Goal: Information Seeking & Learning: Find specific fact

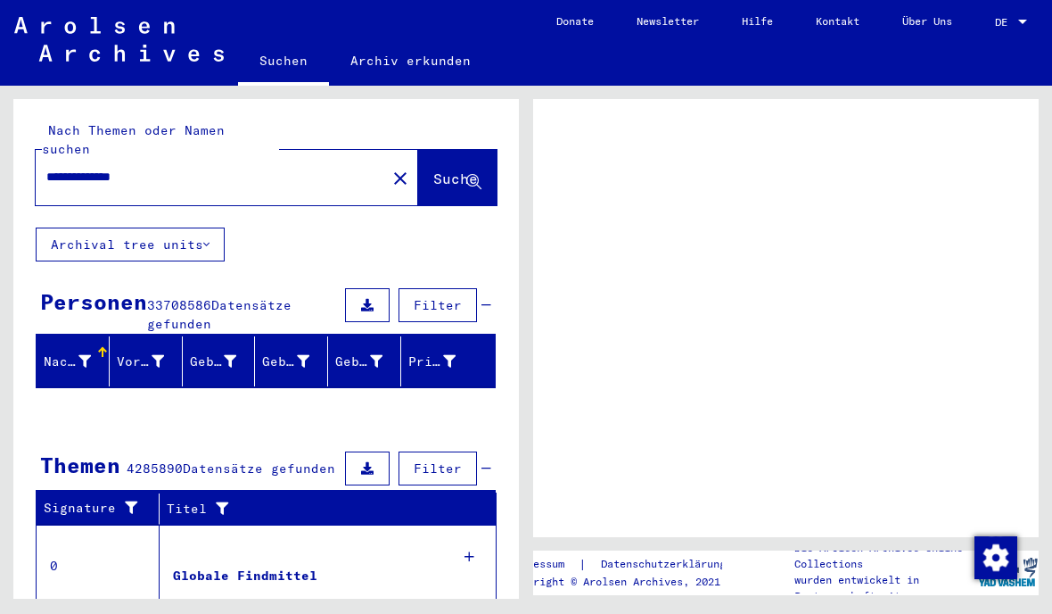
click at [224, 229] on button "Archival tree units" at bounding box center [130, 244] width 189 height 34
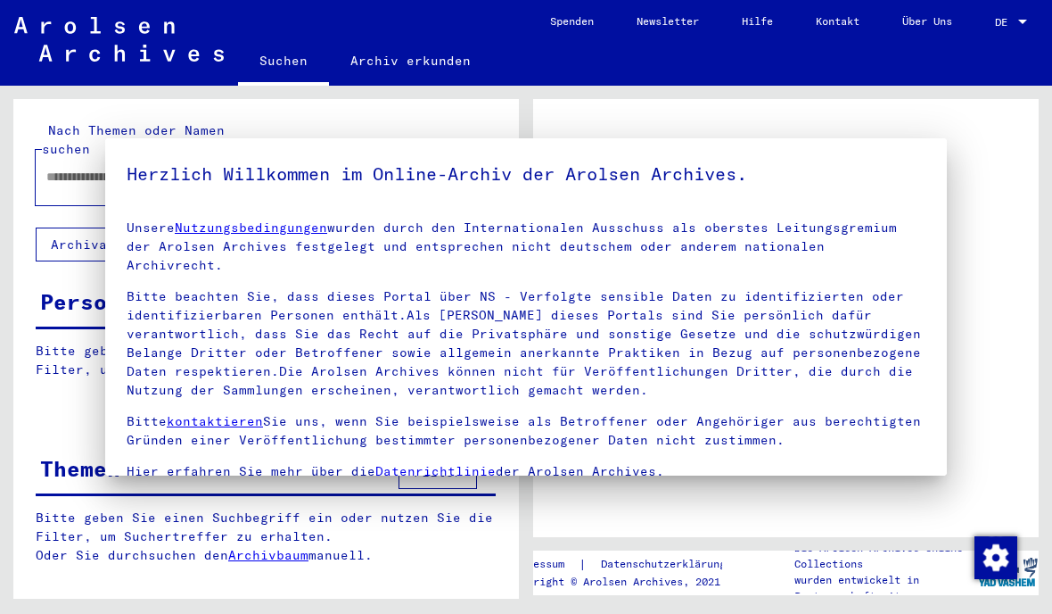
type input "**********"
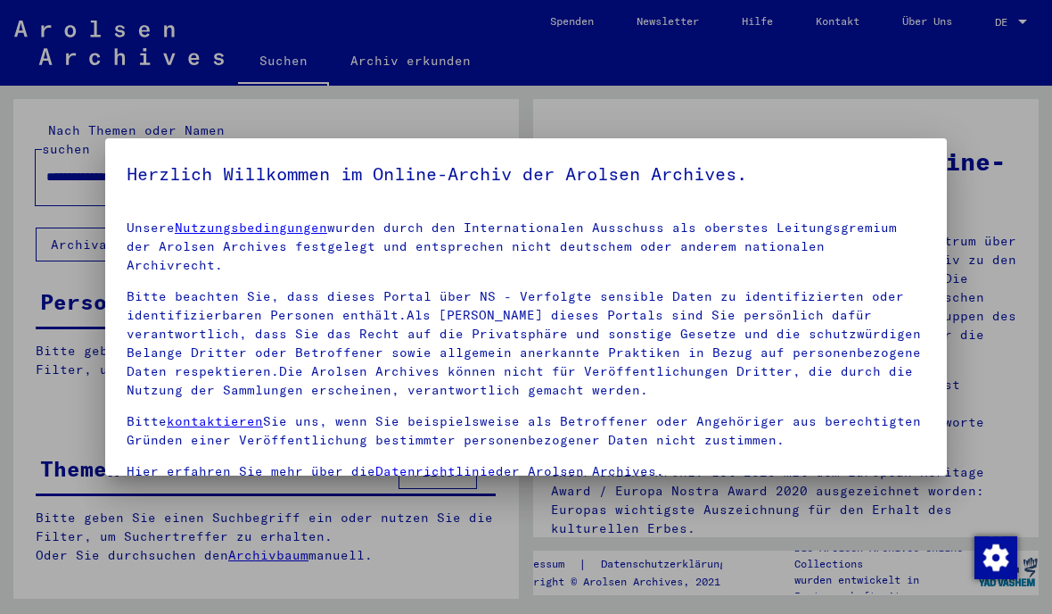
click at [885, 70] on div at bounding box center [526, 307] width 1052 height 614
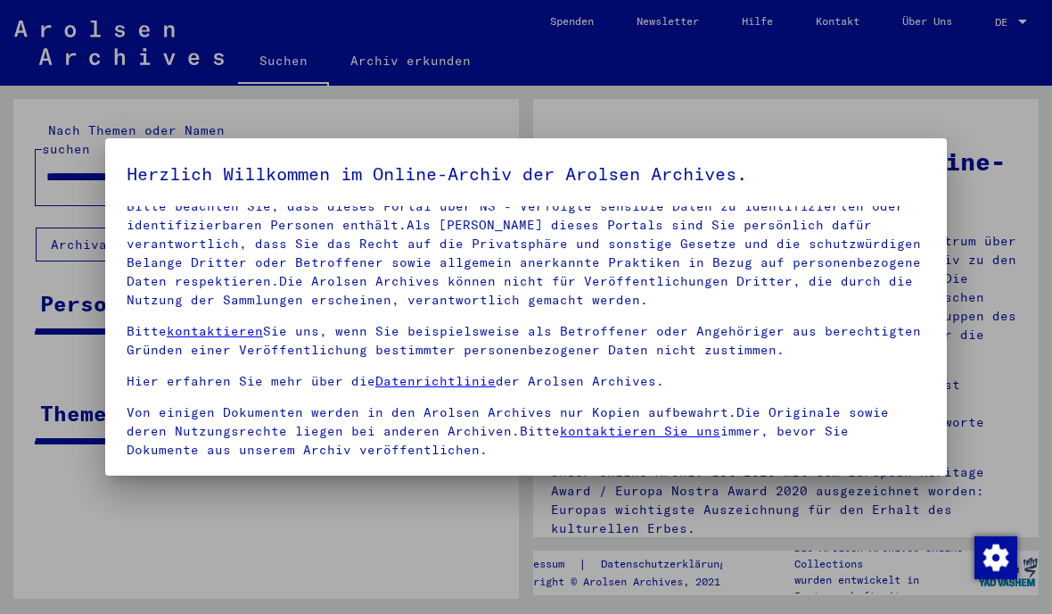
scroll to position [88, 0]
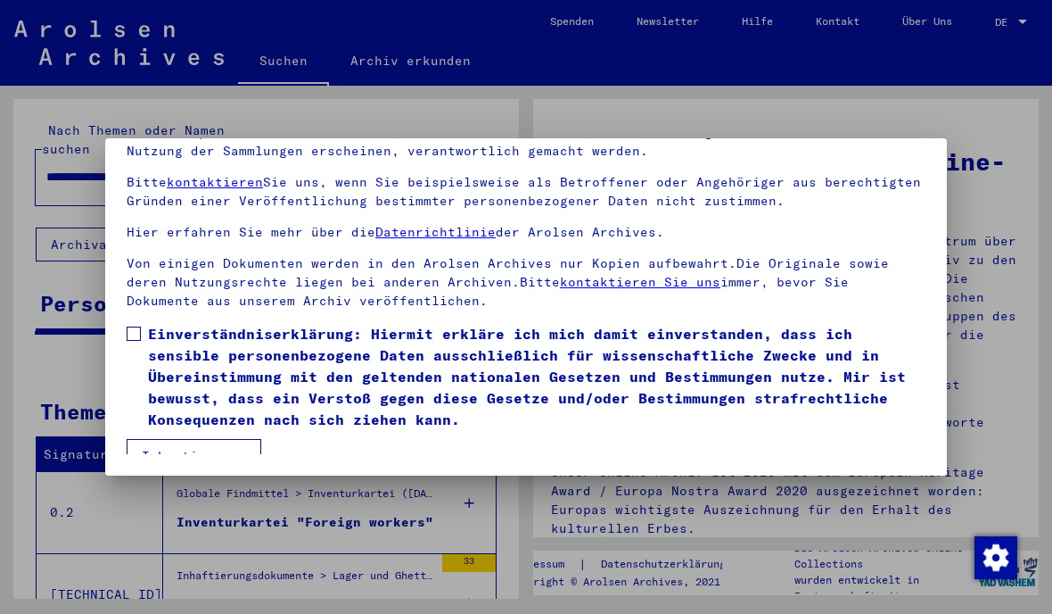
click at [220, 446] on button "Ich stimme zu" at bounding box center [194, 456] width 135 height 34
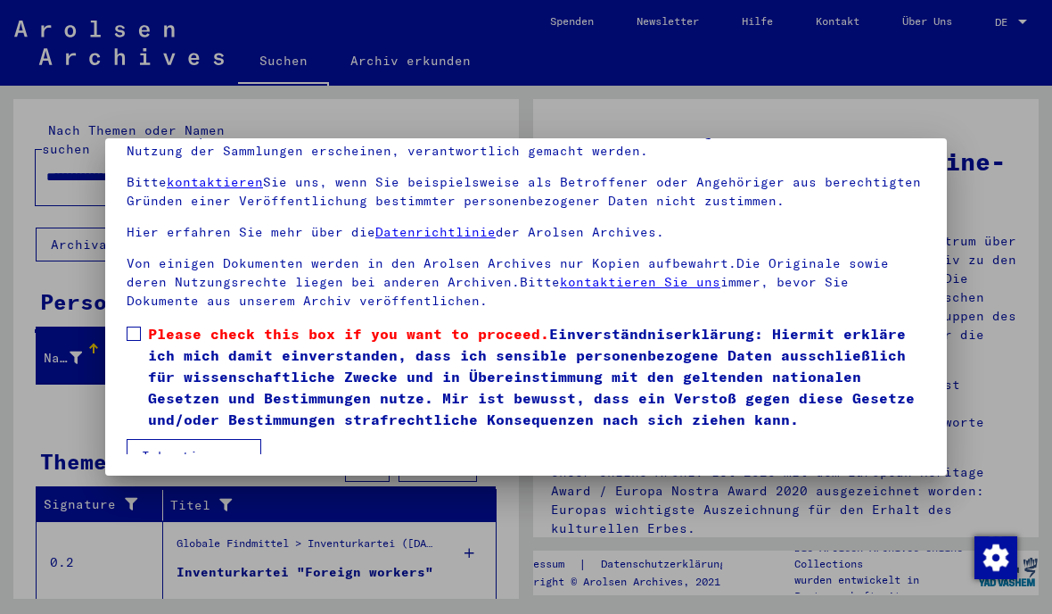
click at [146, 323] on label "Please check this box if you want to proceed. Einverständniserklärung: Hiermit …" at bounding box center [526, 376] width 799 height 107
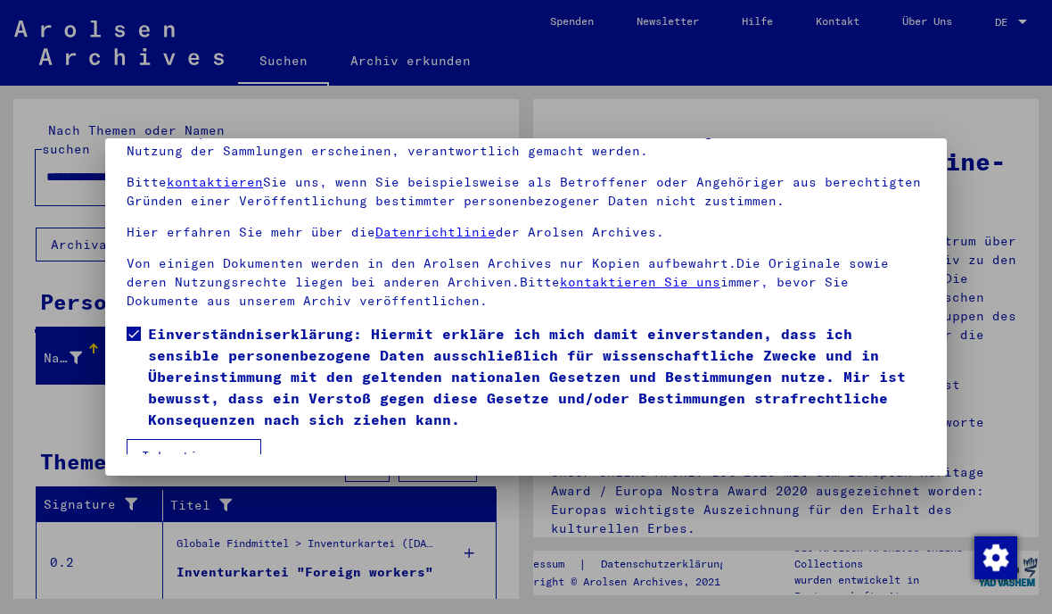
click at [195, 453] on button "Ich stimme zu" at bounding box center [194, 456] width 135 height 34
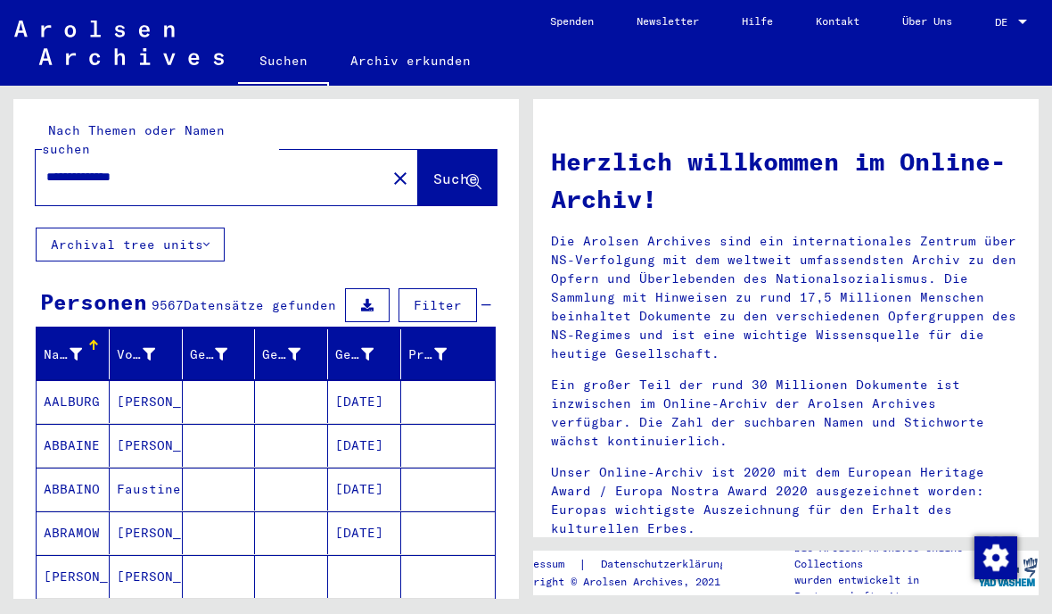
scroll to position [0, 0]
click at [383, 171] on button "close" at bounding box center [401, 178] width 36 height 36
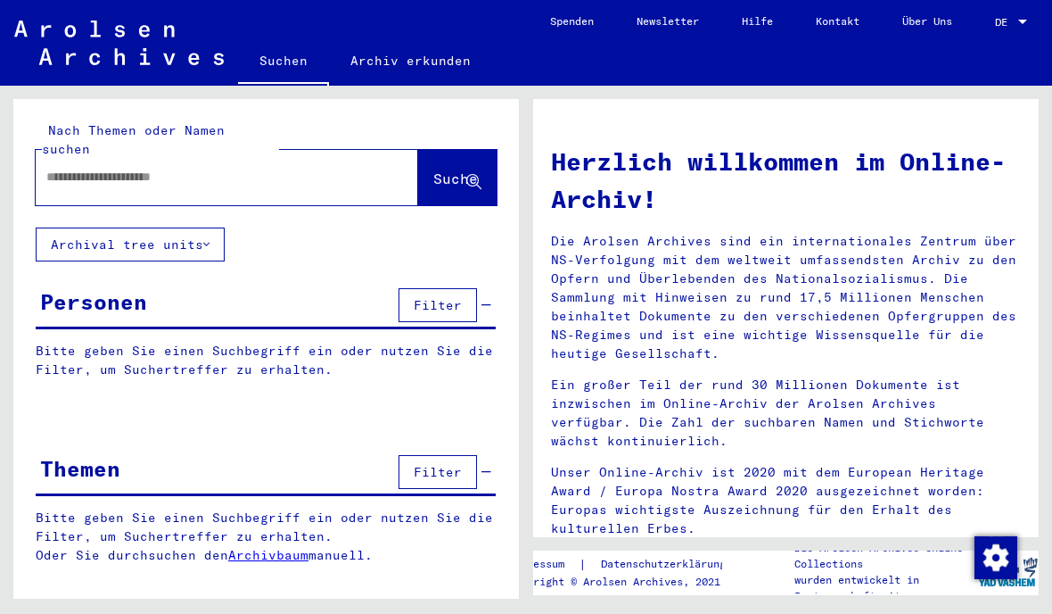
click at [334, 179] on div at bounding box center [227, 177] width 383 height 55
click at [321, 168] on input "text" at bounding box center [205, 177] width 318 height 19
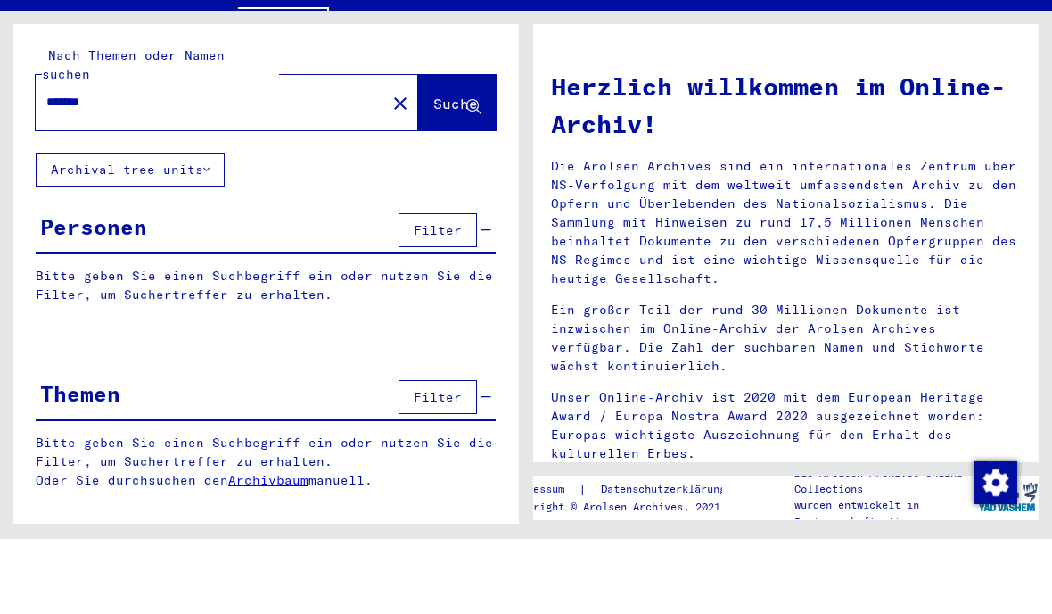
type input "*******"
click at [444, 169] on span "Suche" at bounding box center [455, 178] width 45 height 18
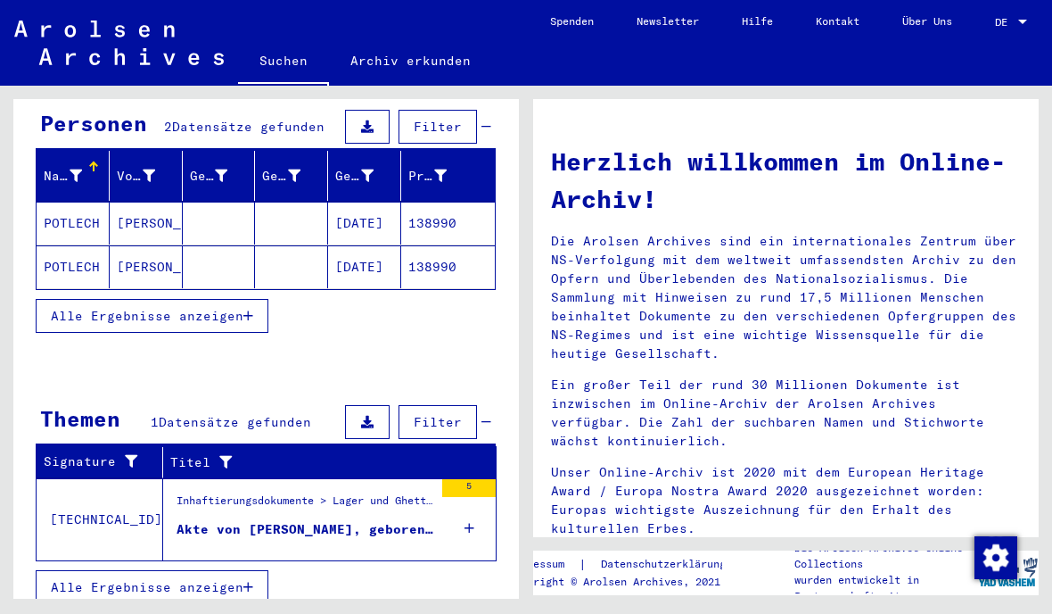
scroll to position [175, 0]
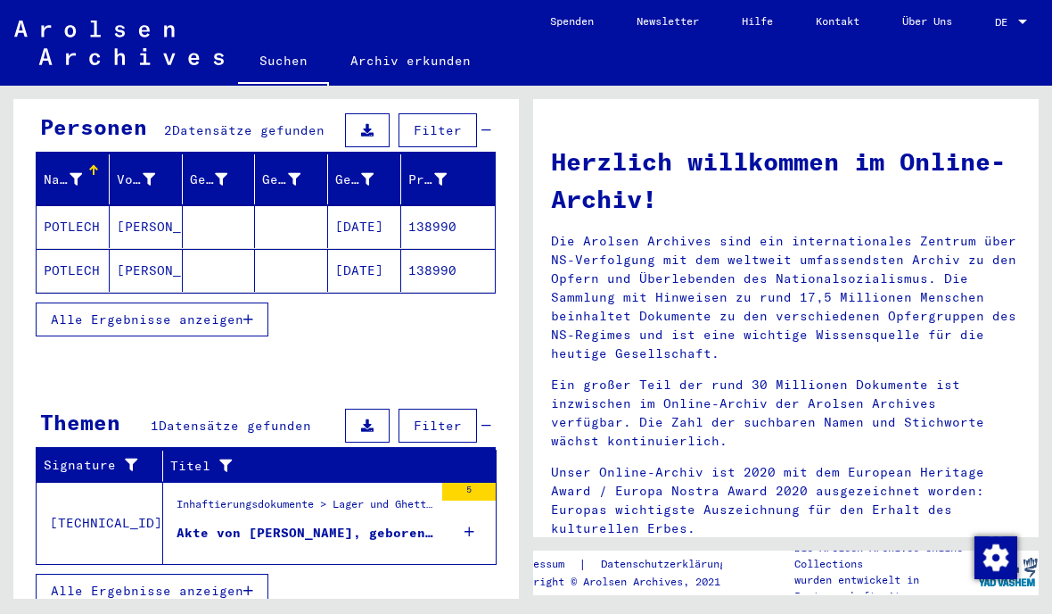
click at [312, 523] on div "Akte von [PERSON_NAME], geboren am [DEMOGRAPHIC_DATA]" at bounding box center [305, 532] width 257 height 19
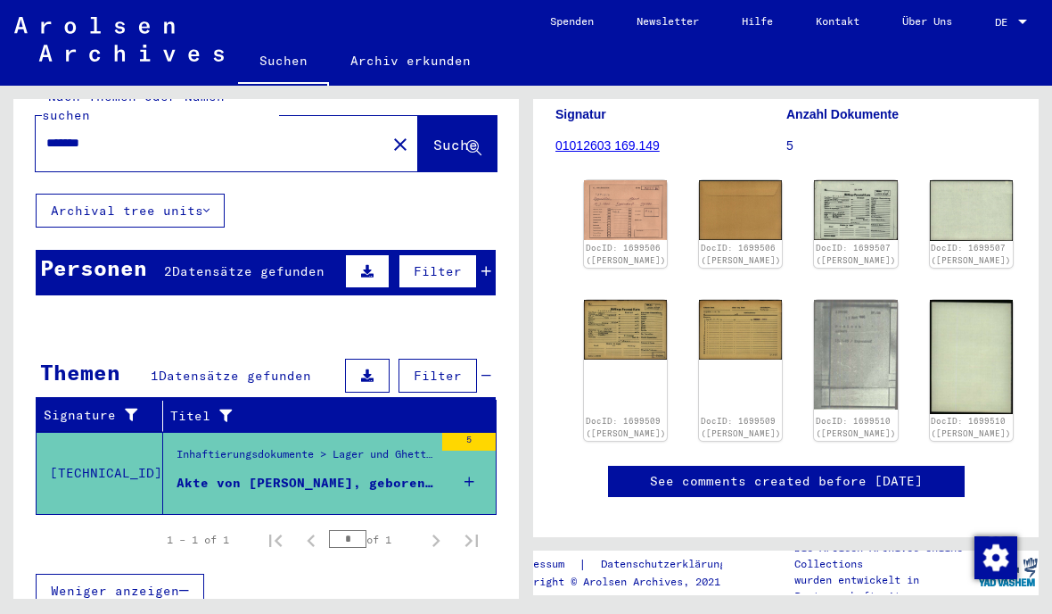
scroll to position [178, 0]
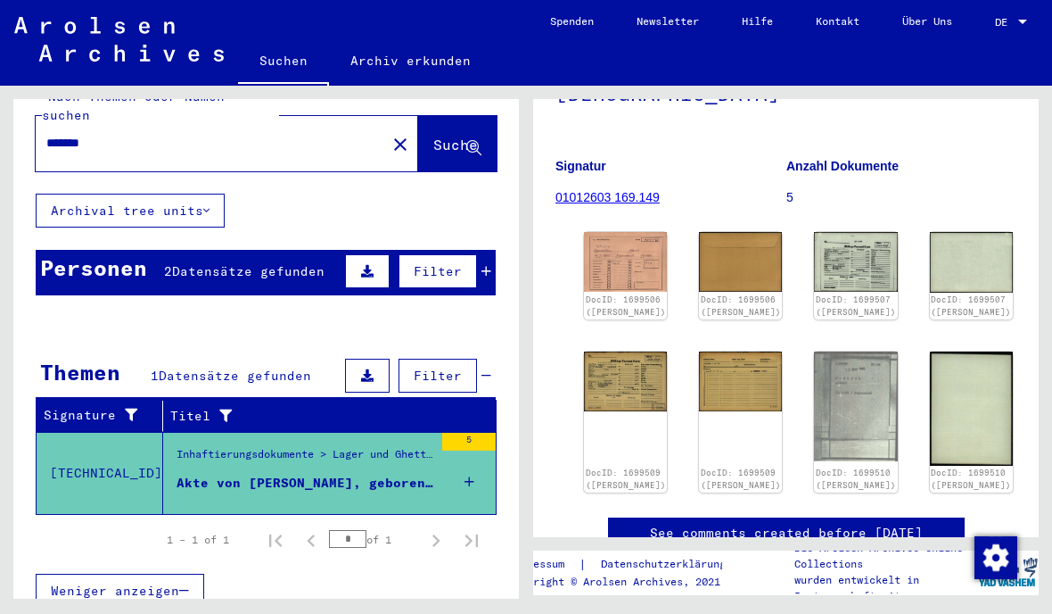
click at [613, 294] on link "DocID: 1699506 ([PERSON_NAME])" at bounding box center [626, 305] width 80 height 22
click at [814, 260] on img at bounding box center [855, 262] width 83 height 60
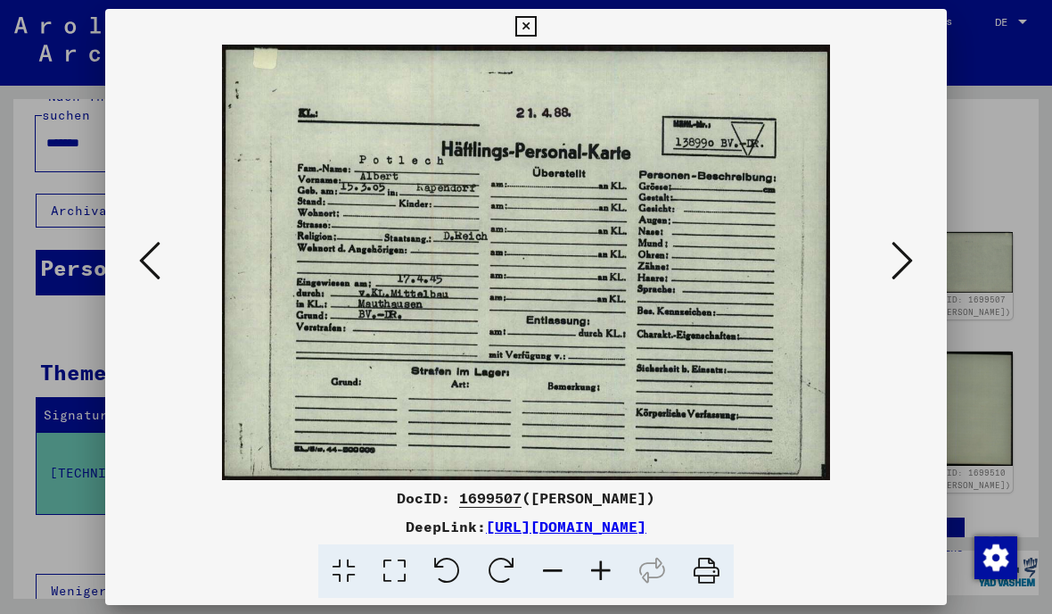
click at [912, 280] on icon at bounding box center [902, 260] width 21 height 43
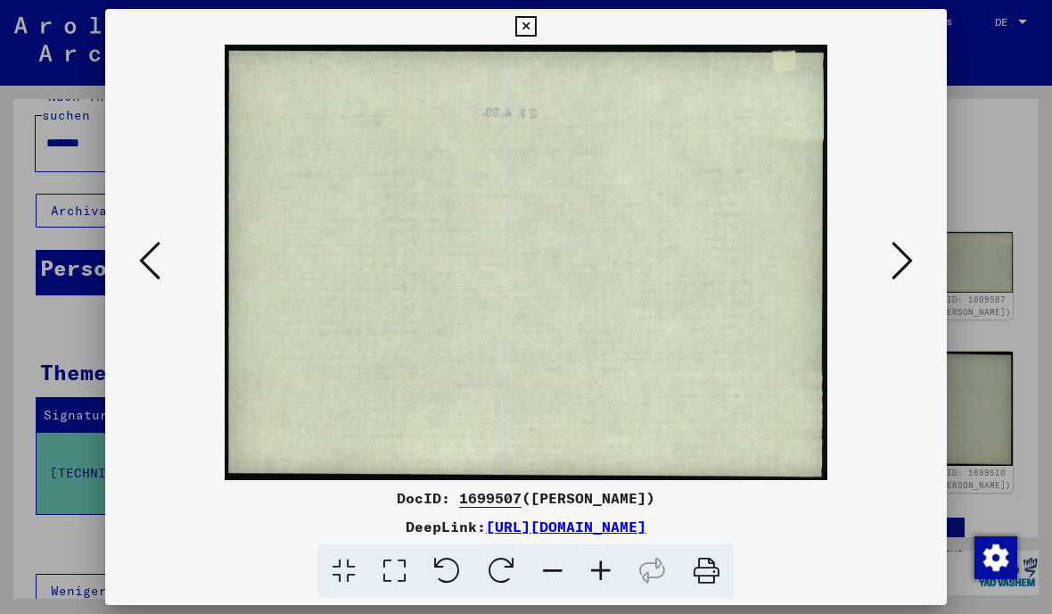
click at [918, 271] on button at bounding box center [902, 261] width 32 height 51
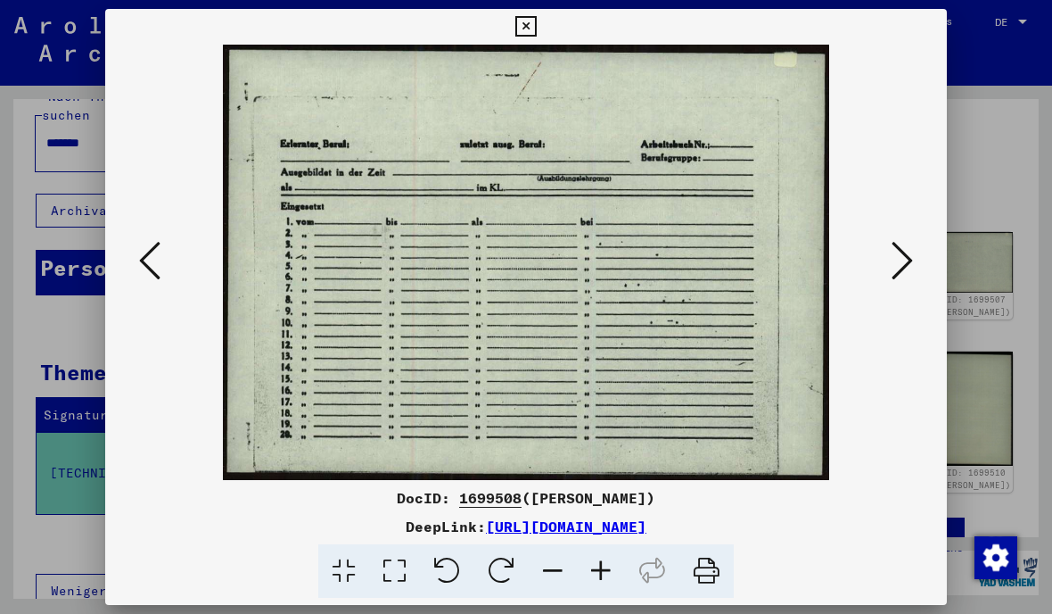
click at [896, 237] on button at bounding box center [902, 261] width 32 height 51
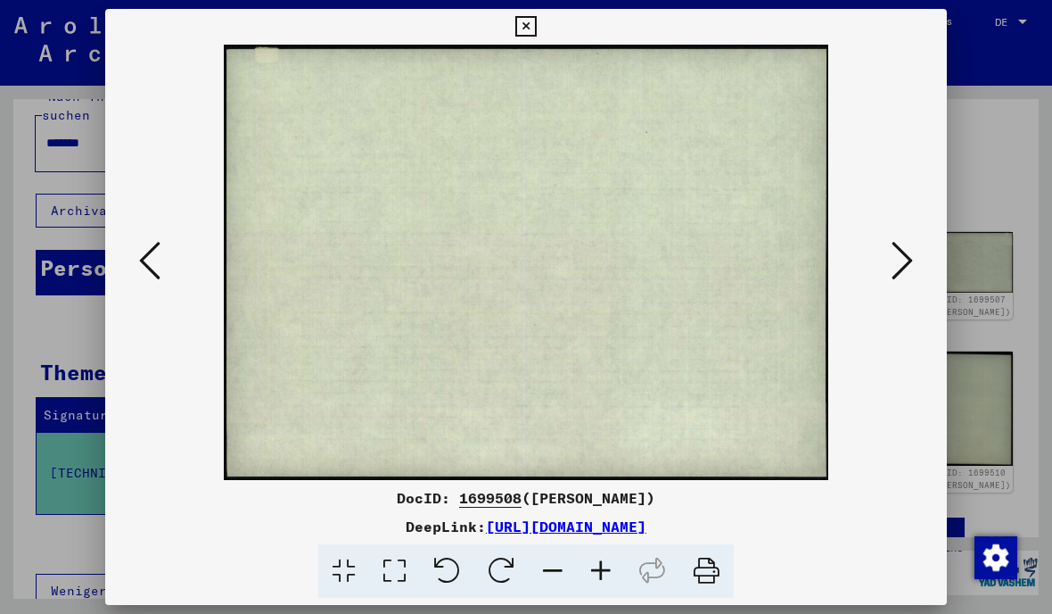
click at [536, 32] on icon at bounding box center [525, 26] width 21 height 21
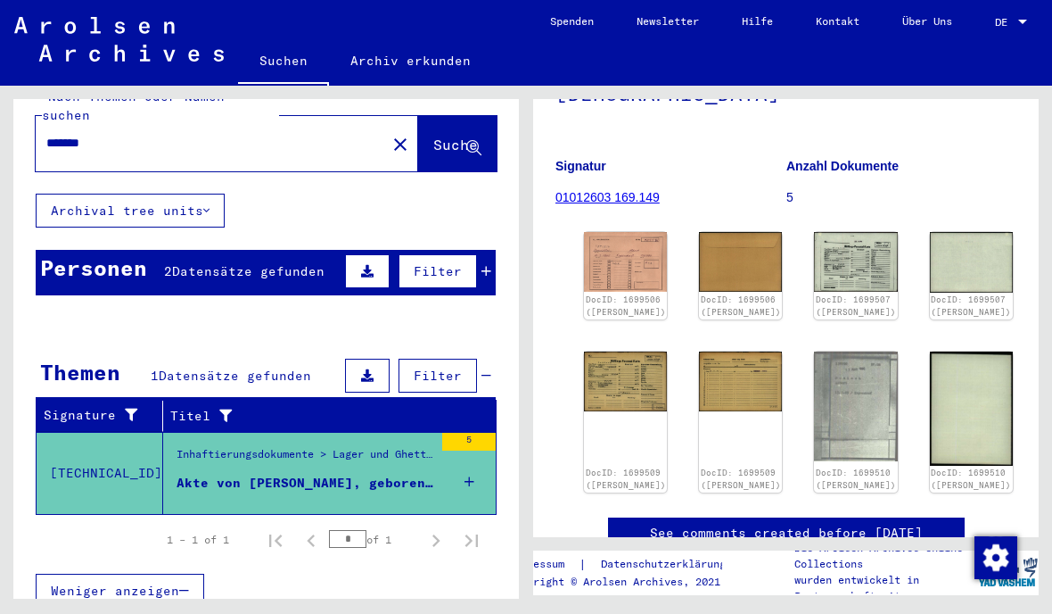
click at [814, 373] on img at bounding box center [855, 406] width 83 height 111
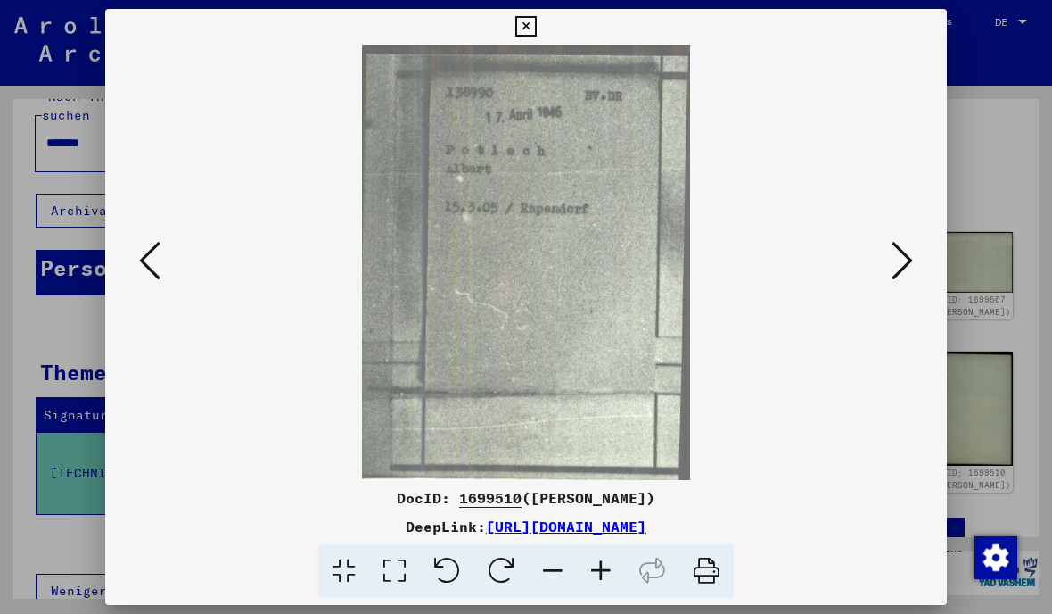
click at [909, 259] on icon at bounding box center [902, 260] width 21 height 43
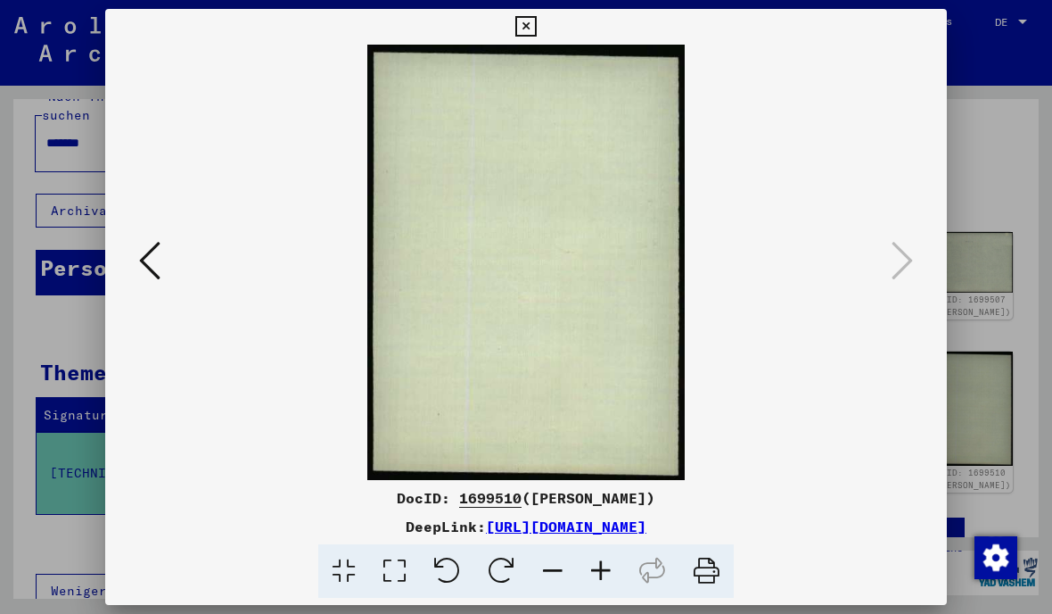
click at [536, 33] on icon at bounding box center [525, 26] width 21 height 21
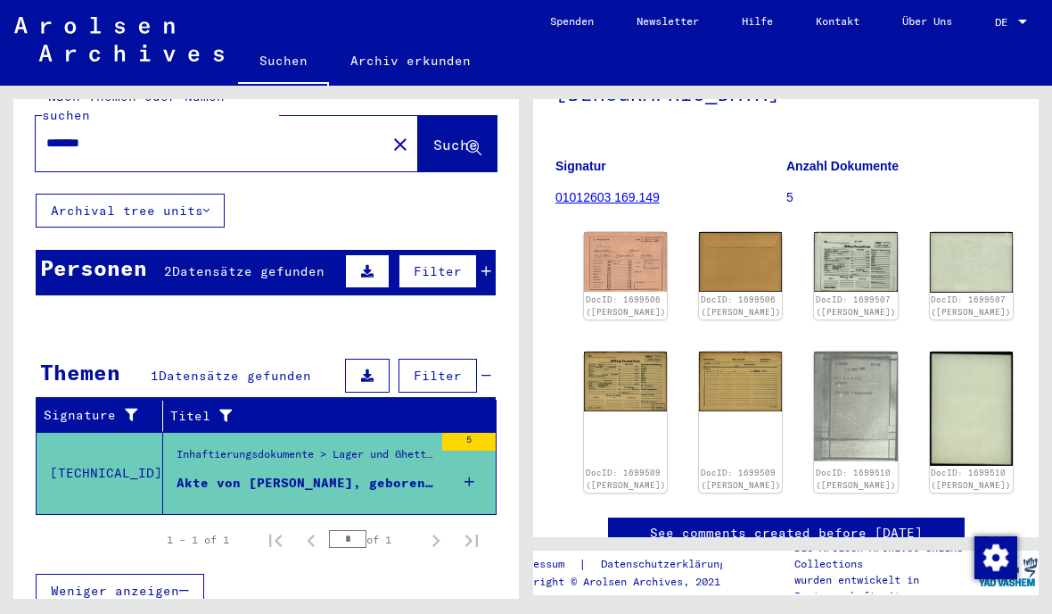
click at [627, 354] on img at bounding box center [625, 381] width 83 height 60
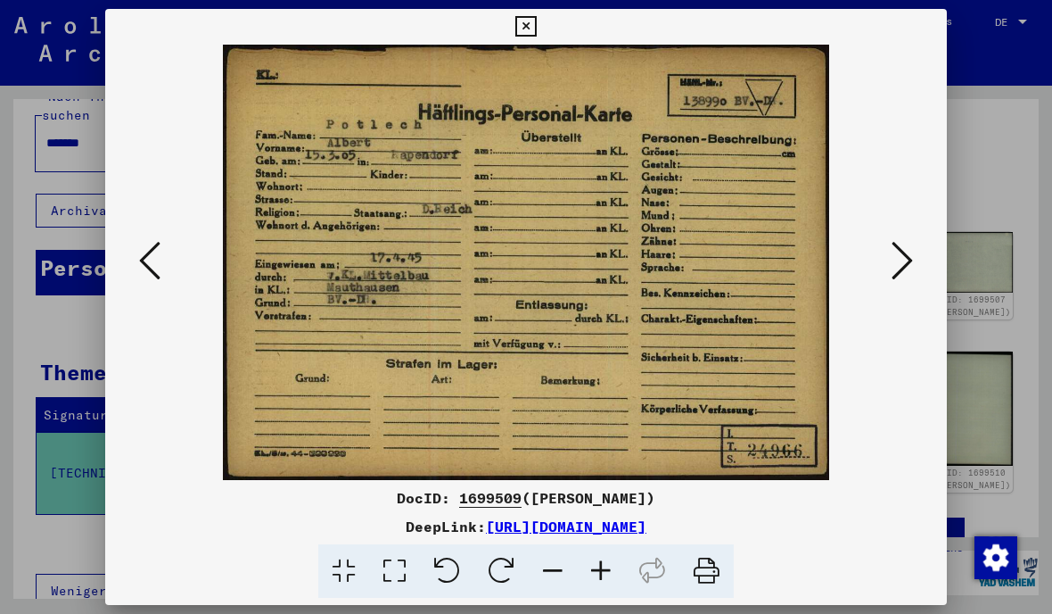
click at [902, 261] on icon at bounding box center [902, 260] width 21 height 43
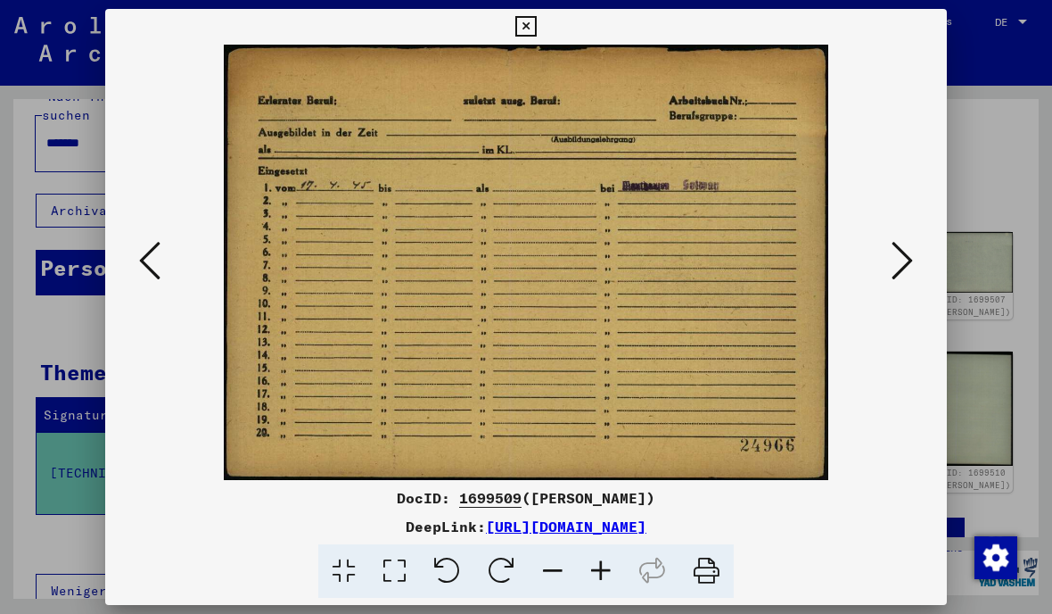
click at [906, 262] on icon at bounding box center [902, 260] width 21 height 43
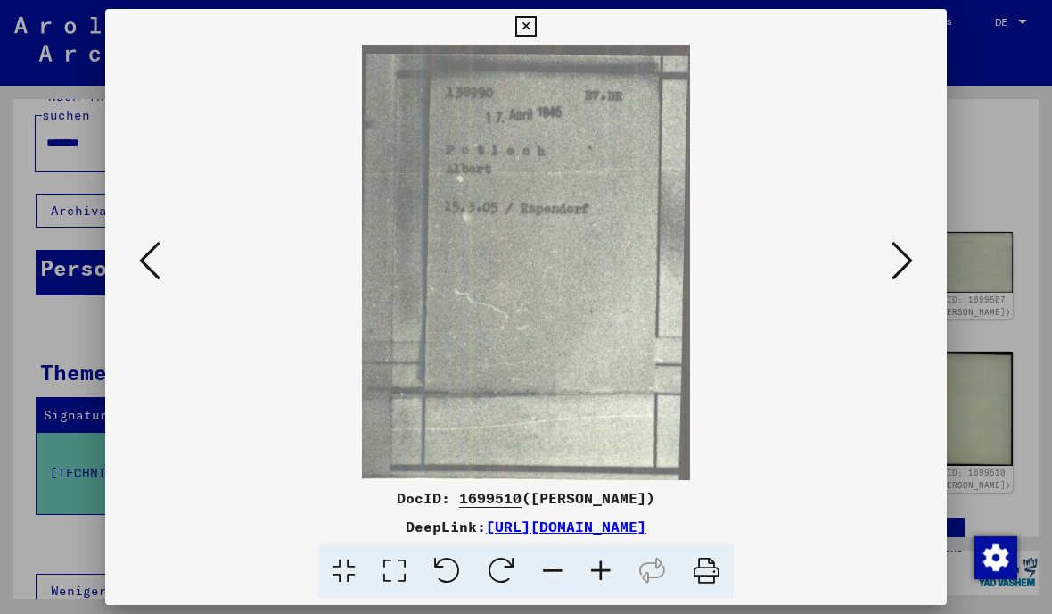
click at [915, 246] on button at bounding box center [902, 261] width 32 height 51
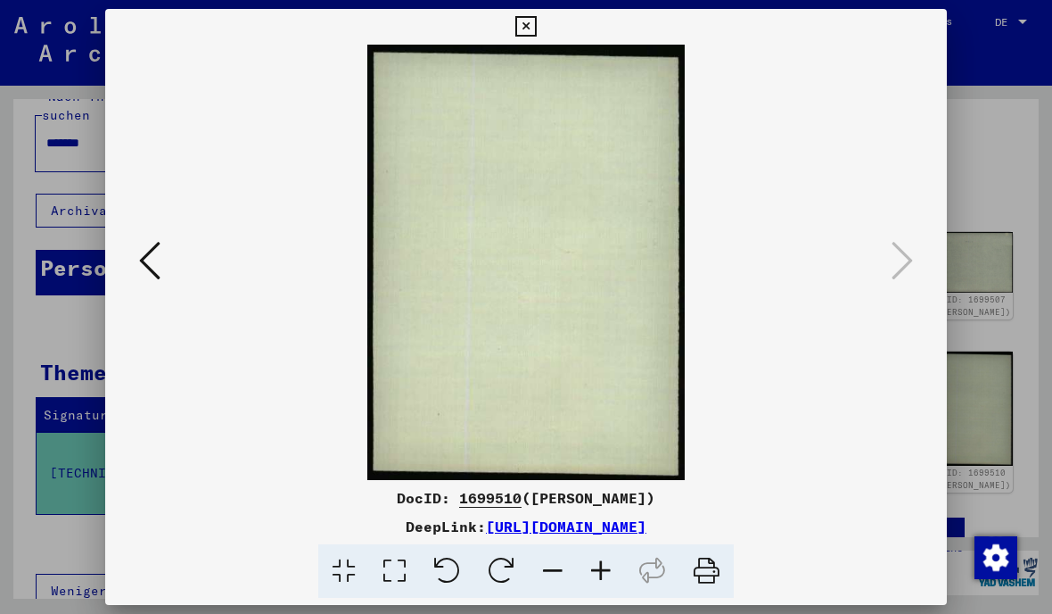
click at [536, 25] on icon at bounding box center [525, 26] width 21 height 21
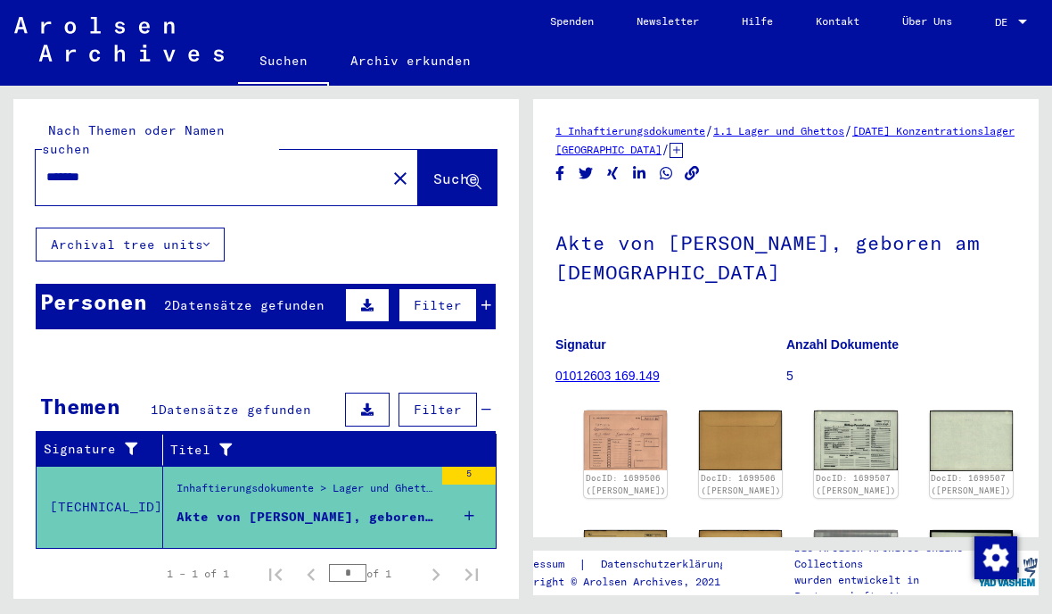
scroll to position [0, 0]
click at [390, 168] on mat-icon "close" at bounding box center [400, 178] width 21 height 21
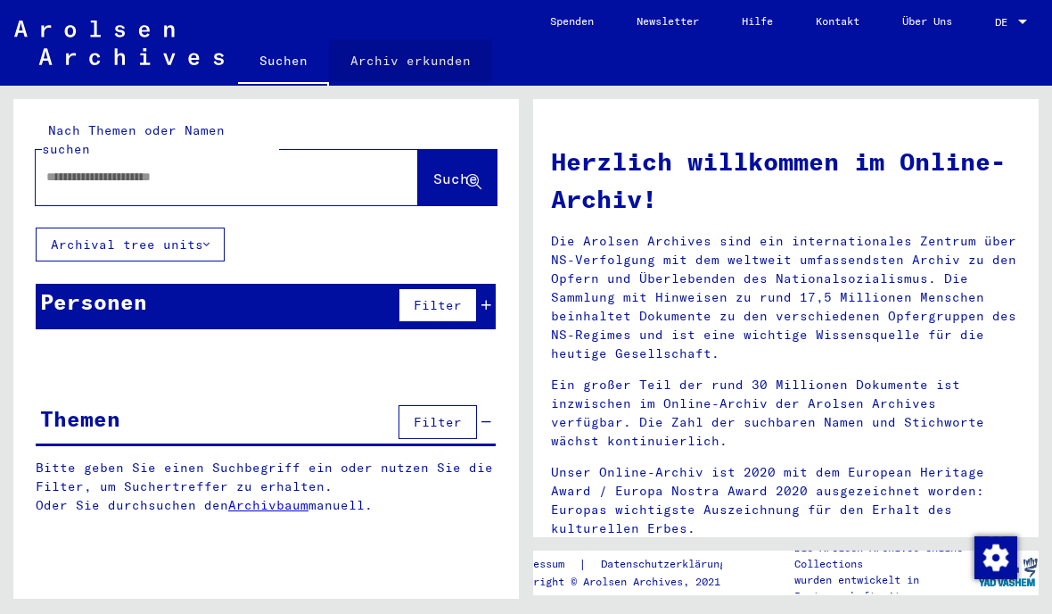
click at [448, 62] on link "Archiv erkunden" at bounding box center [410, 60] width 163 height 43
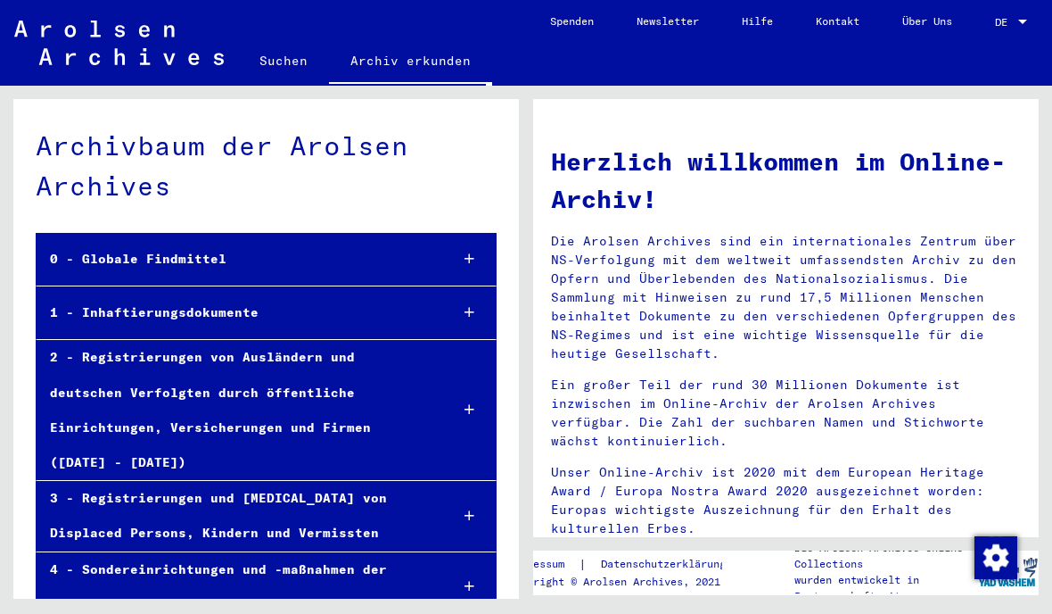
click at [55, 54] on img at bounding box center [119, 43] width 210 height 45
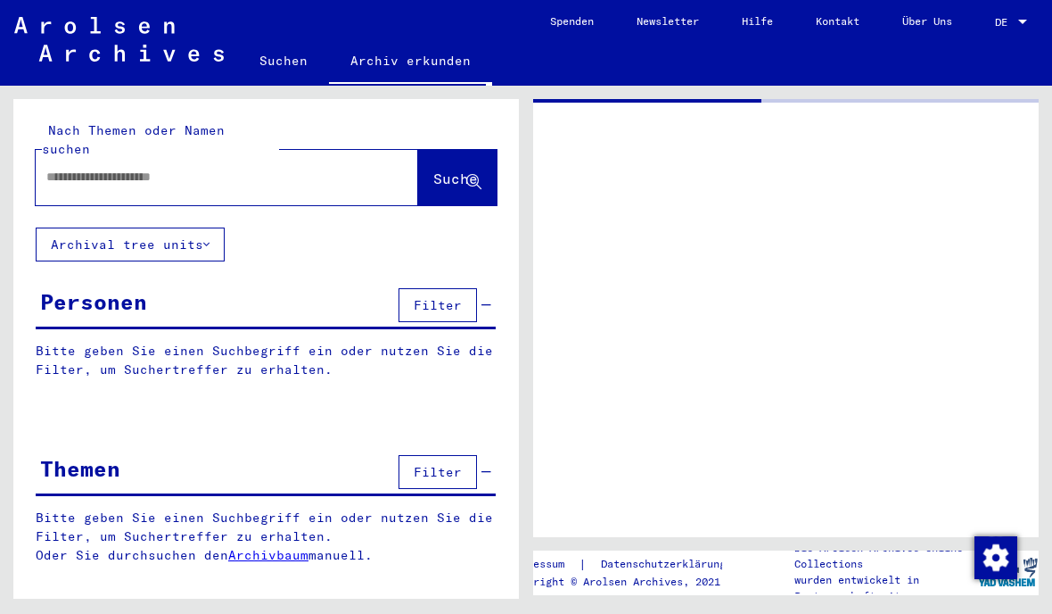
type input "*******"
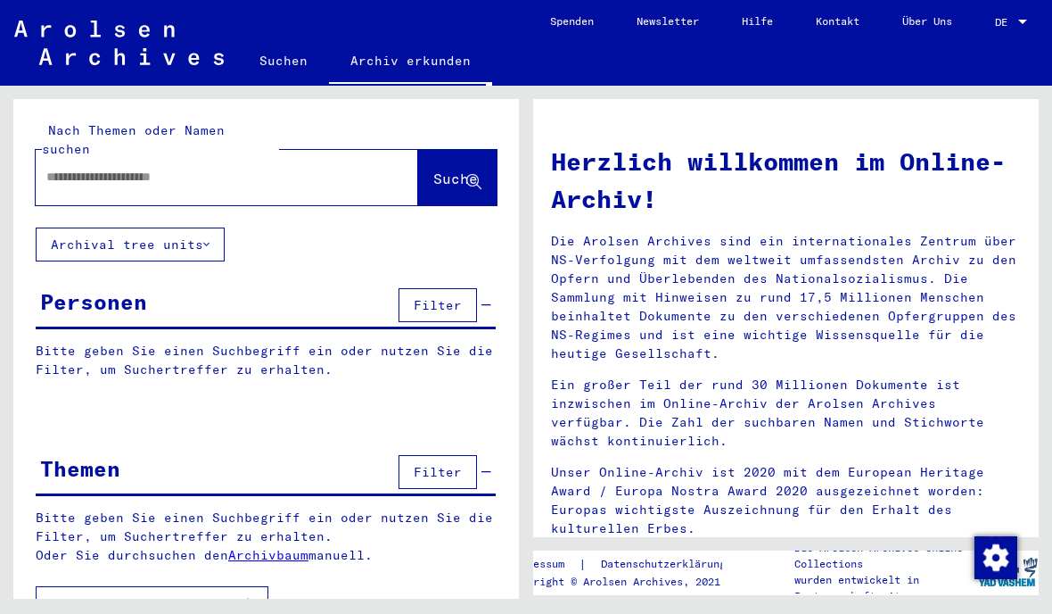
type input "**********"
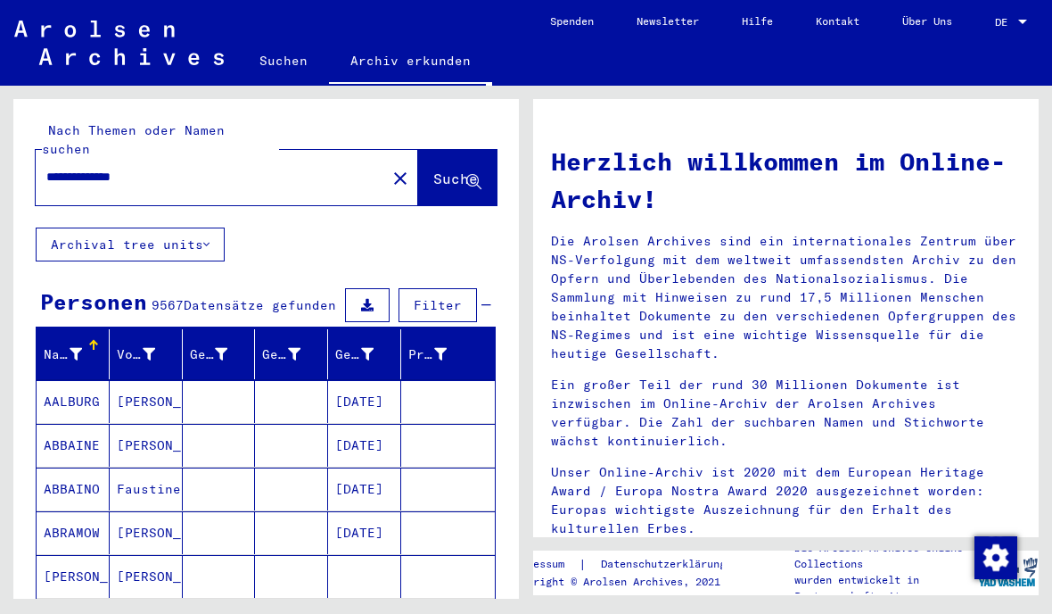
click at [311, 168] on input "**********" at bounding box center [205, 177] width 318 height 19
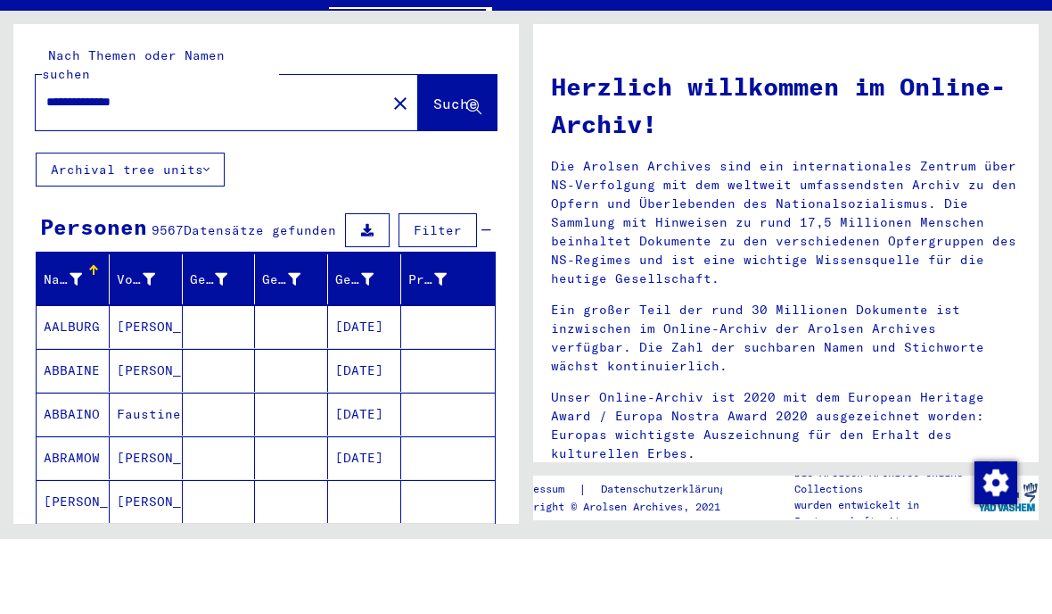
click at [390, 168] on mat-icon "close" at bounding box center [400, 178] width 21 height 21
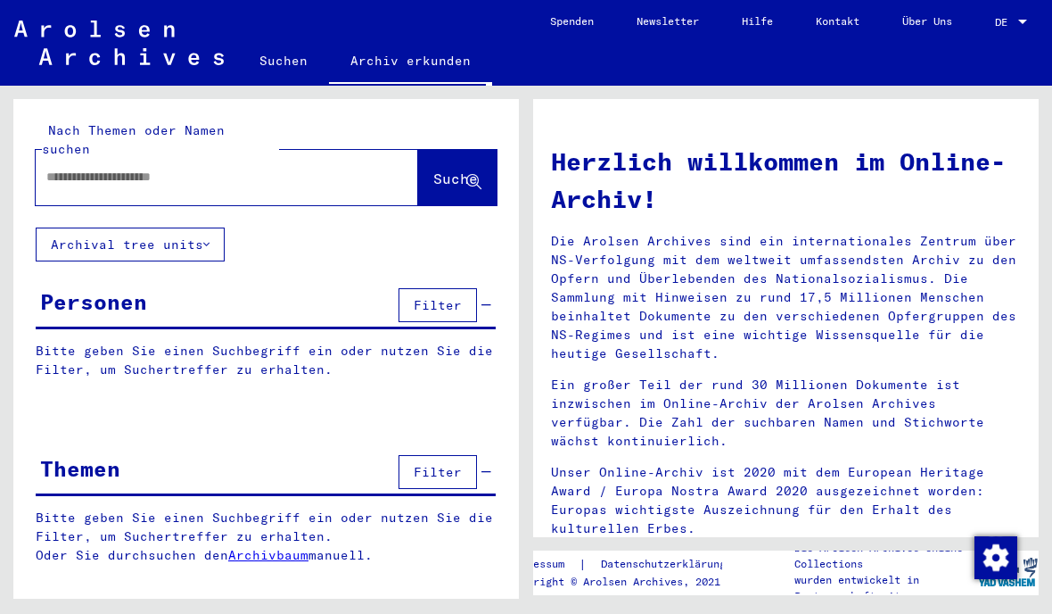
click at [314, 150] on div at bounding box center [227, 177] width 383 height 55
click at [325, 168] on input "text" at bounding box center [205, 177] width 318 height 19
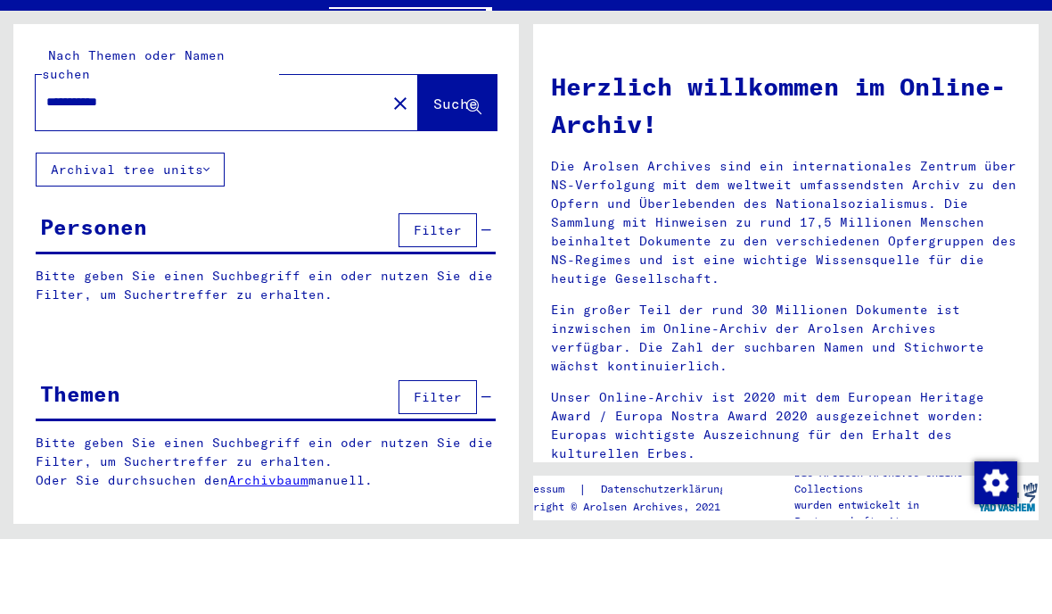
type input "**********"
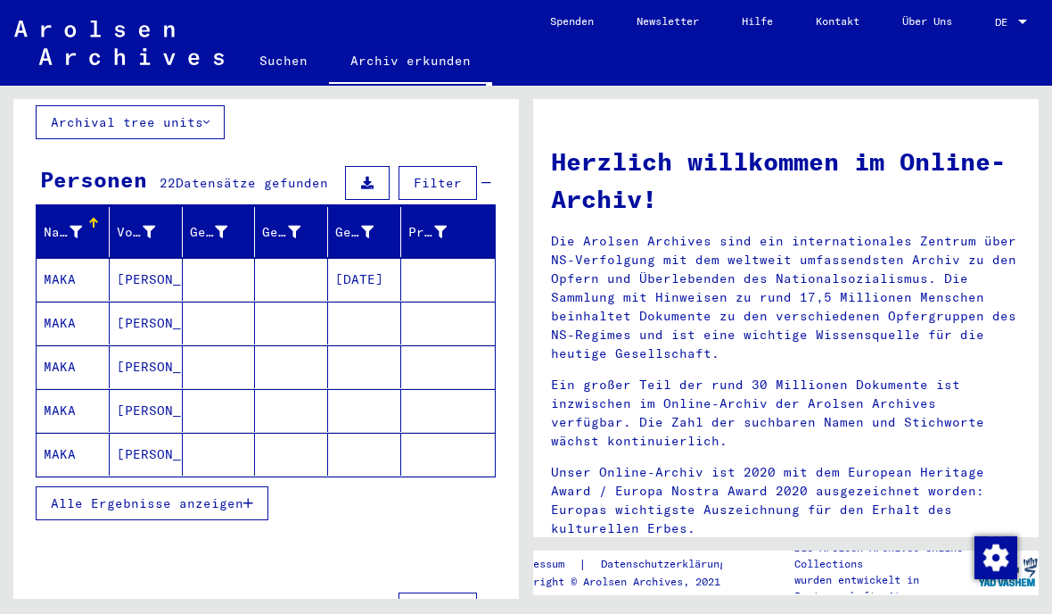
scroll to position [116, 0]
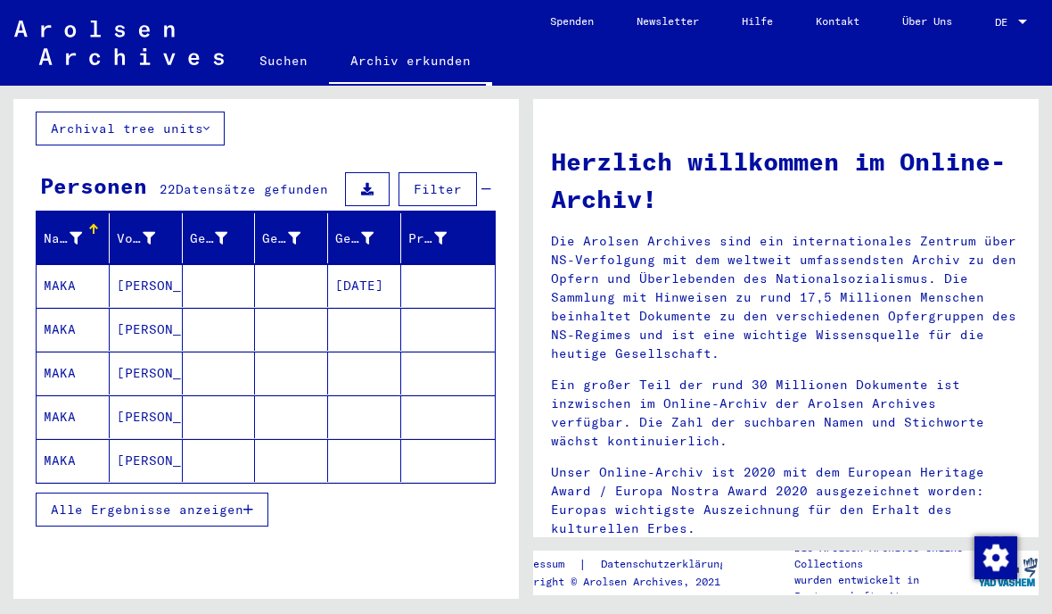
click at [374, 268] on mat-cell "[DATE]" at bounding box center [364, 285] width 73 height 43
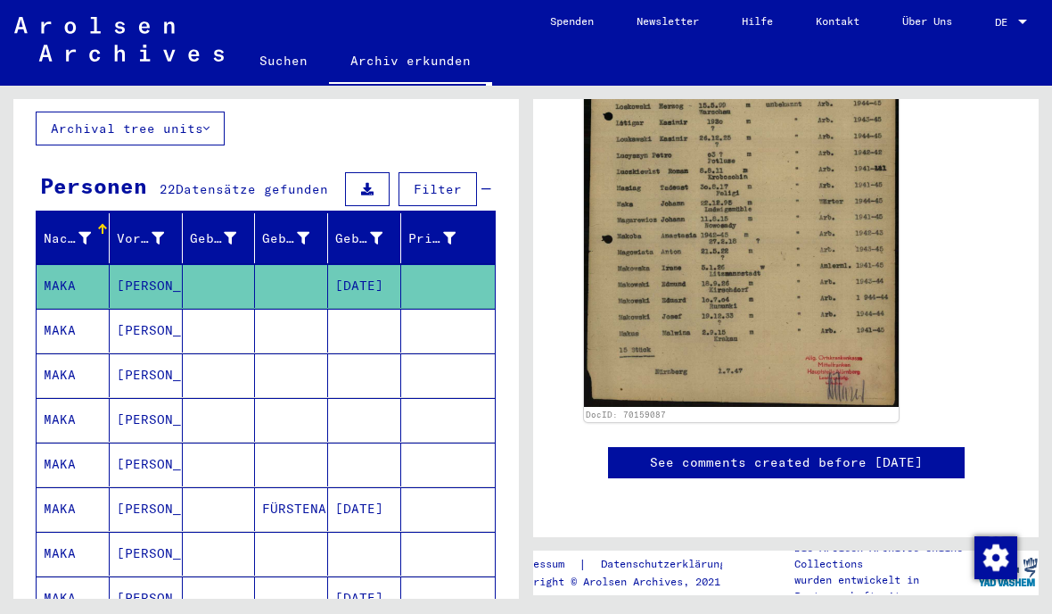
click at [390, 331] on mat-cell at bounding box center [364, 331] width 73 height 44
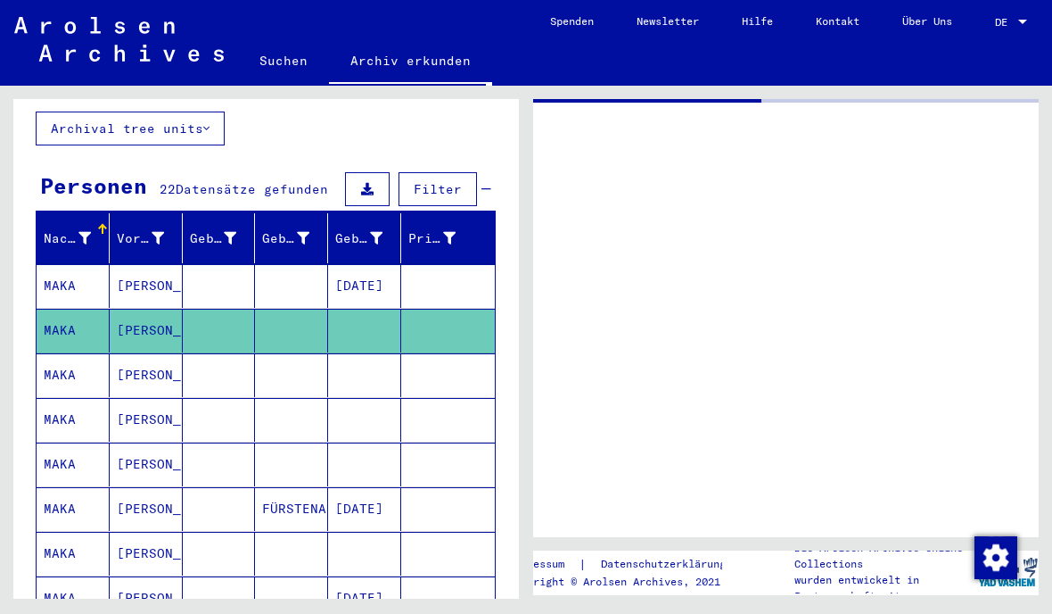
scroll to position [494, 0]
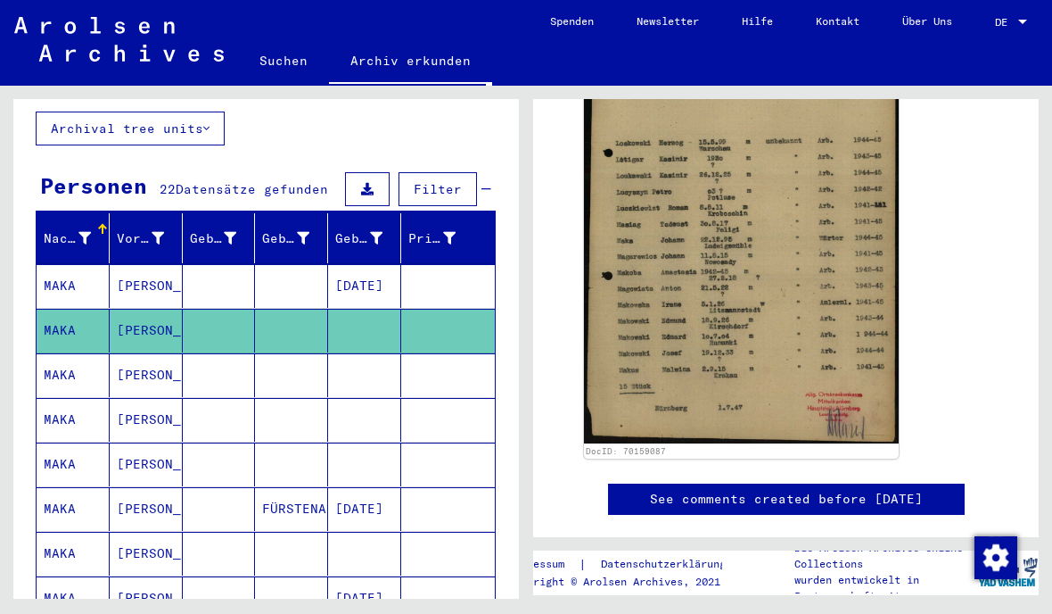
click at [423, 375] on mat-cell at bounding box center [448, 375] width 94 height 44
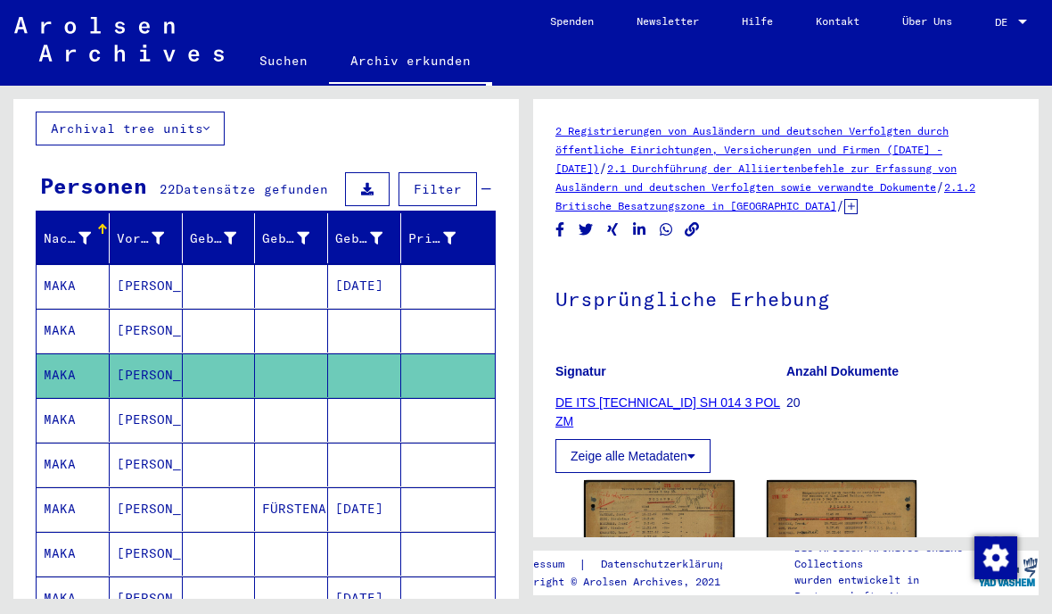
click at [417, 410] on mat-cell at bounding box center [448, 420] width 94 height 44
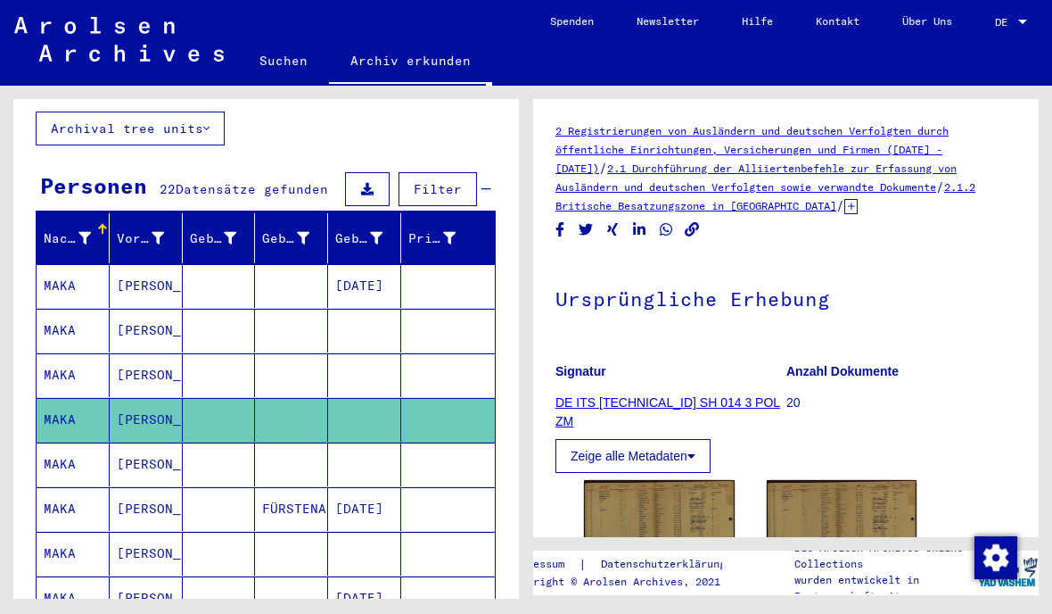
click at [444, 367] on mat-cell at bounding box center [448, 375] width 94 height 44
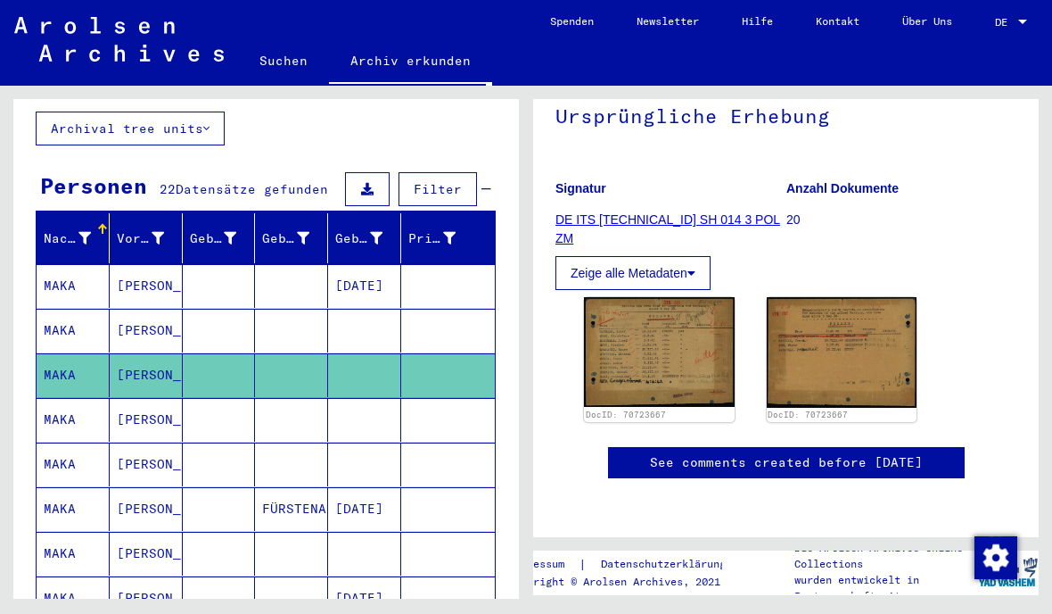
scroll to position [245, 0]
click at [677, 322] on img at bounding box center [659, 352] width 151 height 110
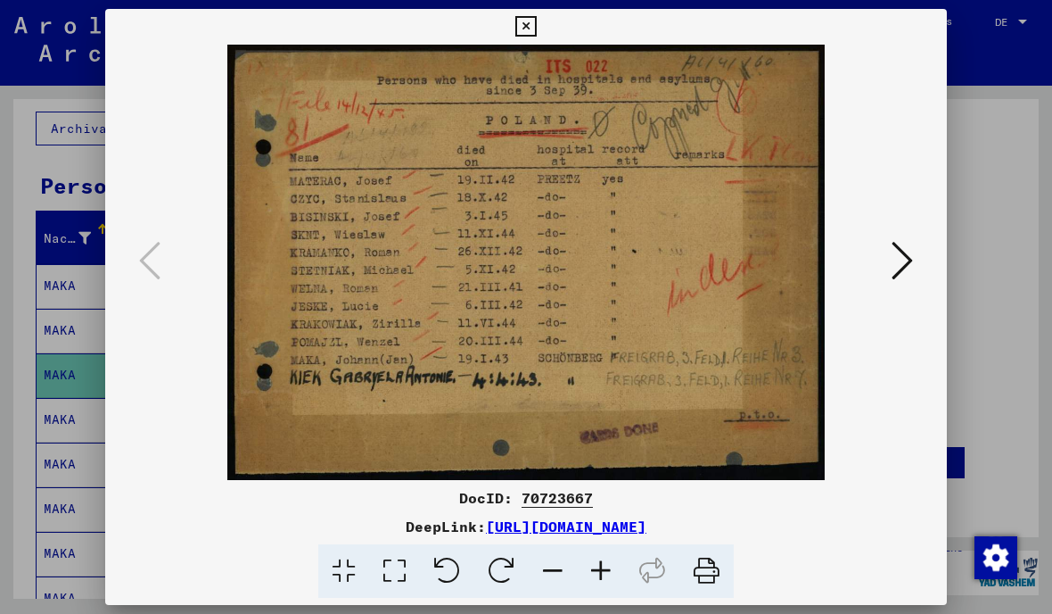
click at [903, 261] on icon at bounding box center [902, 260] width 21 height 43
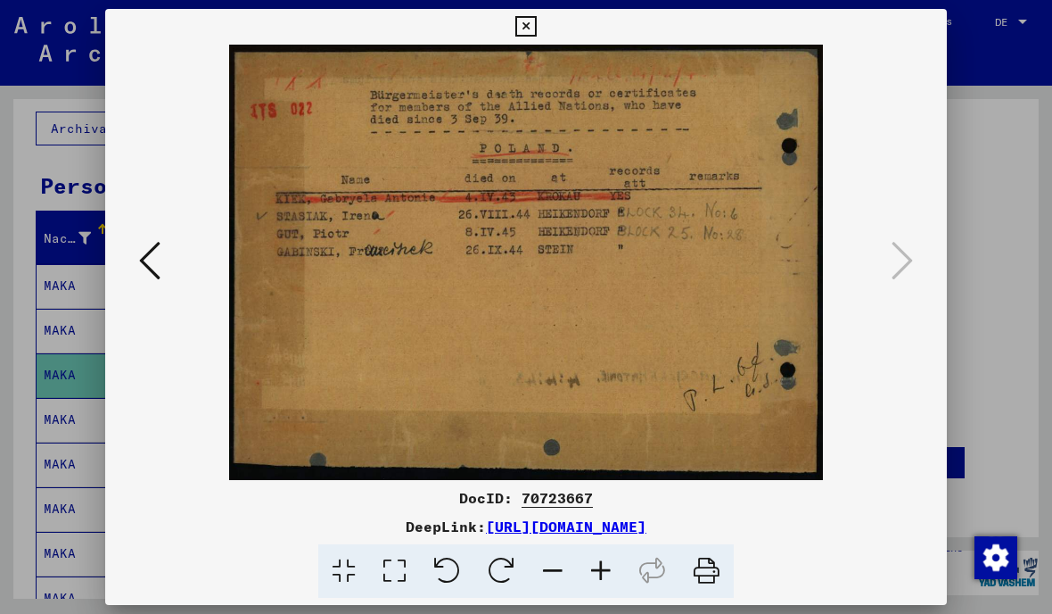
click at [536, 30] on icon at bounding box center [525, 26] width 21 height 21
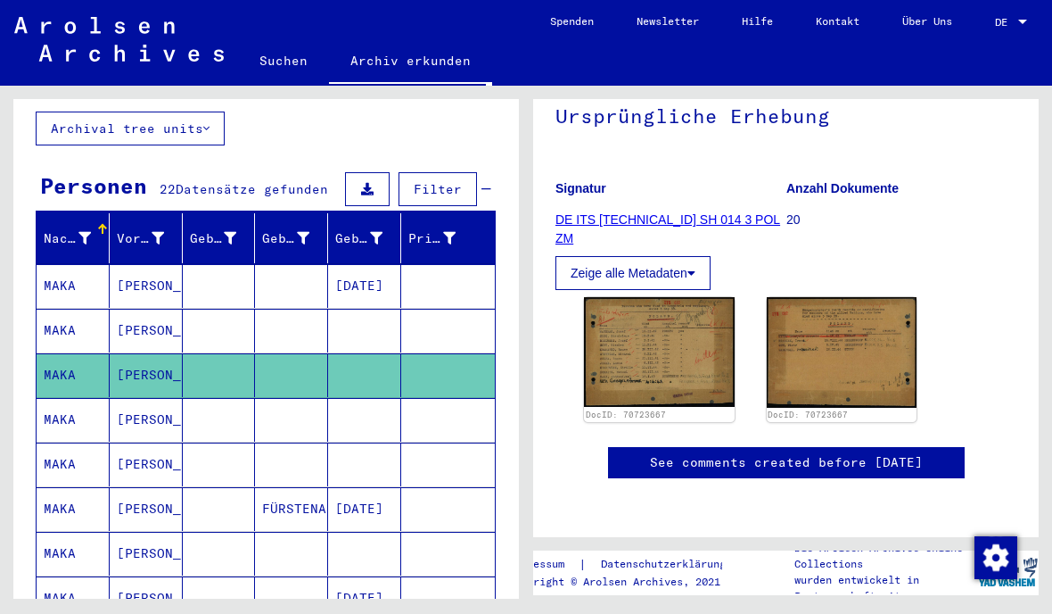
click at [439, 409] on mat-cell at bounding box center [448, 420] width 94 height 44
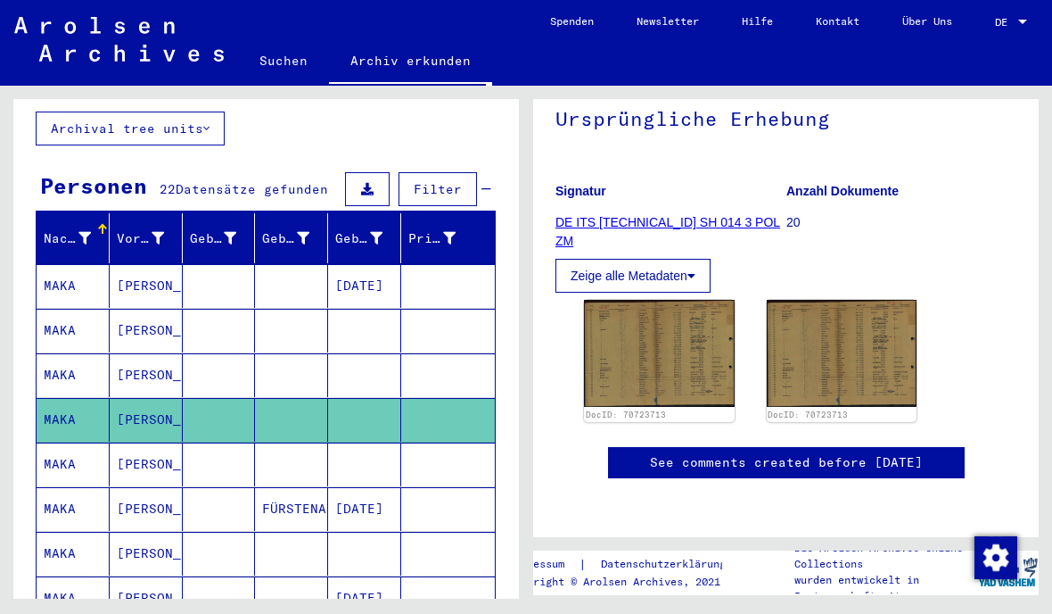
scroll to position [284, 0]
click at [692, 300] on img at bounding box center [659, 353] width 151 height 107
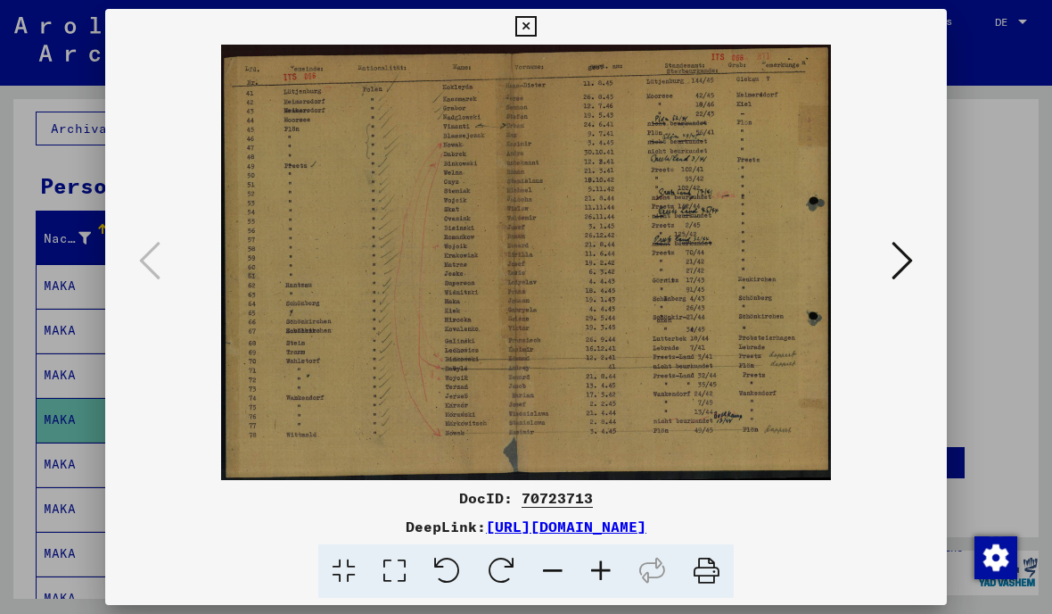
click at [895, 259] on icon at bounding box center [902, 260] width 21 height 43
click at [884, 260] on img at bounding box center [526, 262] width 721 height 435
click at [536, 23] on icon at bounding box center [525, 26] width 21 height 21
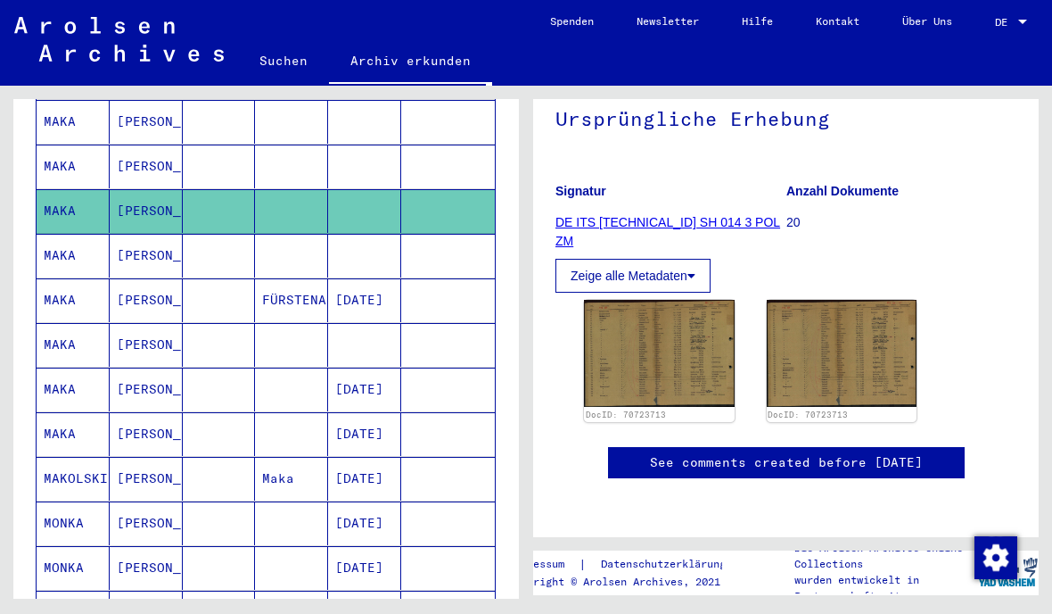
scroll to position [321, 0]
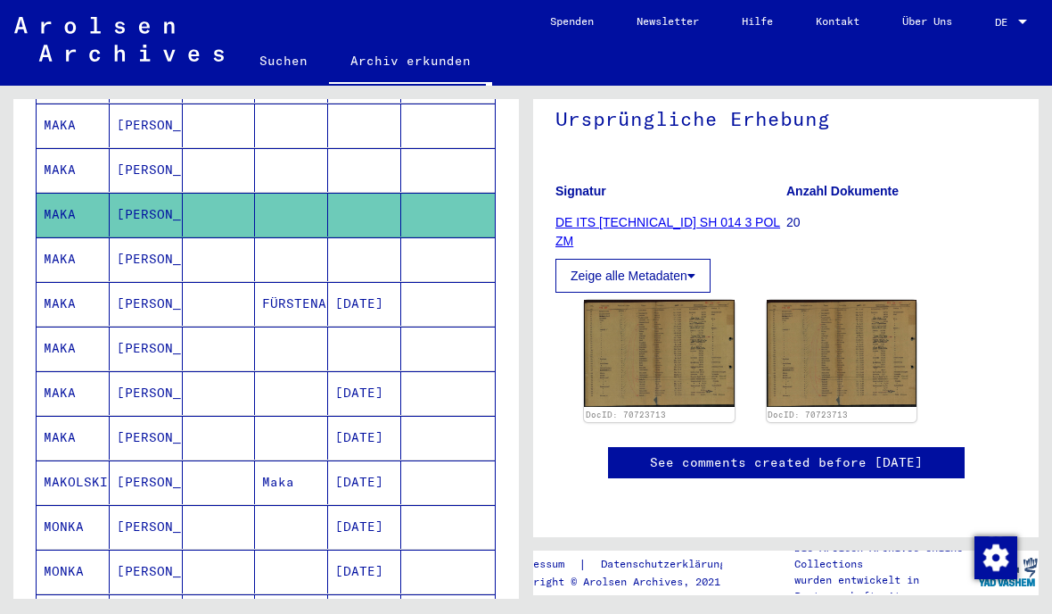
click at [445, 237] on mat-cell at bounding box center [448, 259] width 94 height 44
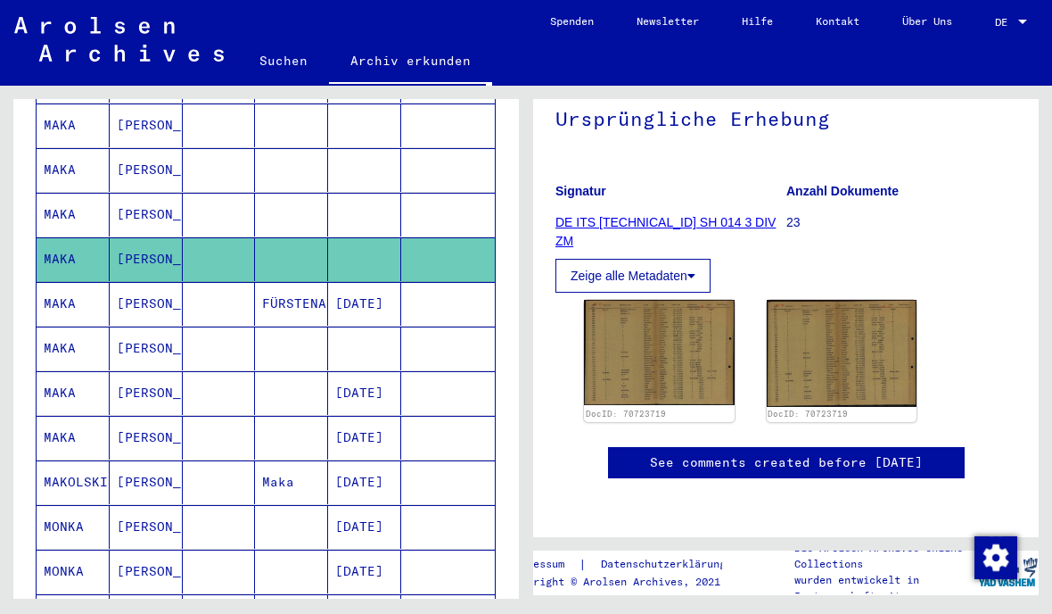
scroll to position [325, 0]
click at [459, 291] on mat-cell at bounding box center [448, 304] width 94 height 44
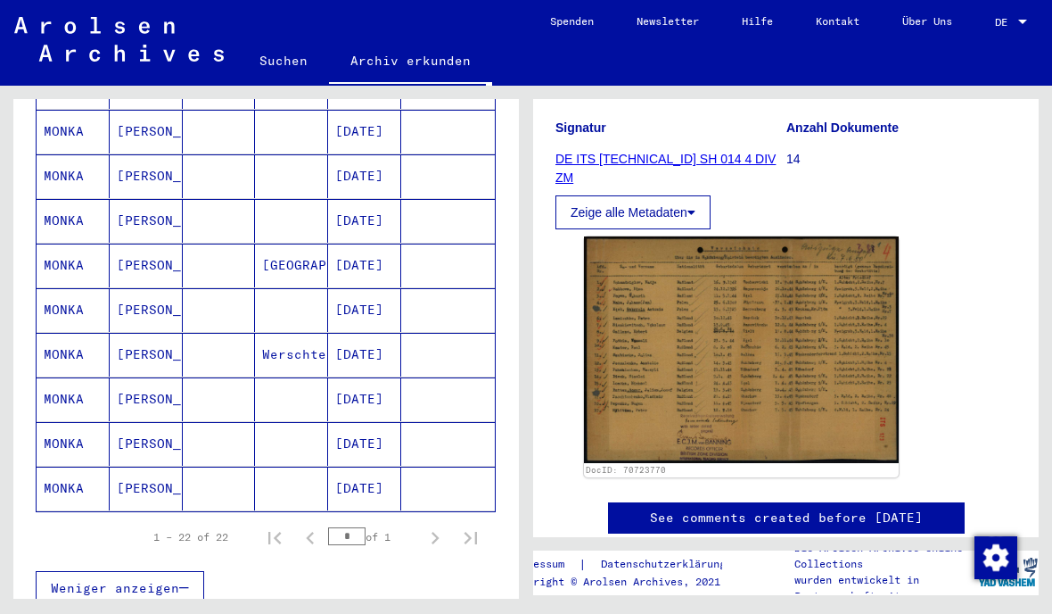
scroll to position [263, 0]
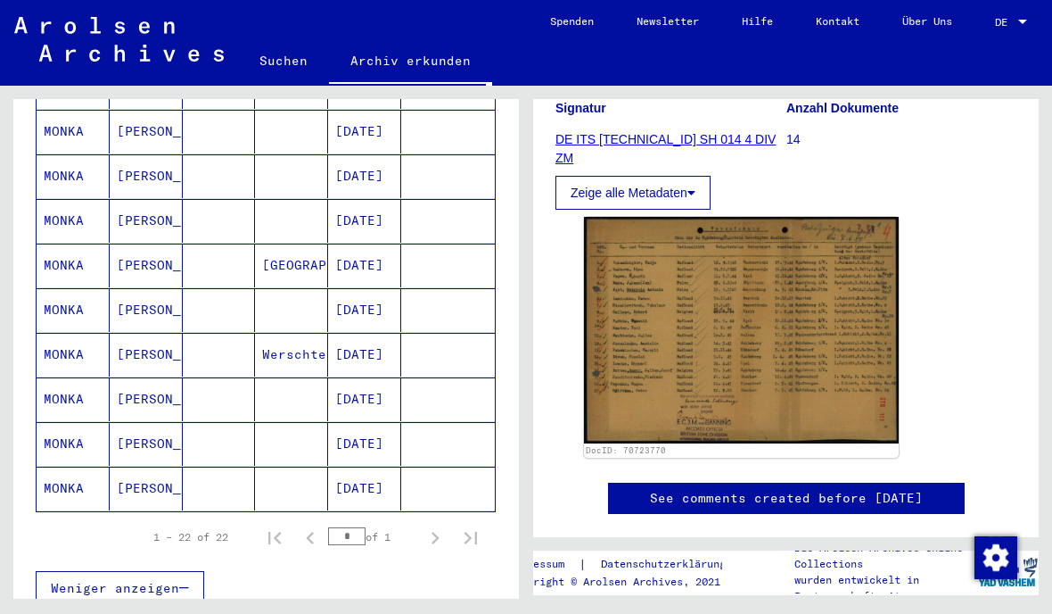
click at [820, 274] on img at bounding box center [741, 330] width 315 height 227
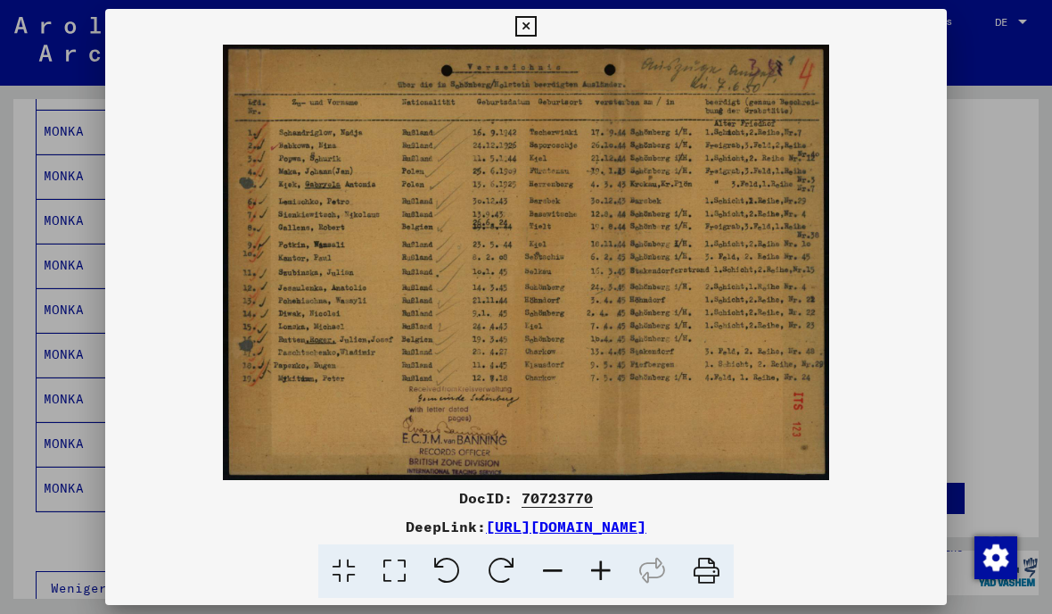
click at [536, 31] on icon at bounding box center [525, 26] width 21 height 21
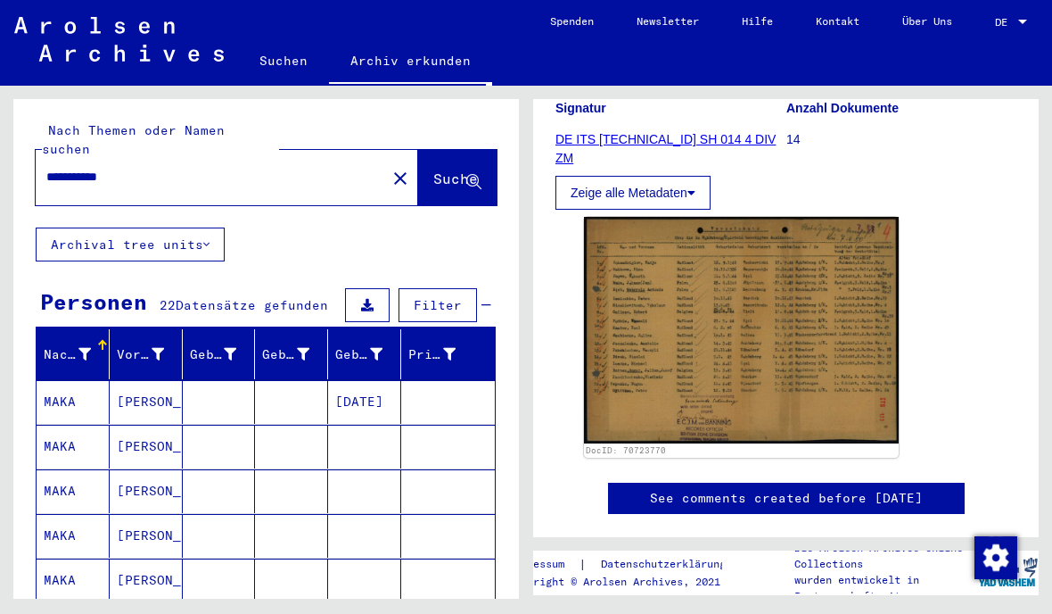
scroll to position [0, 0]
click at [390, 168] on mat-icon "close" at bounding box center [400, 178] width 21 height 21
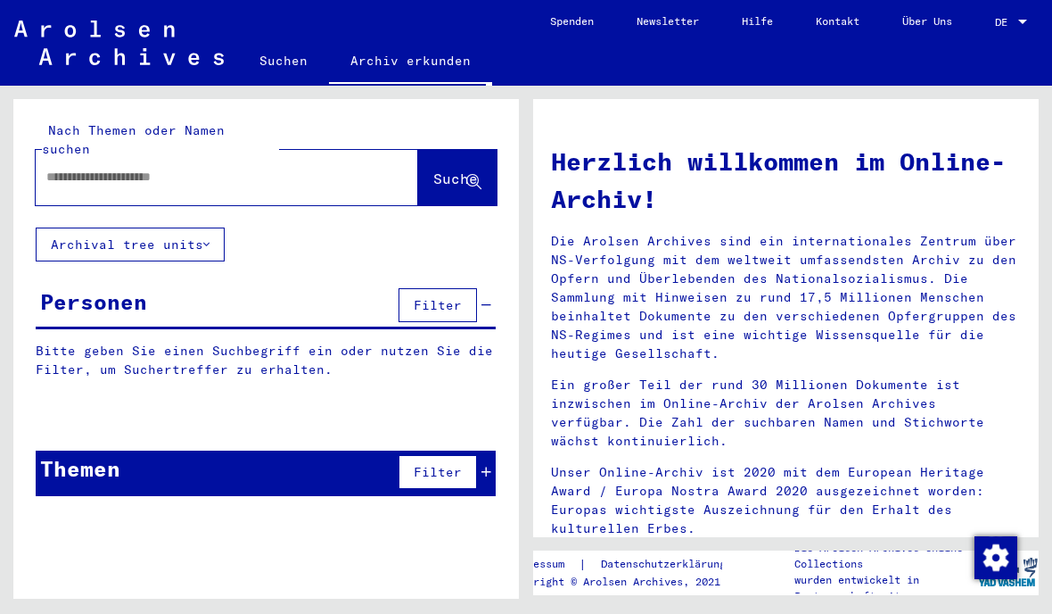
click at [331, 168] on input "text" at bounding box center [205, 177] width 318 height 19
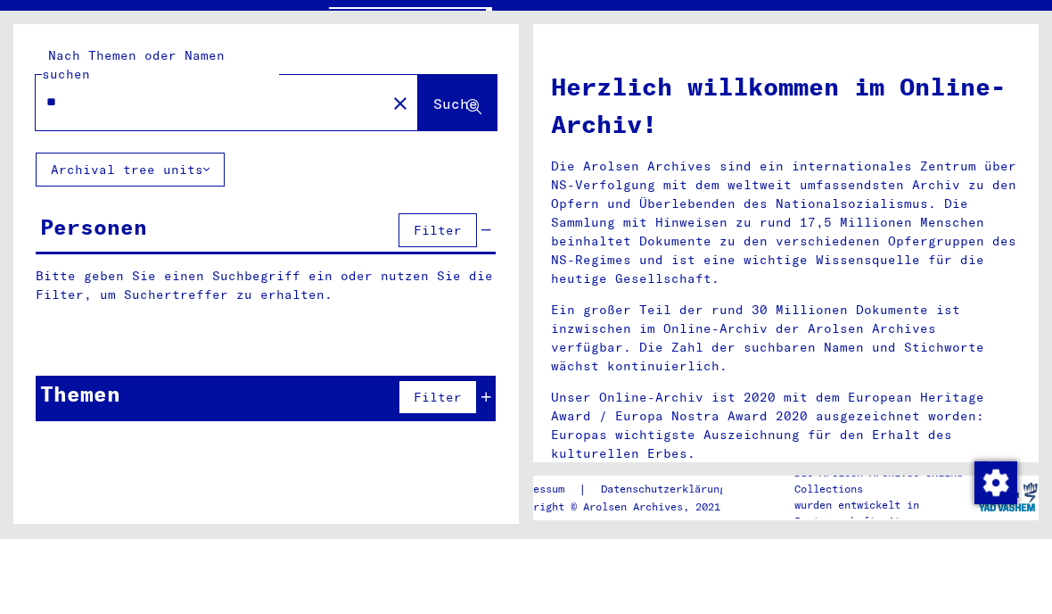
type input "*"
type input "*******"
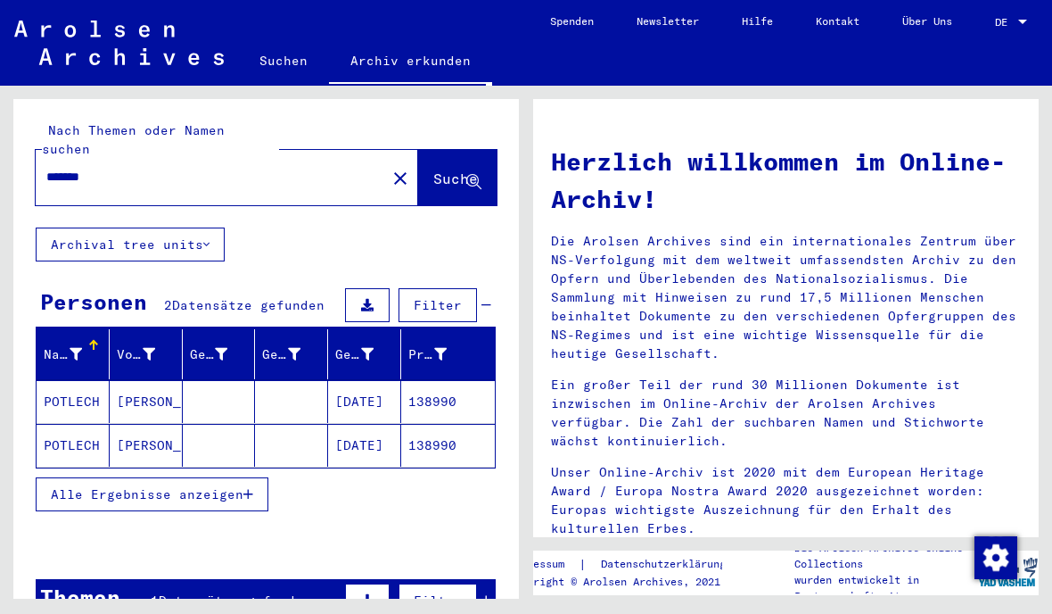
click at [443, 395] on mat-cell "138990" at bounding box center [448, 401] width 94 height 43
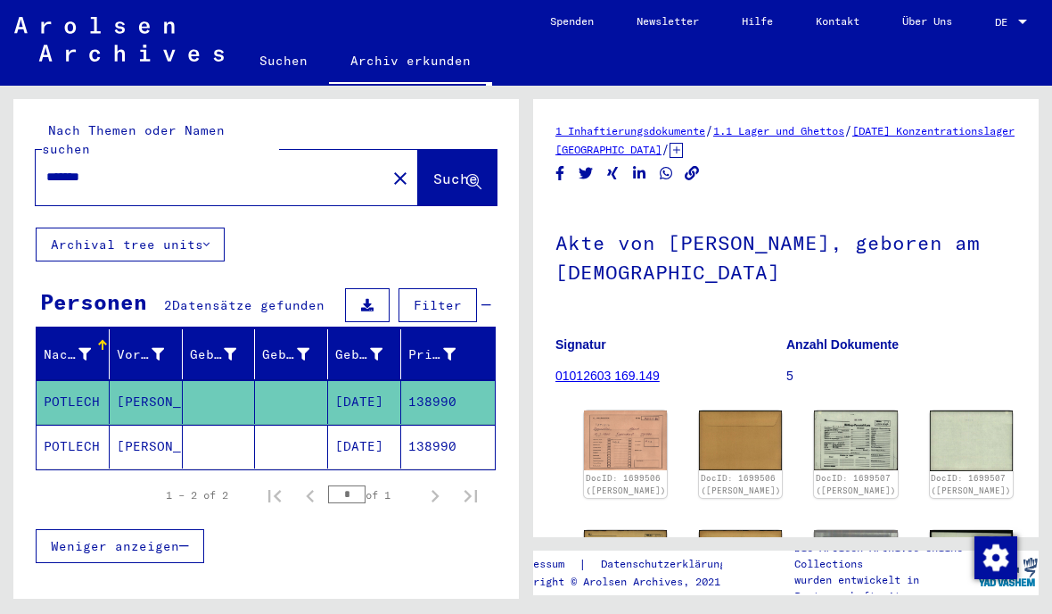
click at [474, 424] on mat-cell "138990" at bounding box center [448, 446] width 94 height 44
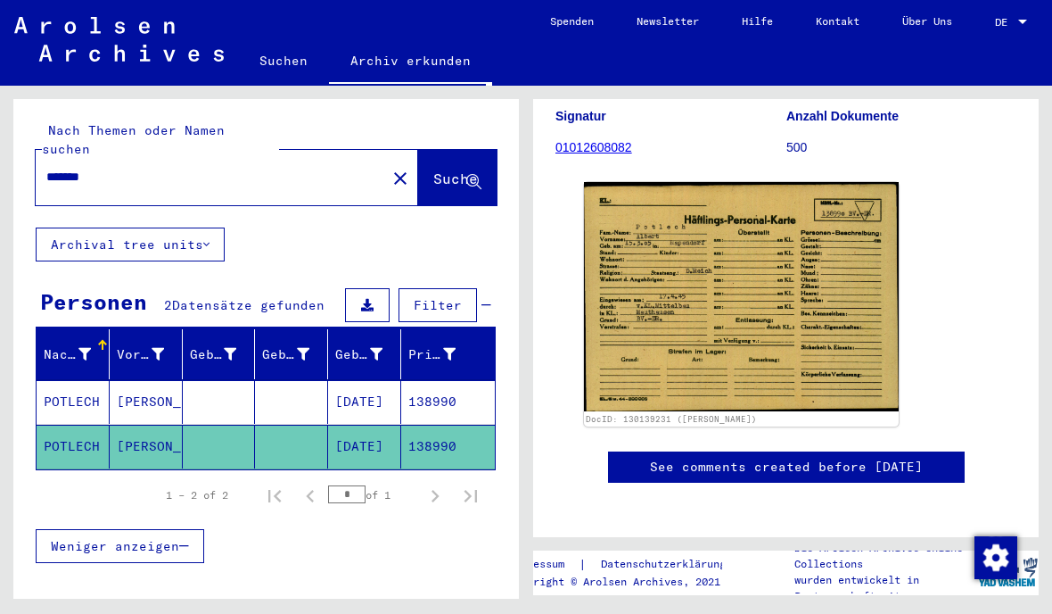
scroll to position [217, 0]
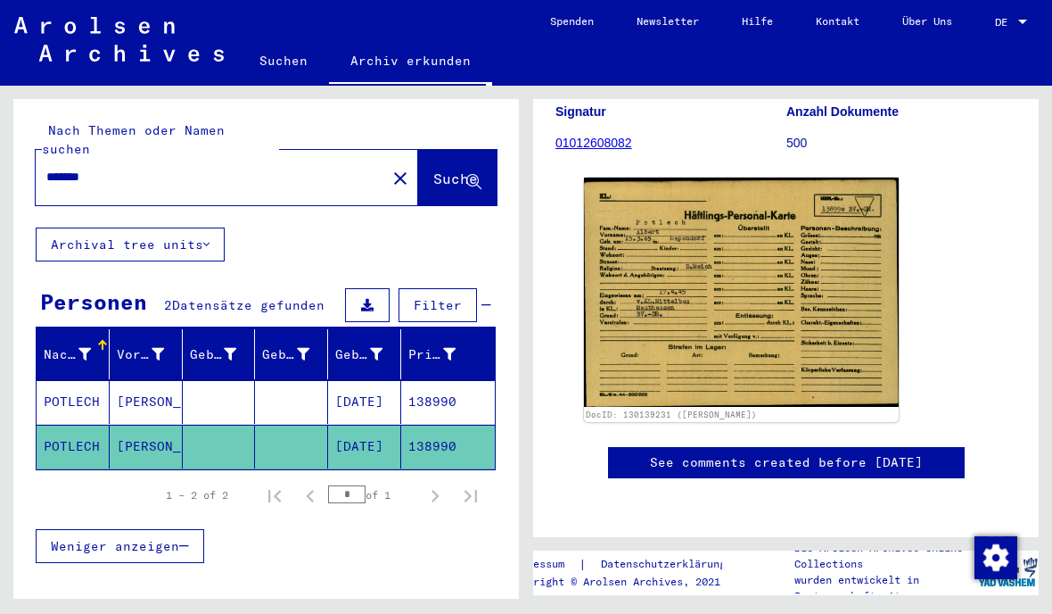
click at [758, 248] on img at bounding box center [741, 291] width 315 height 229
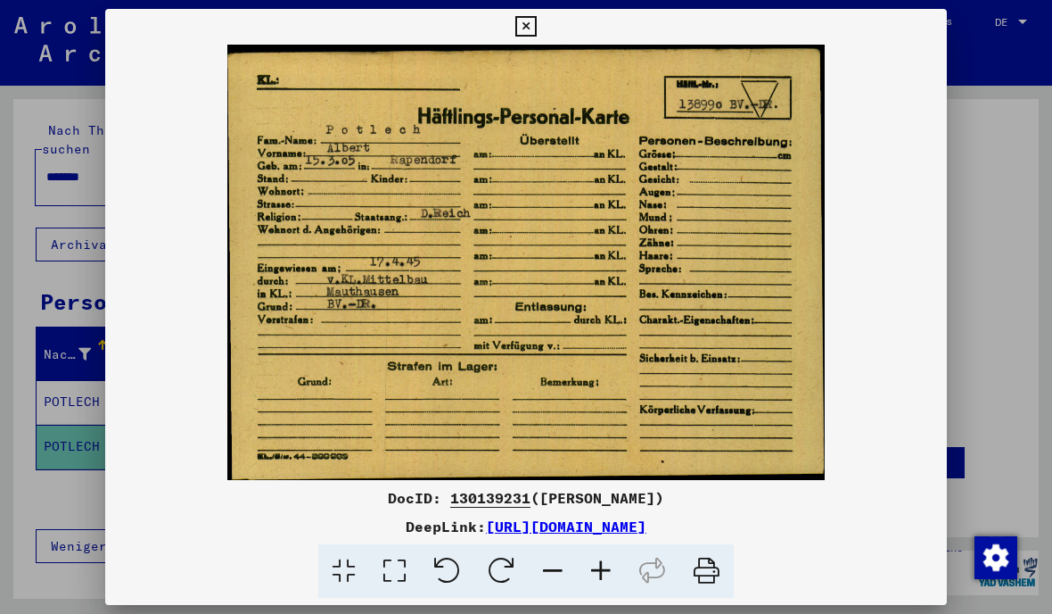
click at [950, 35] on div at bounding box center [526, 307] width 1052 height 614
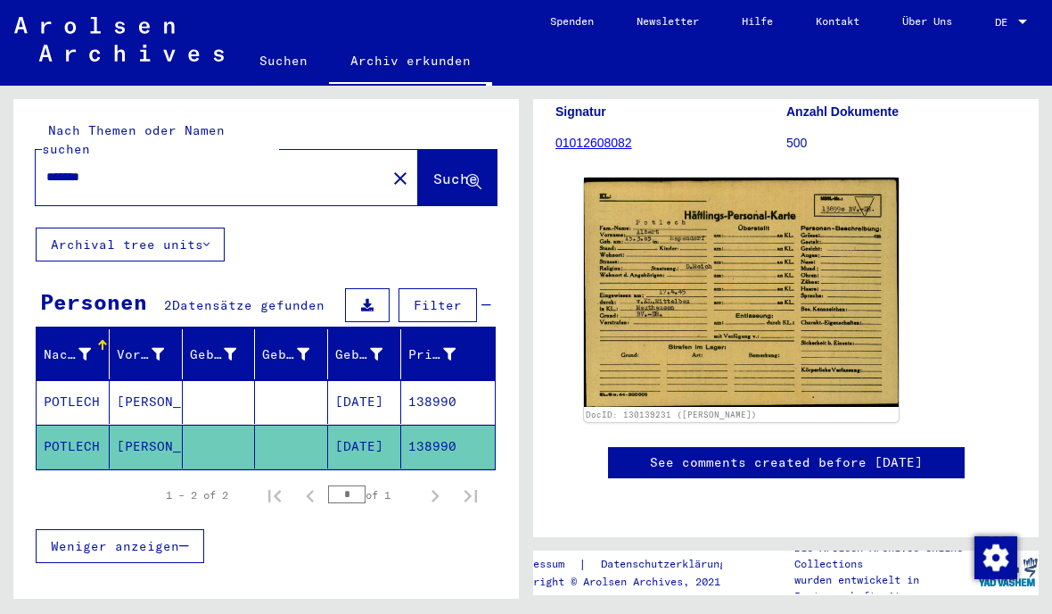
click at [441, 383] on mat-cell "138990" at bounding box center [448, 402] width 94 height 44
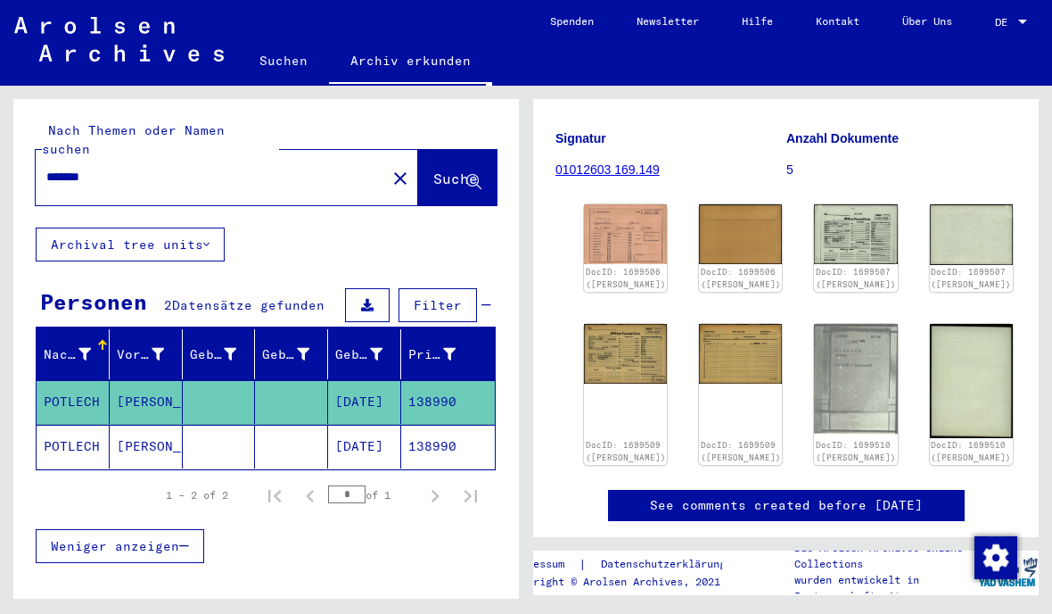
scroll to position [207, 0]
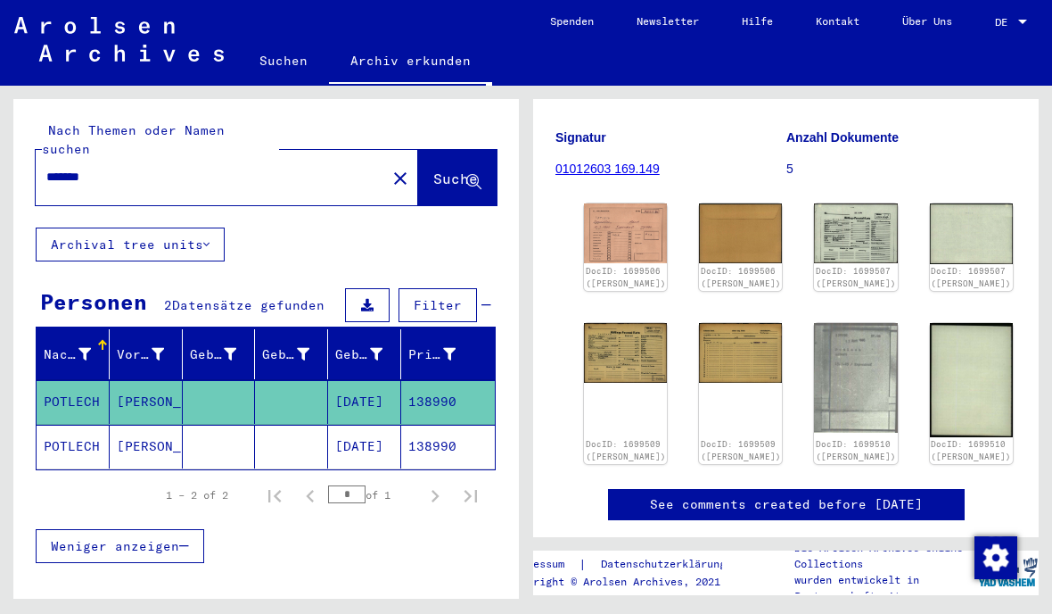
click at [390, 168] on mat-icon "close" at bounding box center [400, 178] width 21 height 21
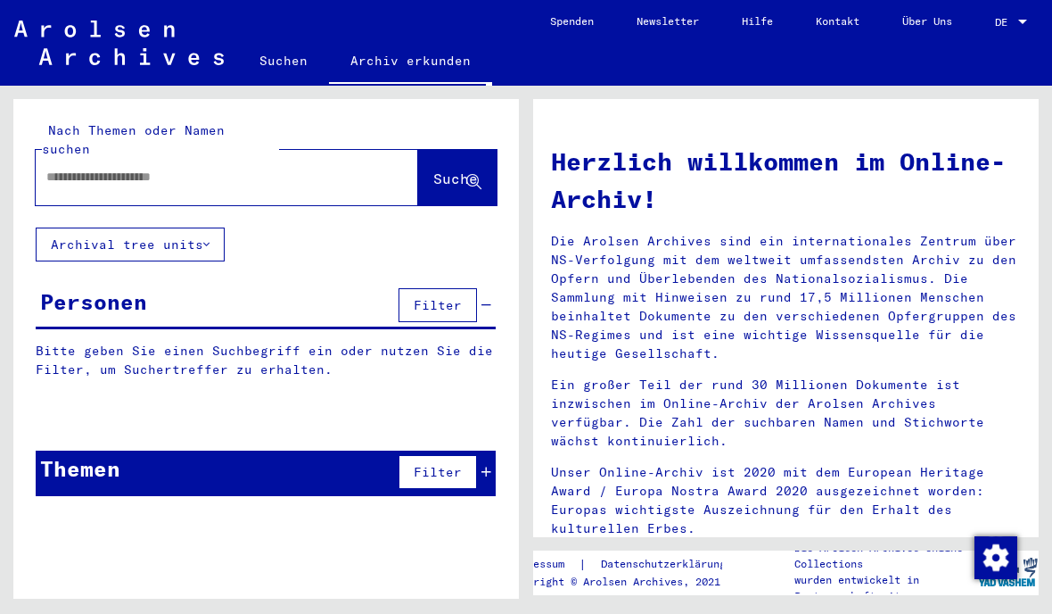
click at [325, 168] on input "text" at bounding box center [205, 177] width 318 height 19
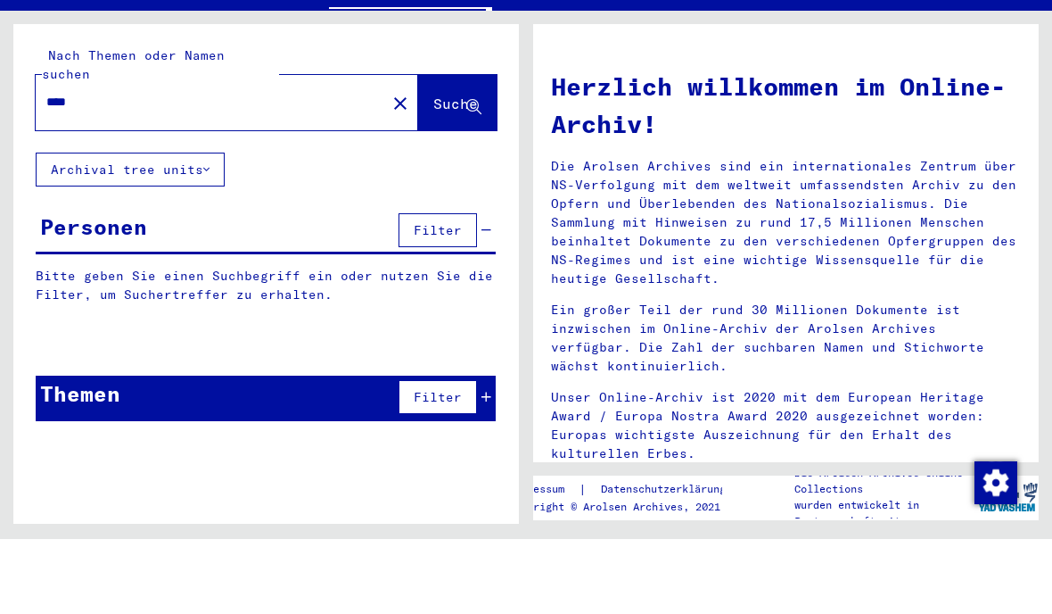
type input "****"
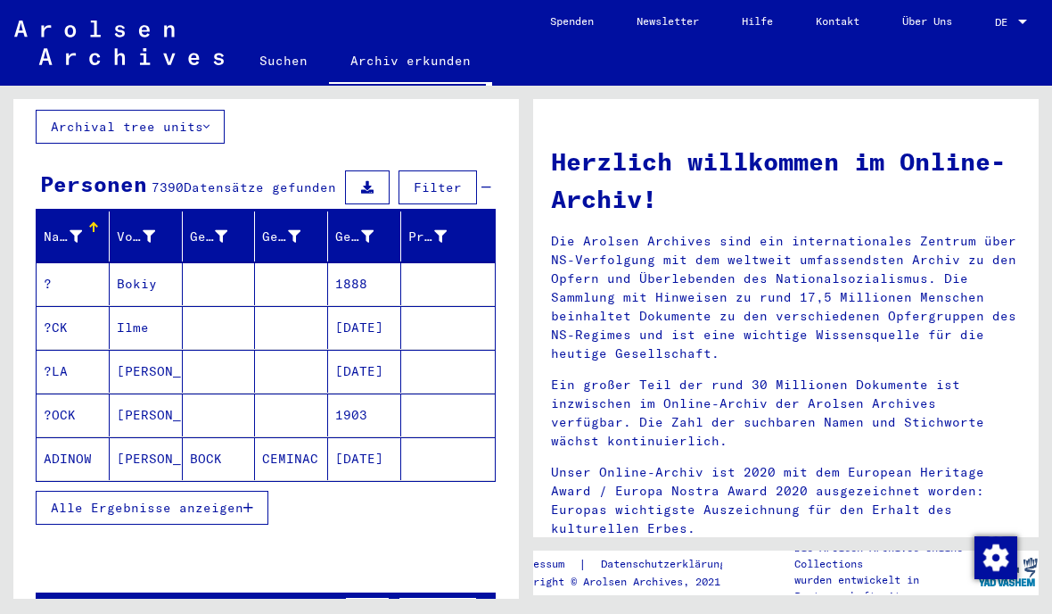
scroll to position [120, 0]
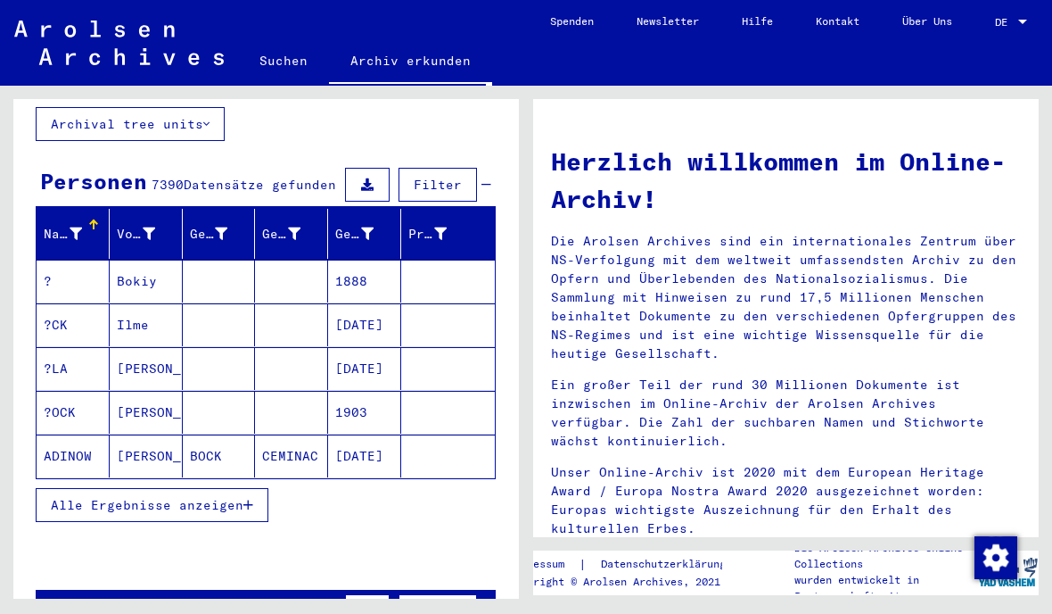
click at [411, 436] on mat-cell at bounding box center [448, 455] width 94 height 43
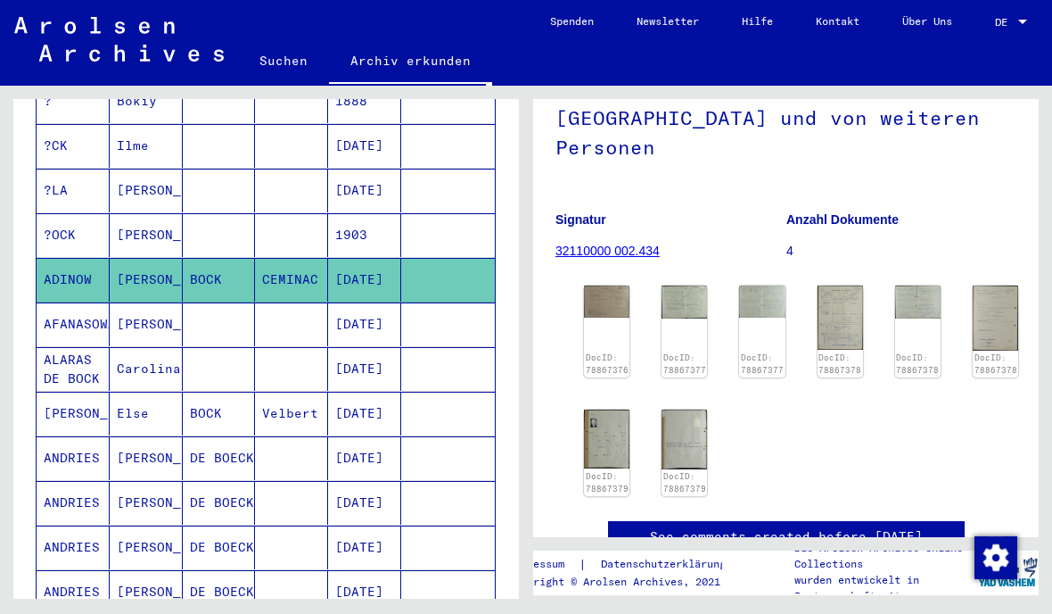
scroll to position [236, 0]
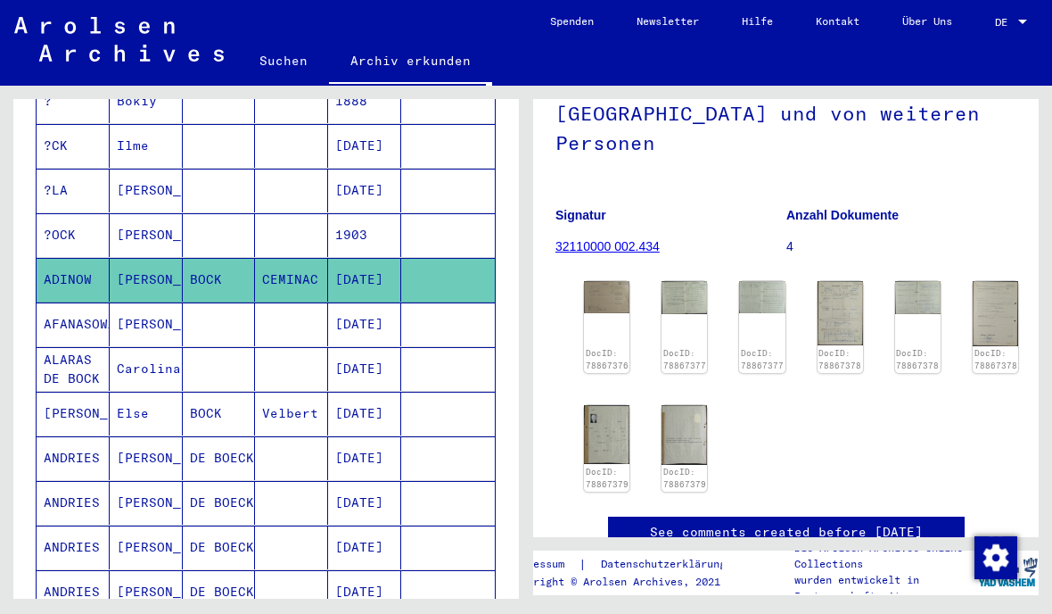
click at [600, 405] on img at bounding box center [606, 435] width 45 height 60
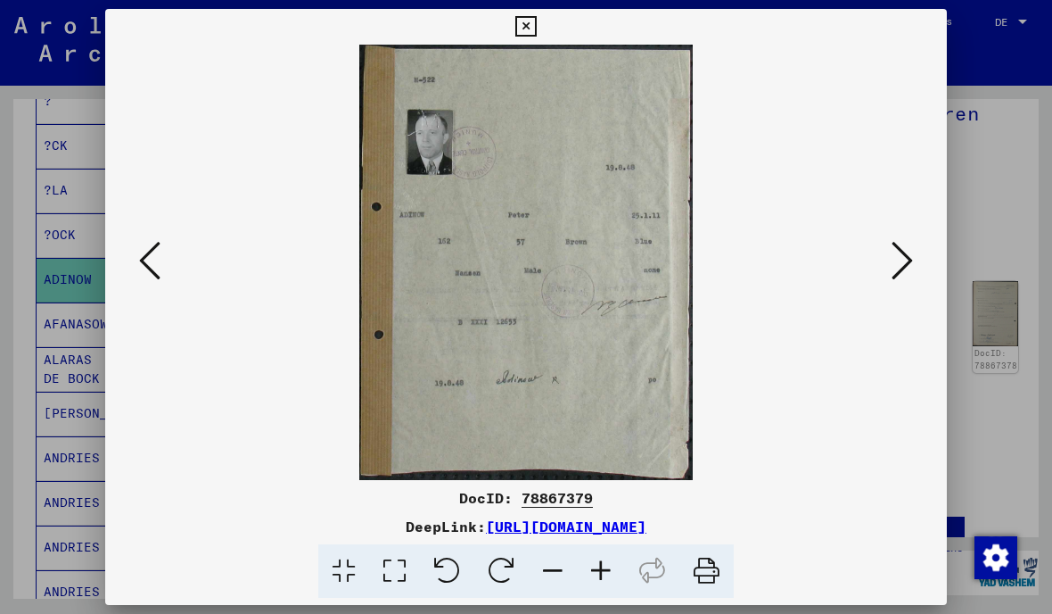
click at [838, 259] on img at bounding box center [526, 262] width 721 height 435
click at [893, 246] on icon at bounding box center [902, 260] width 21 height 43
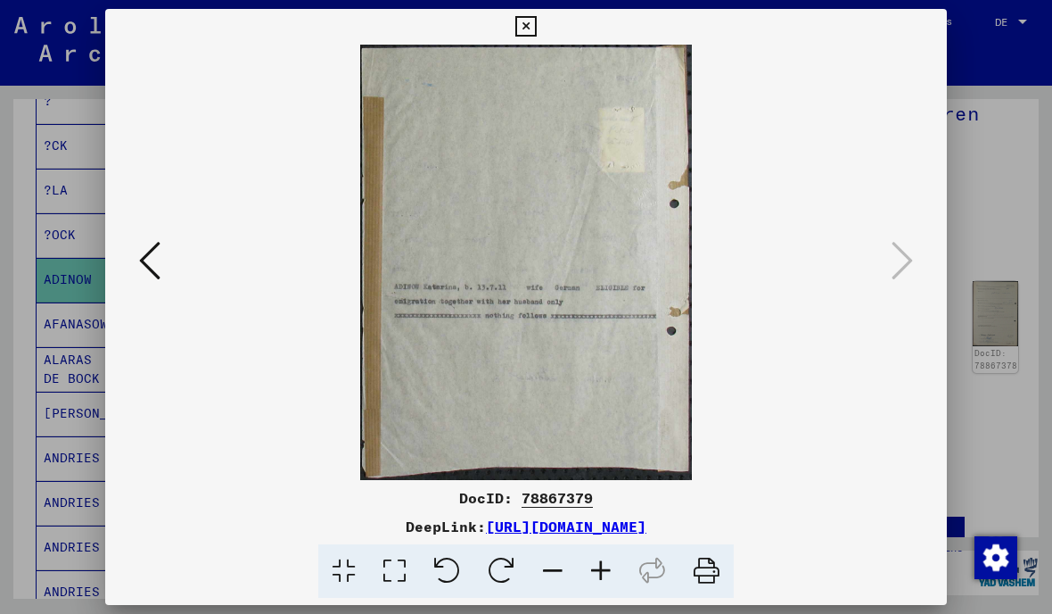
click at [880, 249] on img at bounding box center [526, 262] width 721 height 435
click at [541, 37] on div at bounding box center [525, 27] width 31 height 36
click at [536, 28] on icon at bounding box center [525, 26] width 21 height 21
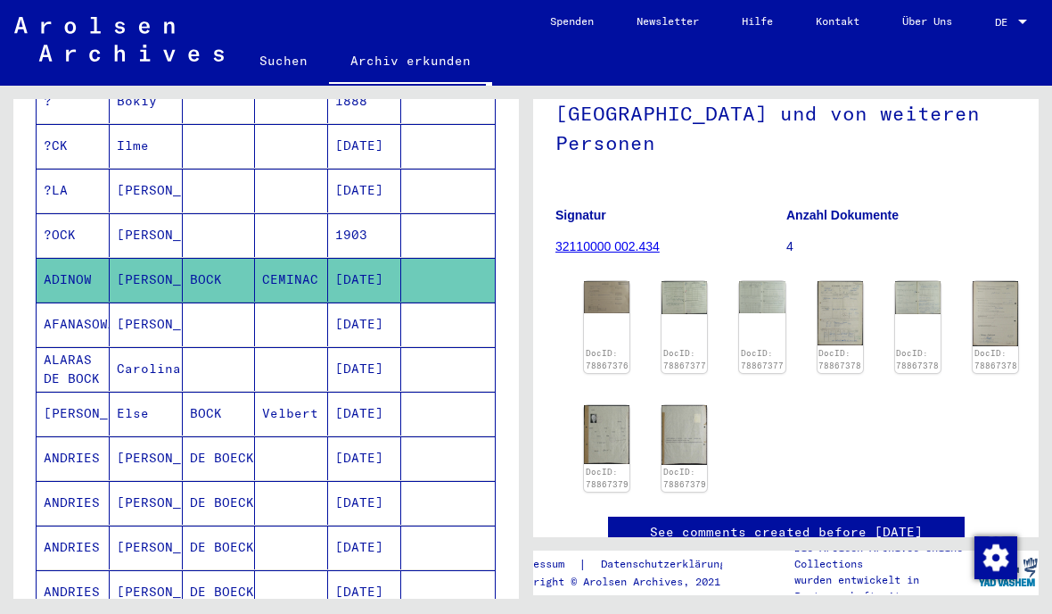
click at [614, 281] on div "DocID: 78867376" at bounding box center [606, 327] width 45 height 92
click at [608, 281] on img at bounding box center [606, 296] width 45 height 31
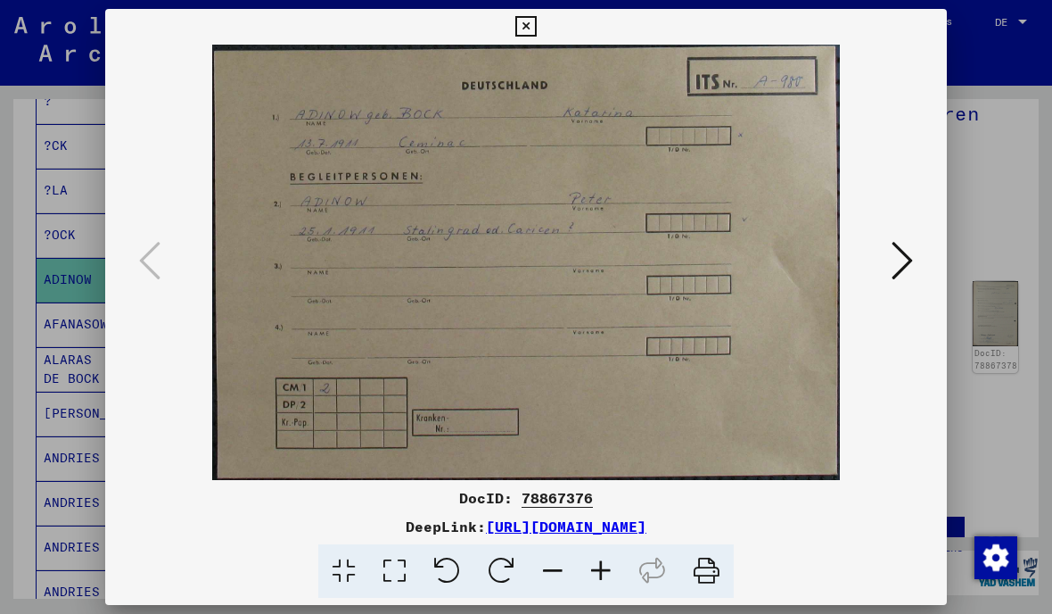
click at [908, 253] on icon at bounding box center [902, 260] width 21 height 43
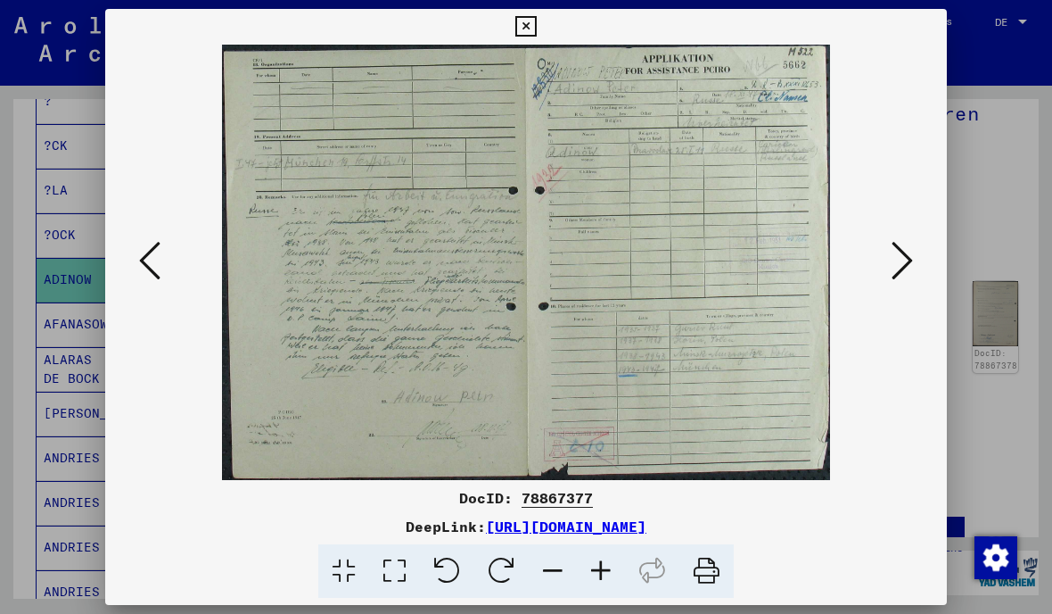
click at [536, 30] on icon at bounding box center [525, 26] width 21 height 21
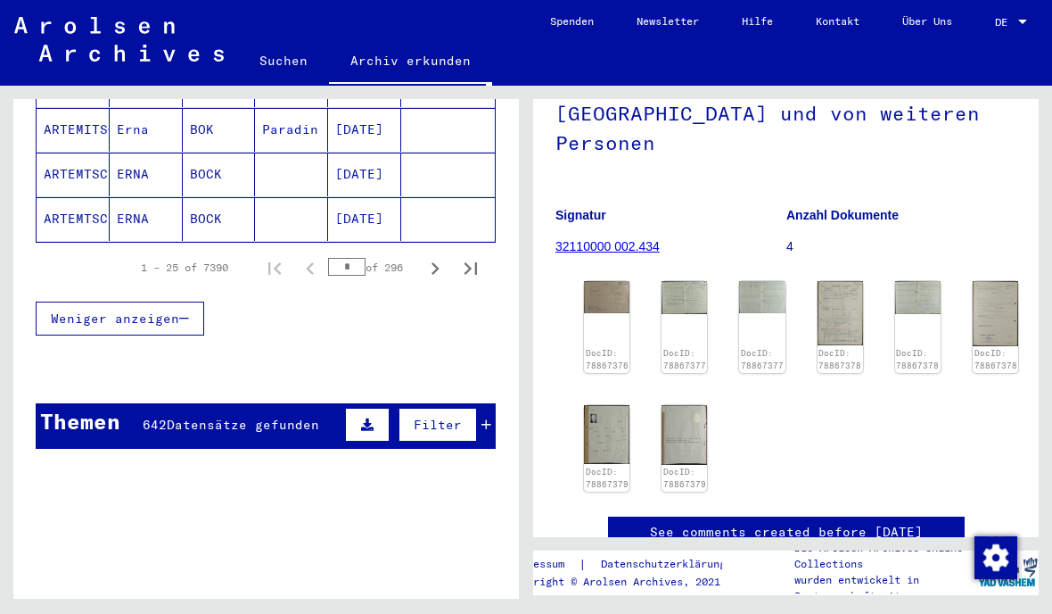
scroll to position [1159, 0]
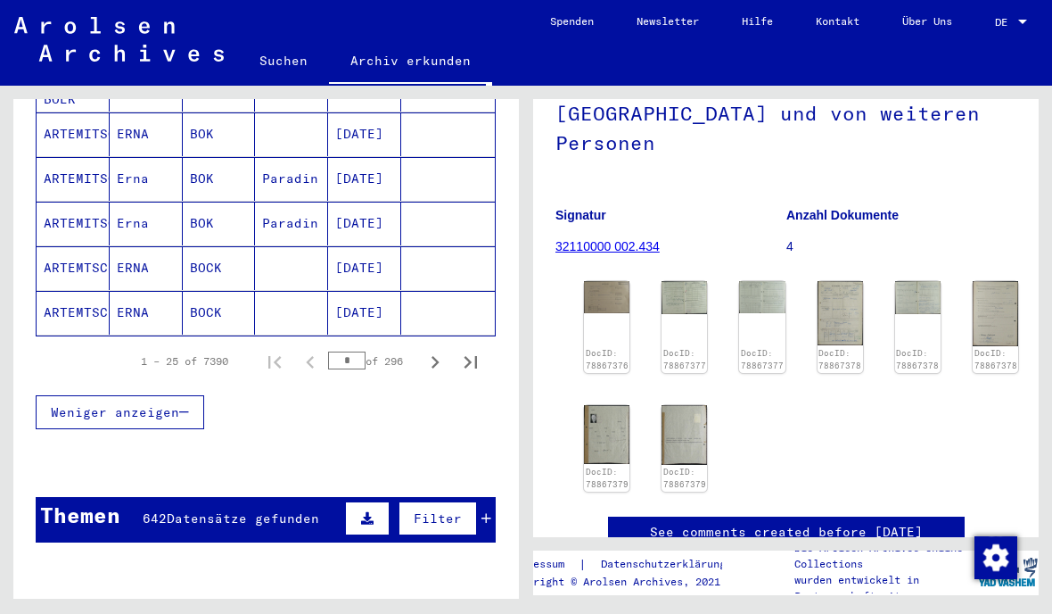
click at [450, 344] on button "Next page" at bounding box center [435, 361] width 36 height 36
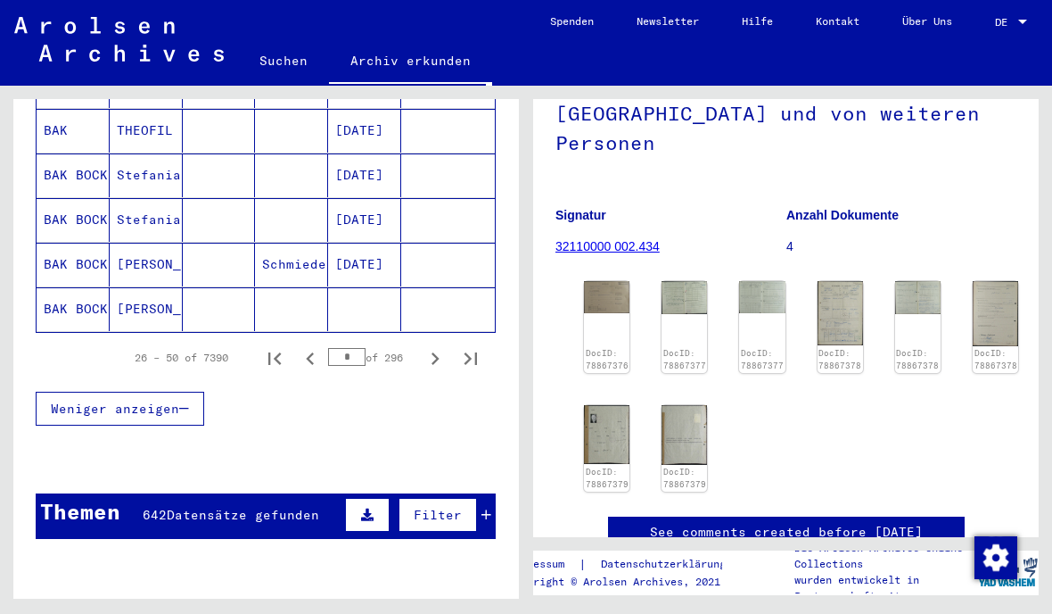
scroll to position [1173, 0]
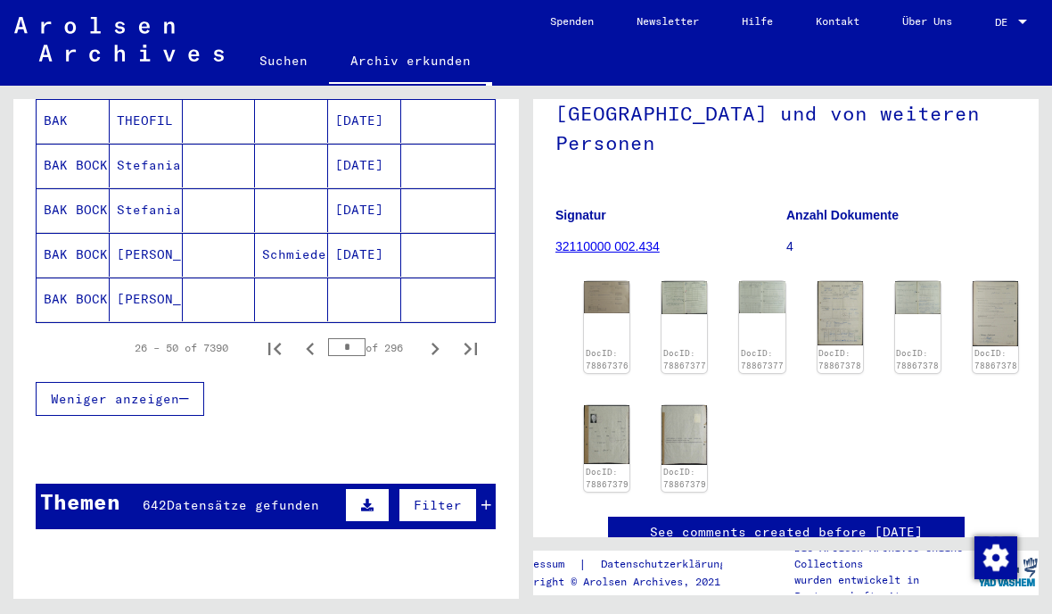
click at [427, 338] on icon "Next page" at bounding box center [435, 348] width 25 height 25
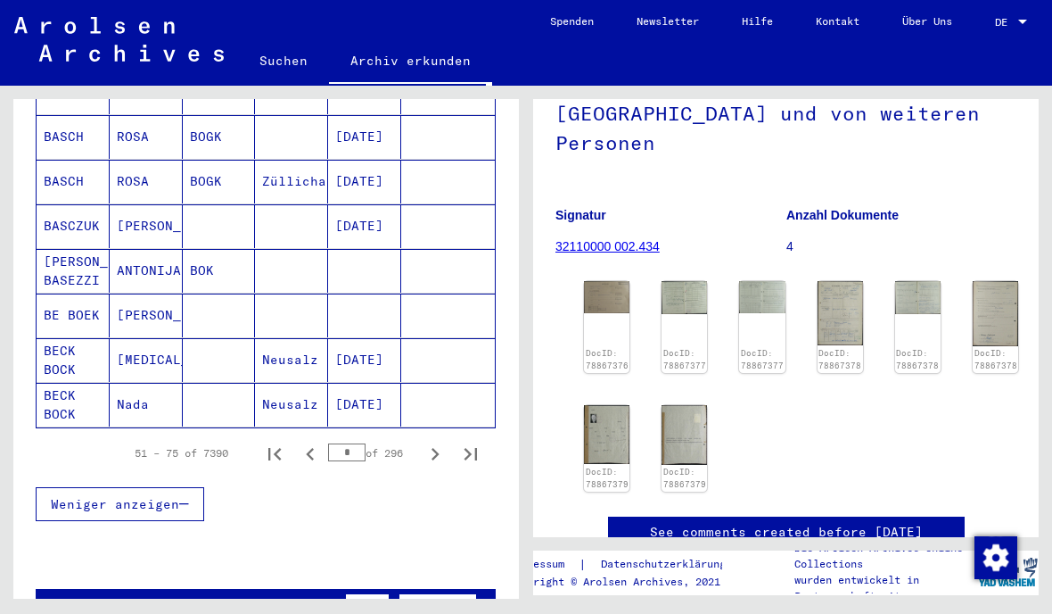
scroll to position [1125, 0]
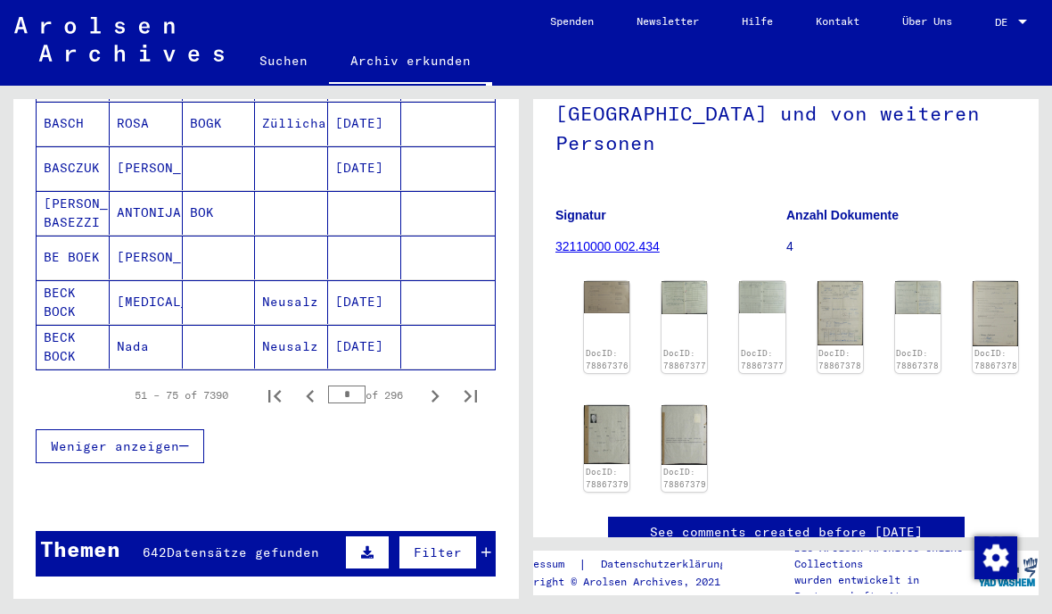
click at [424, 383] on icon "Next page" at bounding box center [435, 395] width 25 height 25
type input "*"
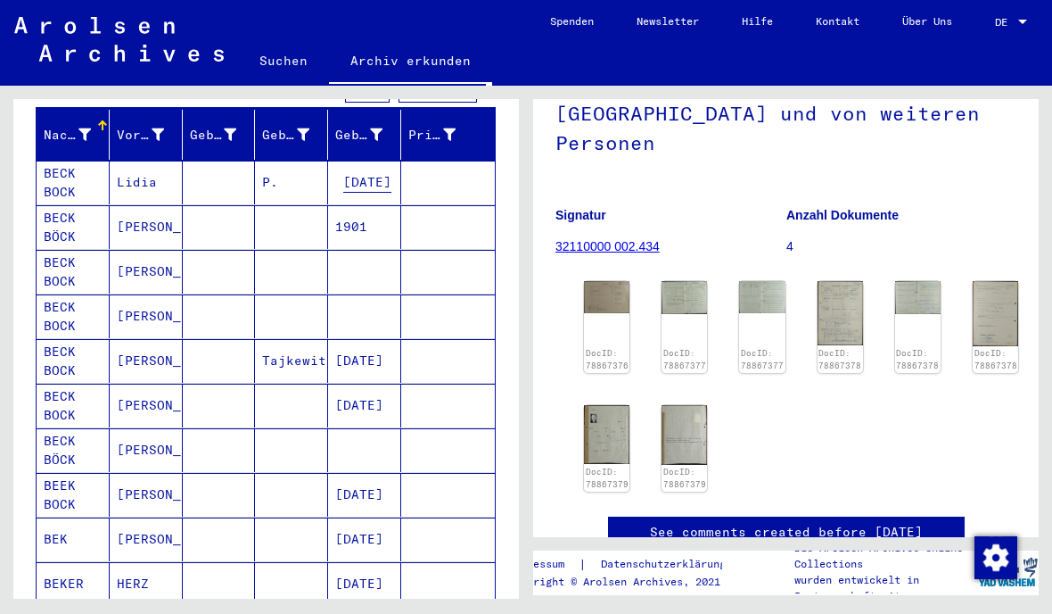
scroll to position [218, 0]
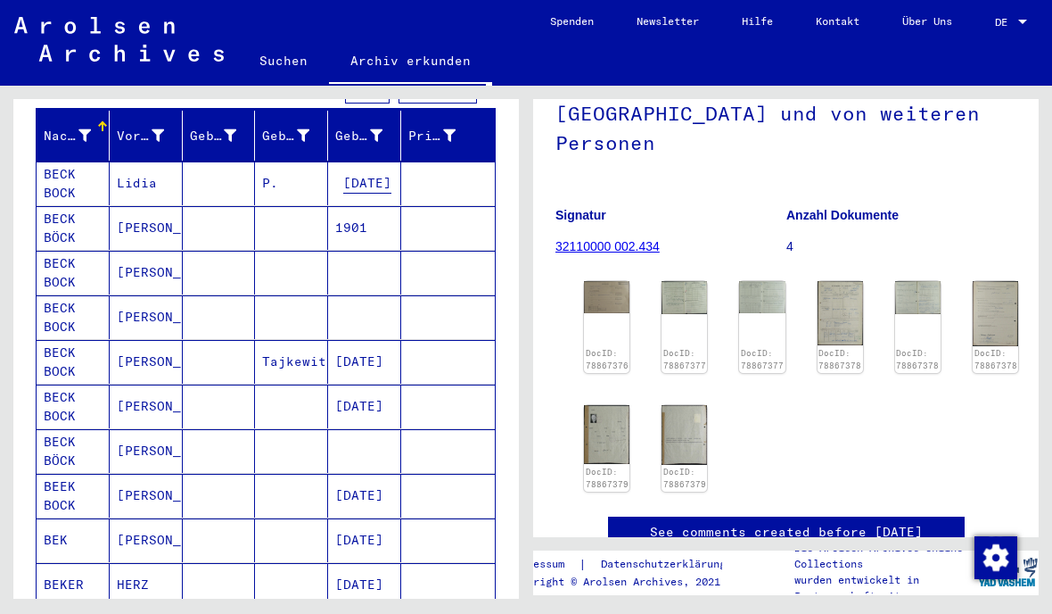
click at [156, 263] on mat-cell "[PERSON_NAME]" at bounding box center [146, 273] width 73 height 44
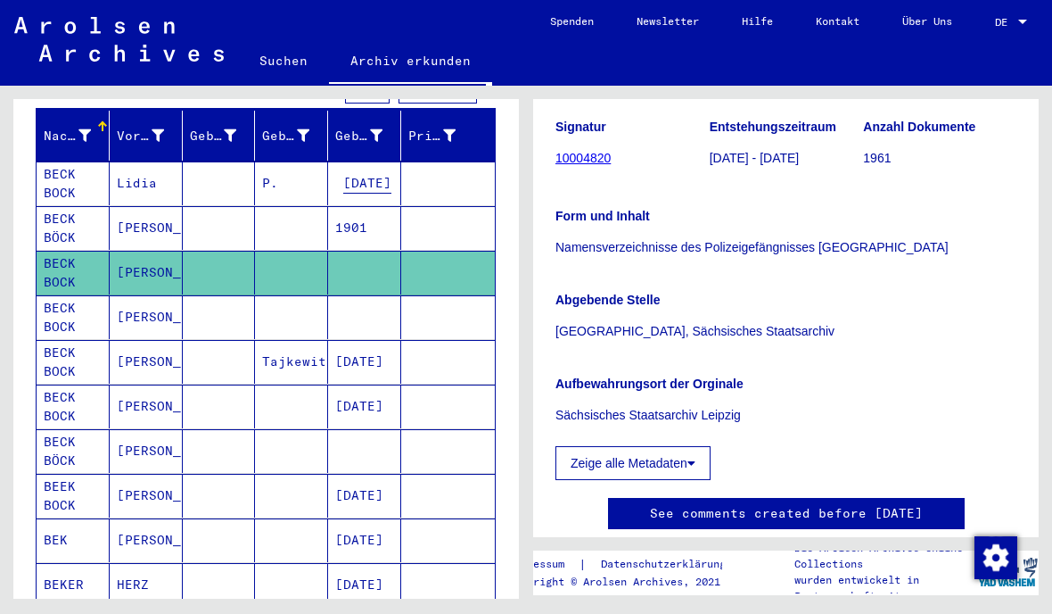
scroll to position [251, 0]
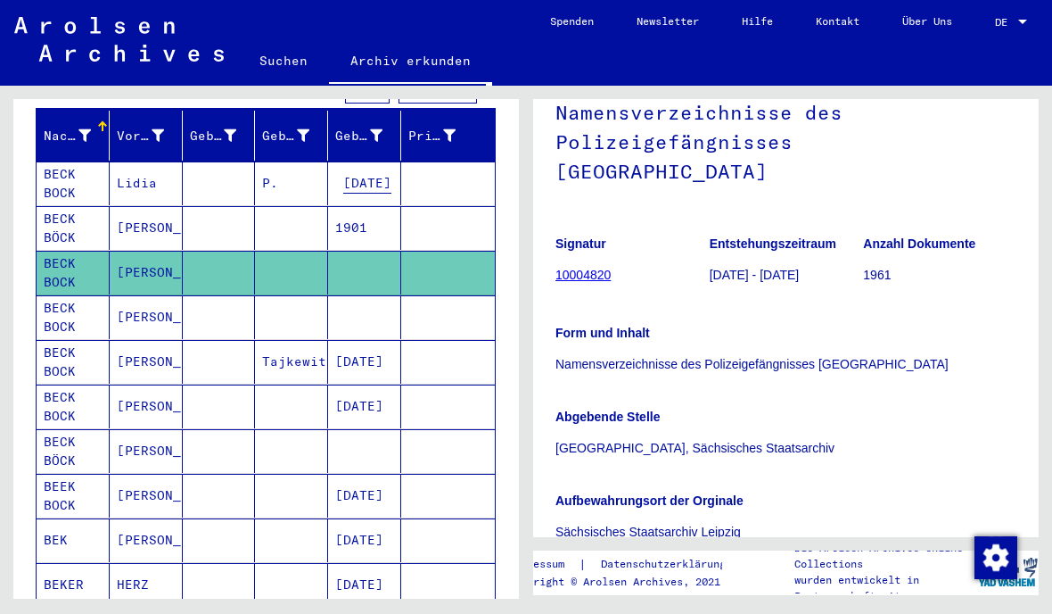
click at [438, 219] on mat-cell at bounding box center [448, 228] width 94 height 44
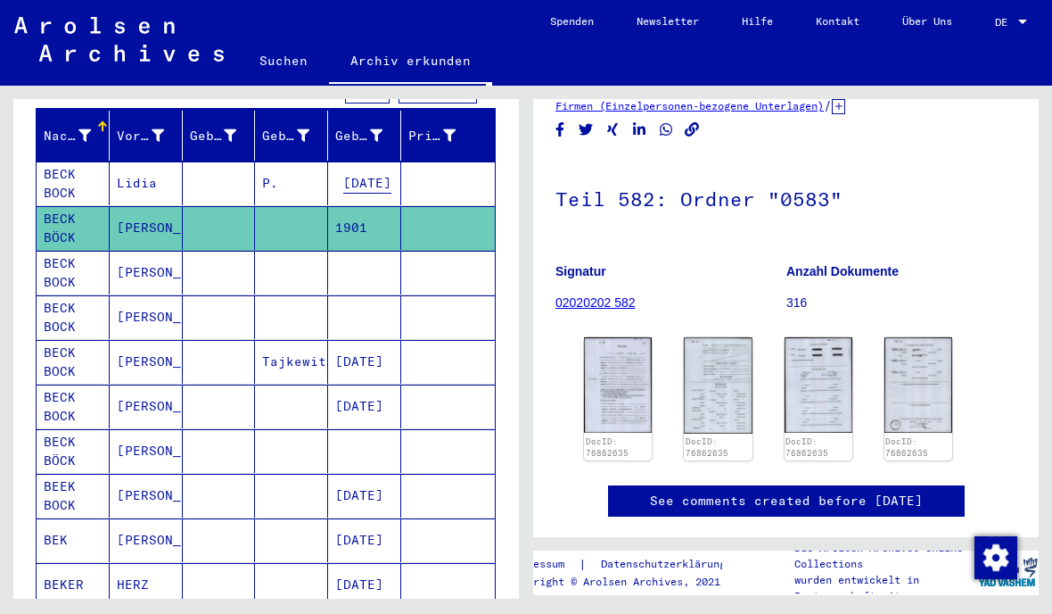
scroll to position [119, 0]
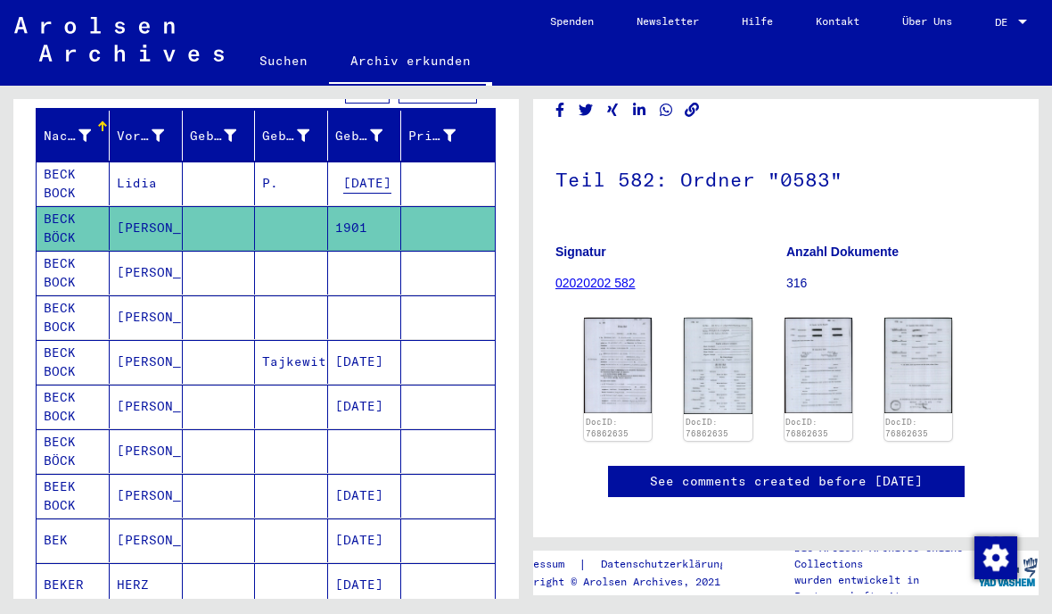
click at [631, 410] on img at bounding box center [618, 364] width 68 height 95
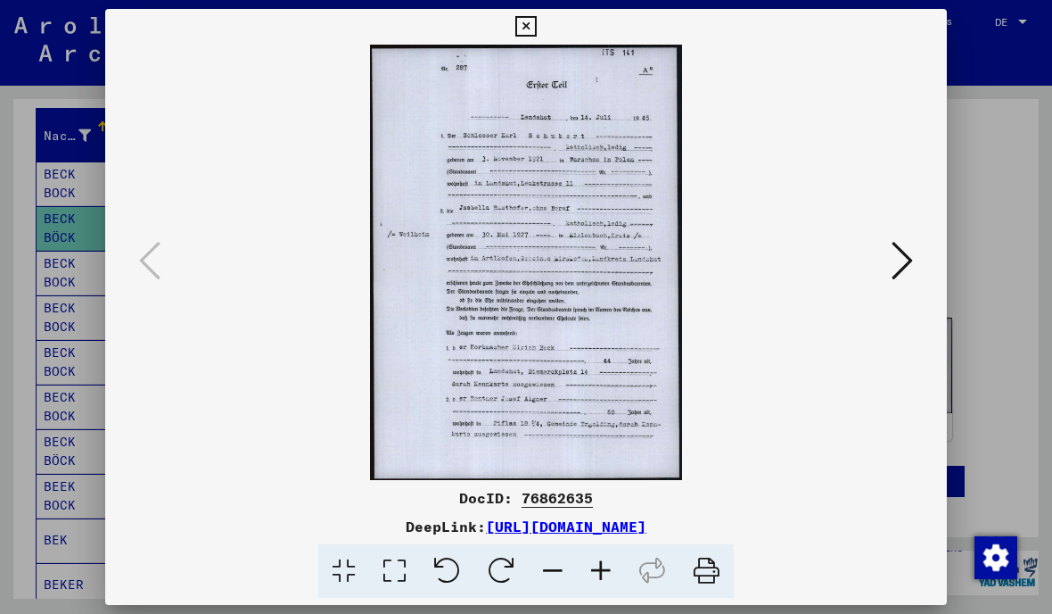
click at [917, 248] on button at bounding box center [902, 261] width 32 height 51
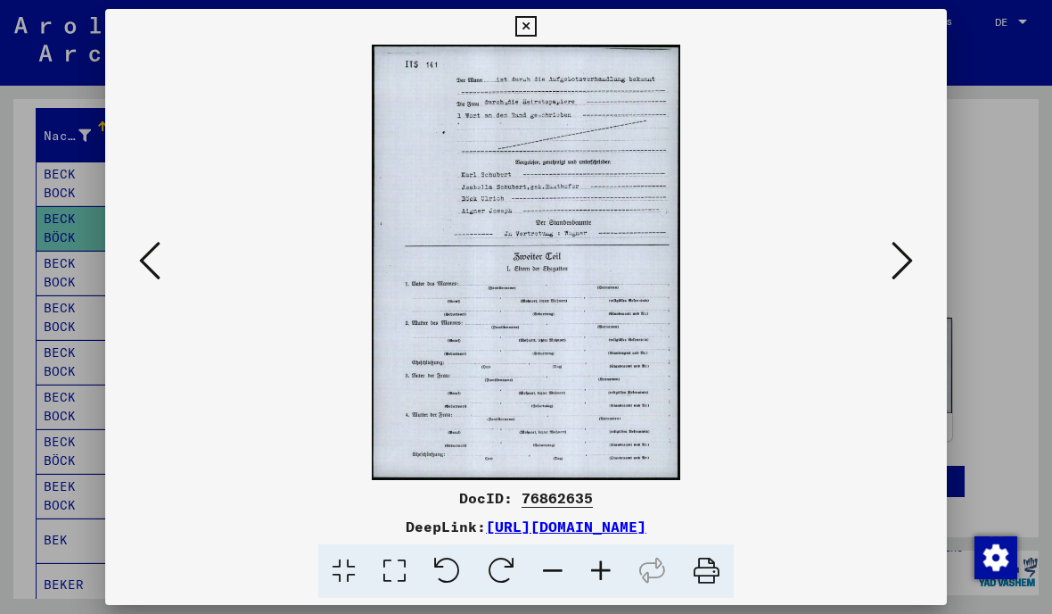
click at [915, 250] on button at bounding box center [902, 261] width 32 height 51
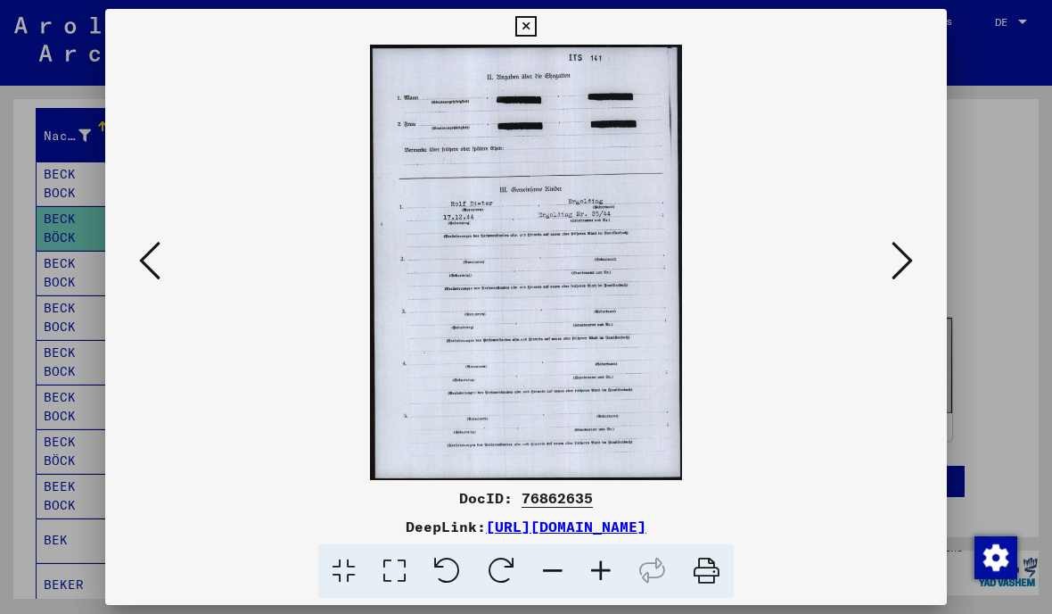
click at [889, 259] on button at bounding box center [902, 261] width 32 height 51
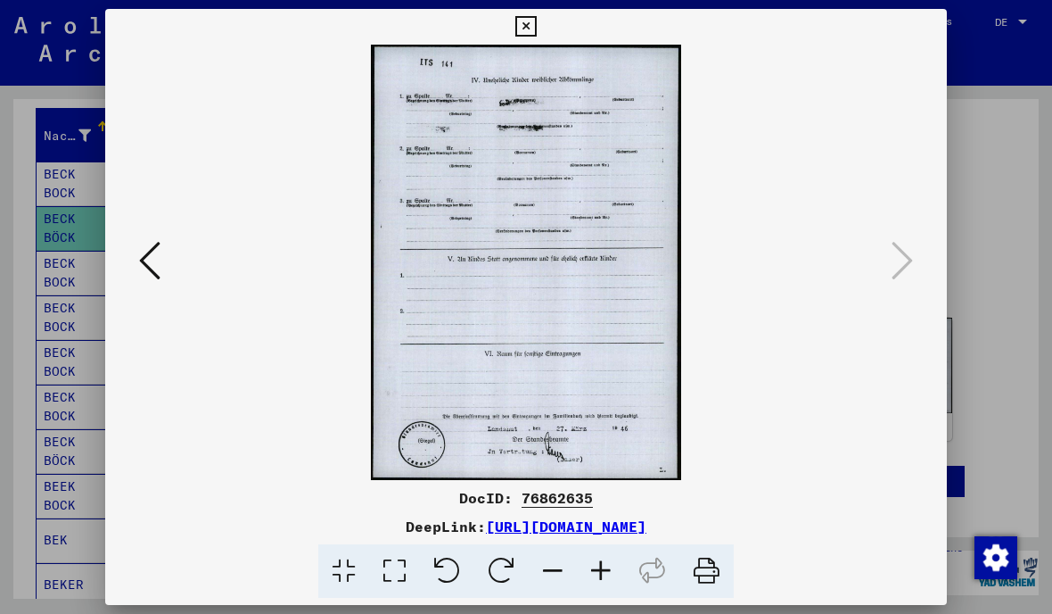
click at [541, 23] on button at bounding box center [525, 27] width 31 height 36
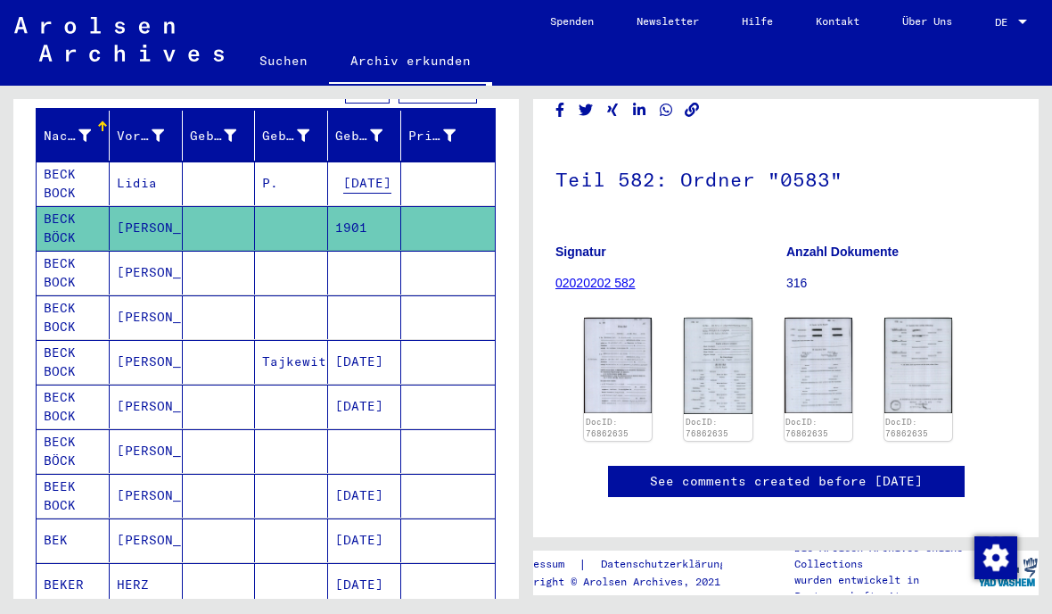
click at [787, 366] on img at bounding box center [819, 364] width 68 height 95
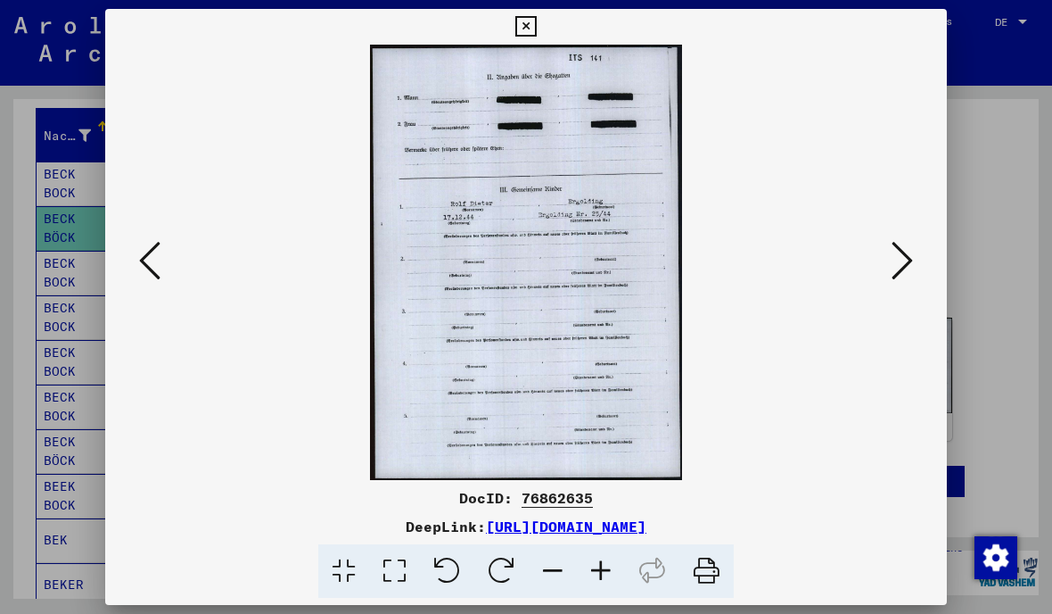
click at [903, 51] on div at bounding box center [526, 262] width 842 height 435
click at [541, 37] on button at bounding box center [525, 27] width 31 height 36
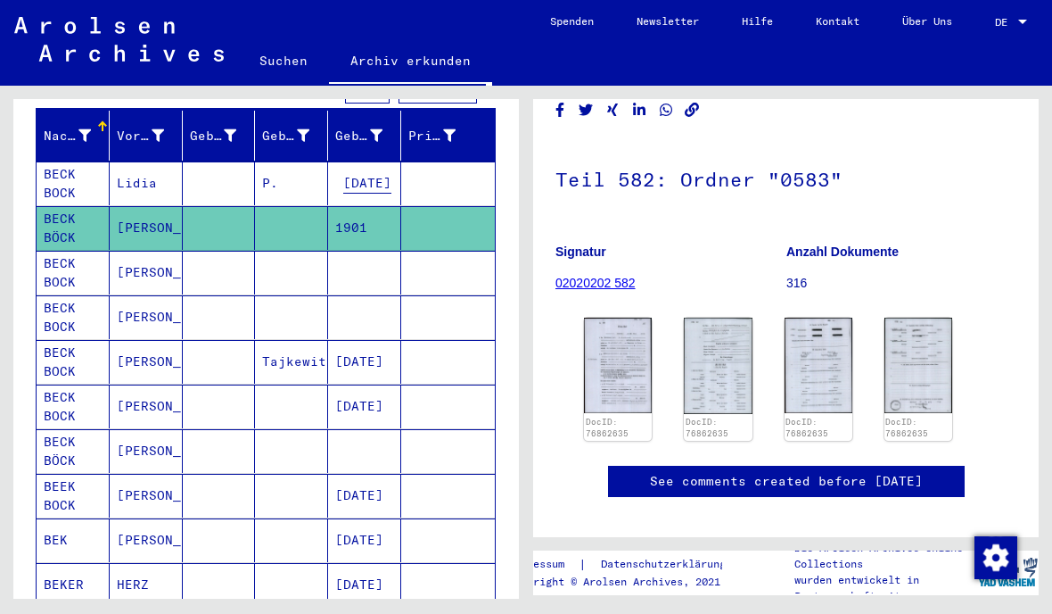
click at [716, 393] on img at bounding box center [718, 365] width 68 height 96
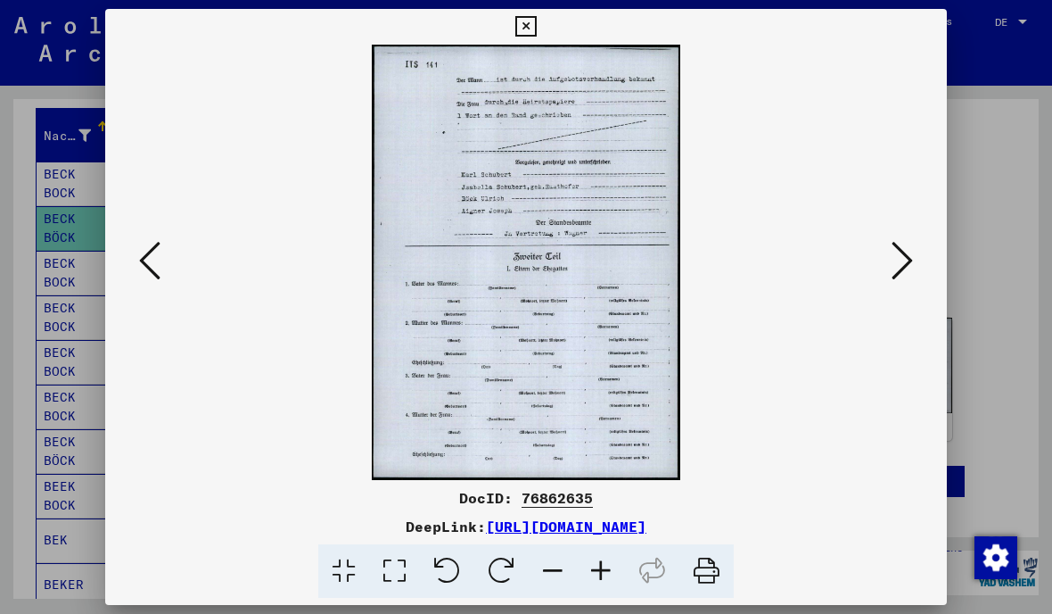
click at [536, 35] on icon at bounding box center [525, 26] width 21 height 21
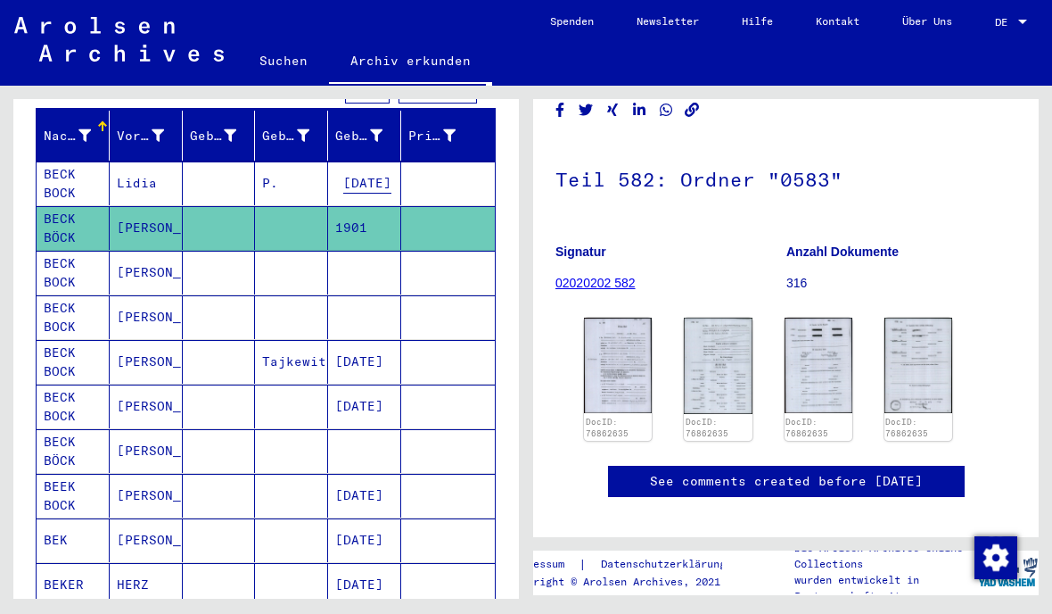
click at [929, 335] on img at bounding box center [919, 364] width 68 height 95
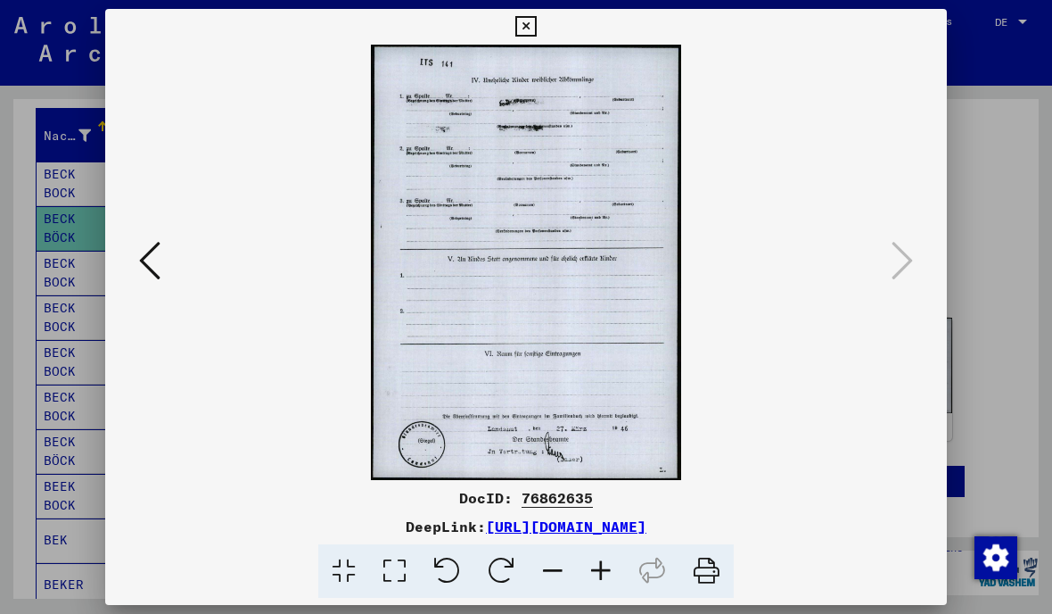
click at [157, 268] on icon at bounding box center [149, 260] width 21 height 43
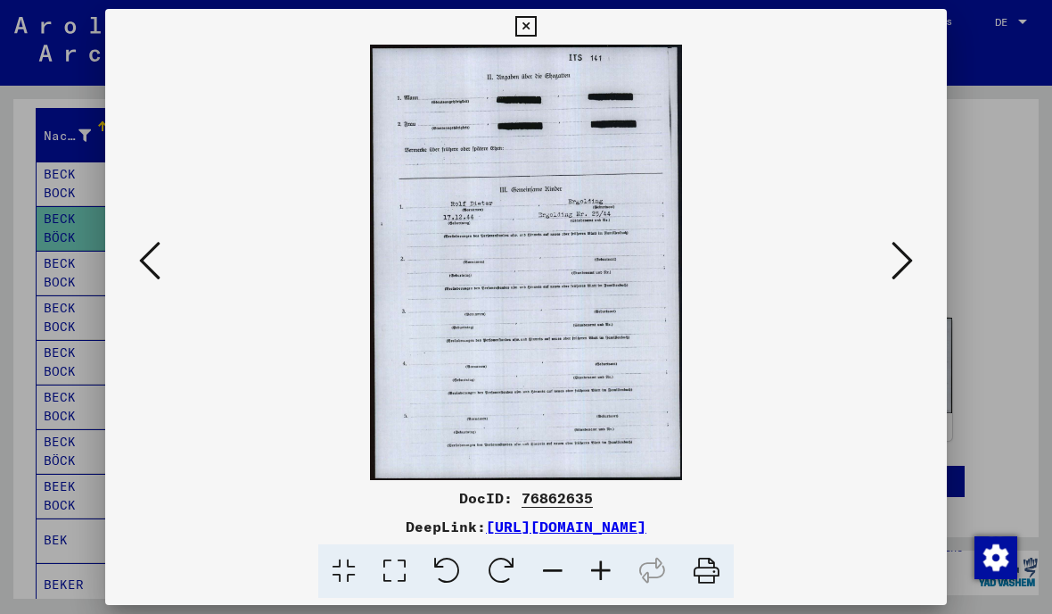
click at [175, 272] on img at bounding box center [526, 262] width 721 height 435
click at [172, 274] on img at bounding box center [526, 262] width 721 height 435
click at [161, 279] on button at bounding box center [150, 261] width 32 height 51
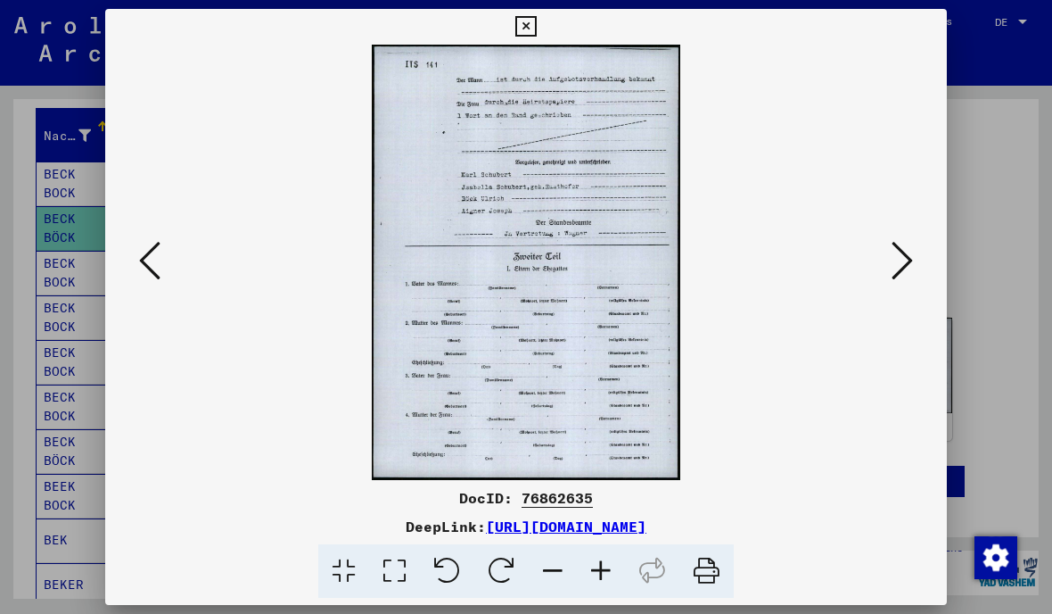
click at [156, 284] on button at bounding box center [150, 261] width 32 height 51
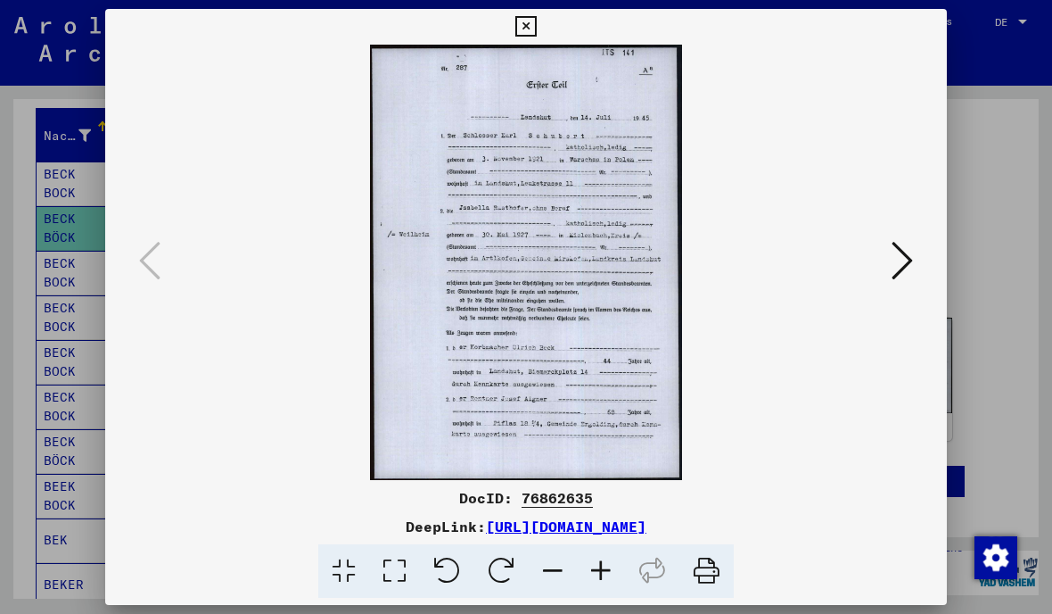
click at [541, 35] on button at bounding box center [525, 27] width 31 height 36
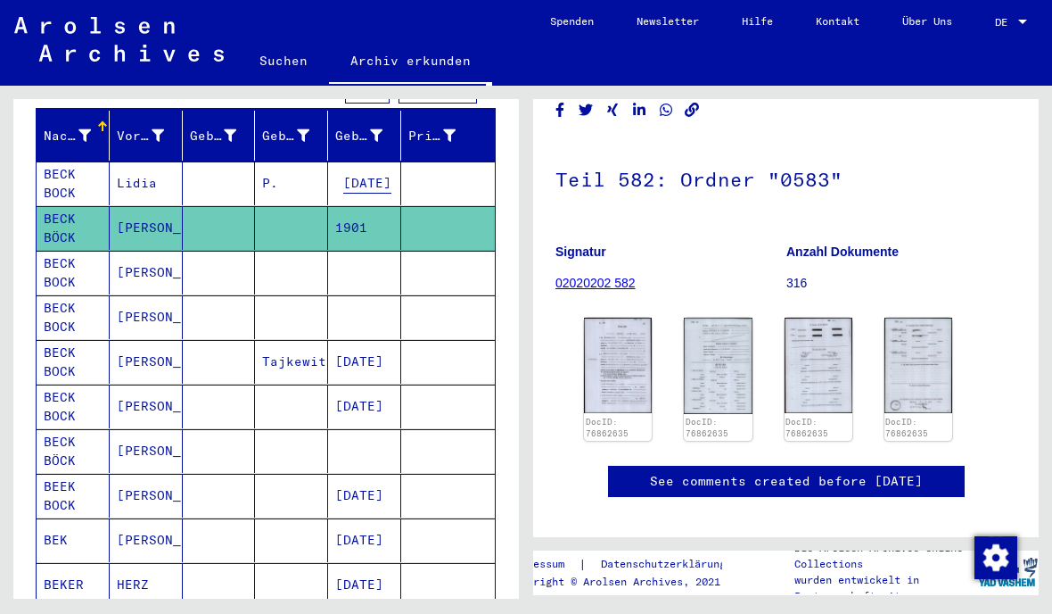
click at [404, 180] on mat-cell at bounding box center [448, 183] width 94 height 44
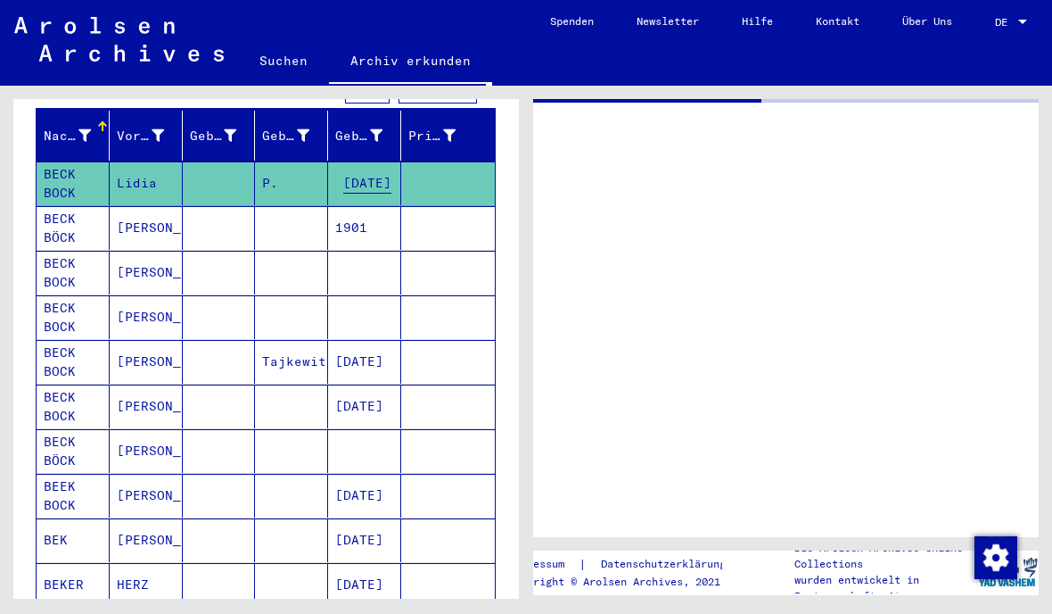
click at [454, 169] on mat-cell at bounding box center [448, 183] width 94 height 44
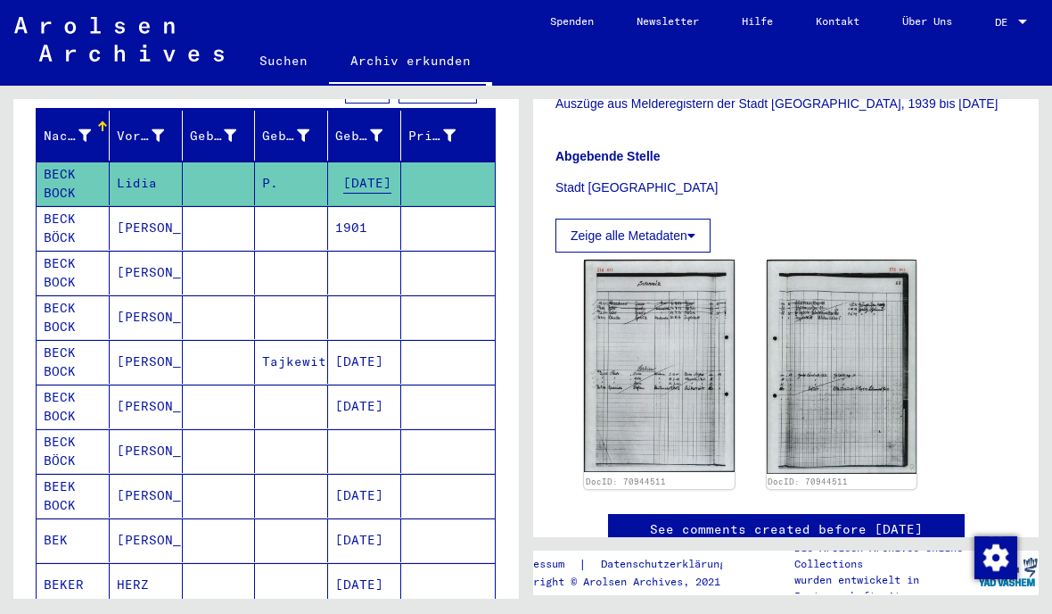
scroll to position [573, 0]
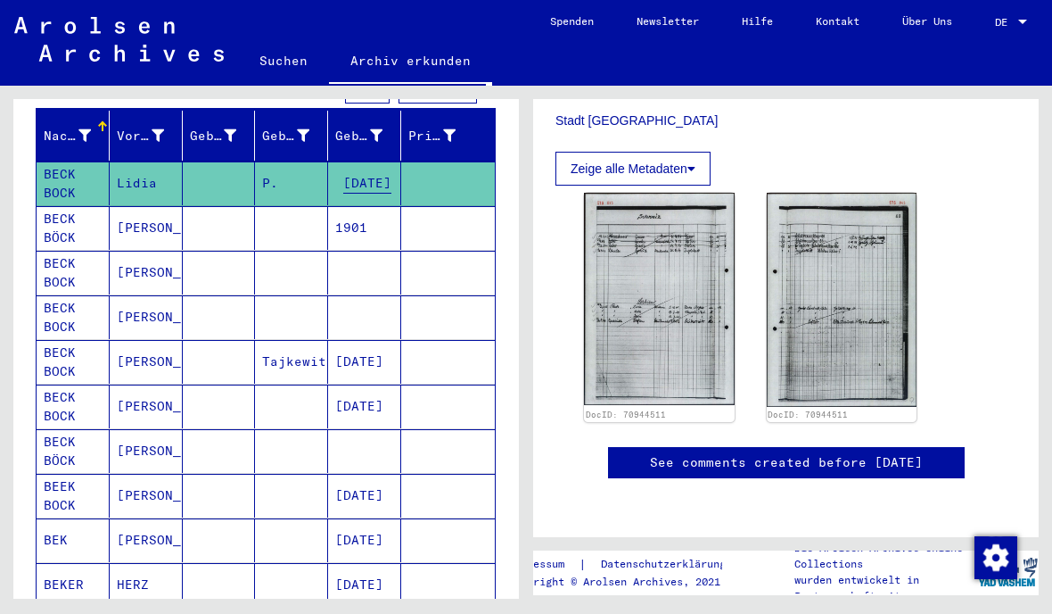
click at [697, 218] on img at bounding box center [659, 299] width 151 height 212
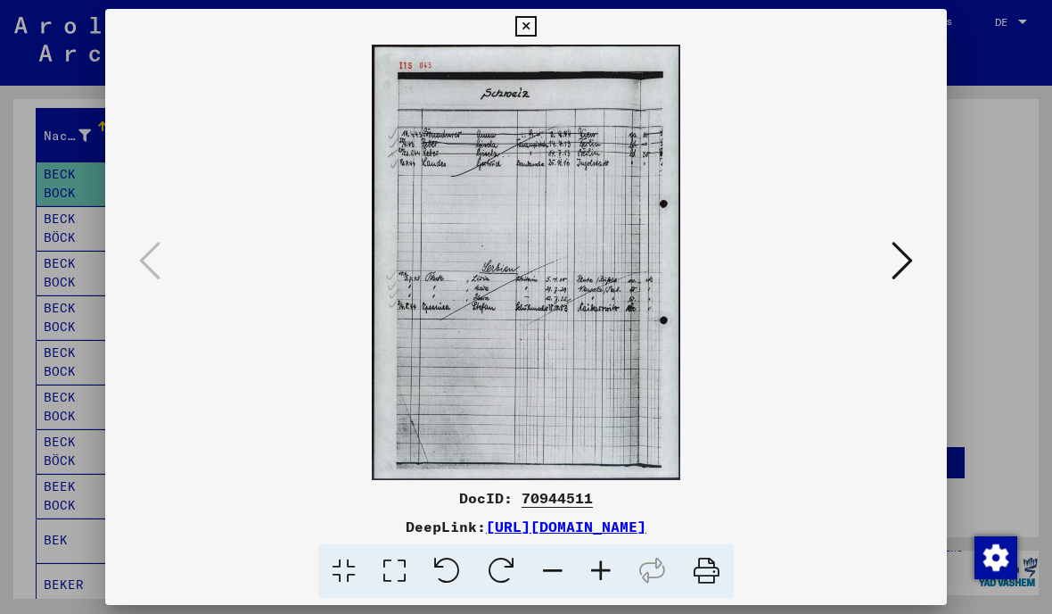
click at [904, 259] on icon at bounding box center [902, 260] width 21 height 43
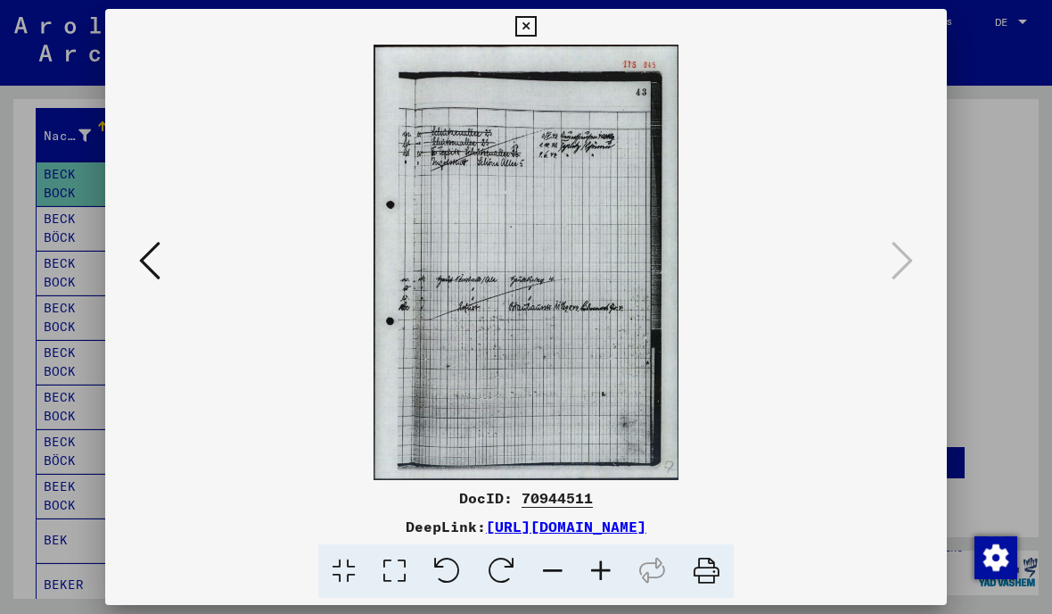
click at [883, 245] on img at bounding box center [526, 262] width 721 height 435
click at [536, 29] on icon at bounding box center [525, 26] width 21 height 21
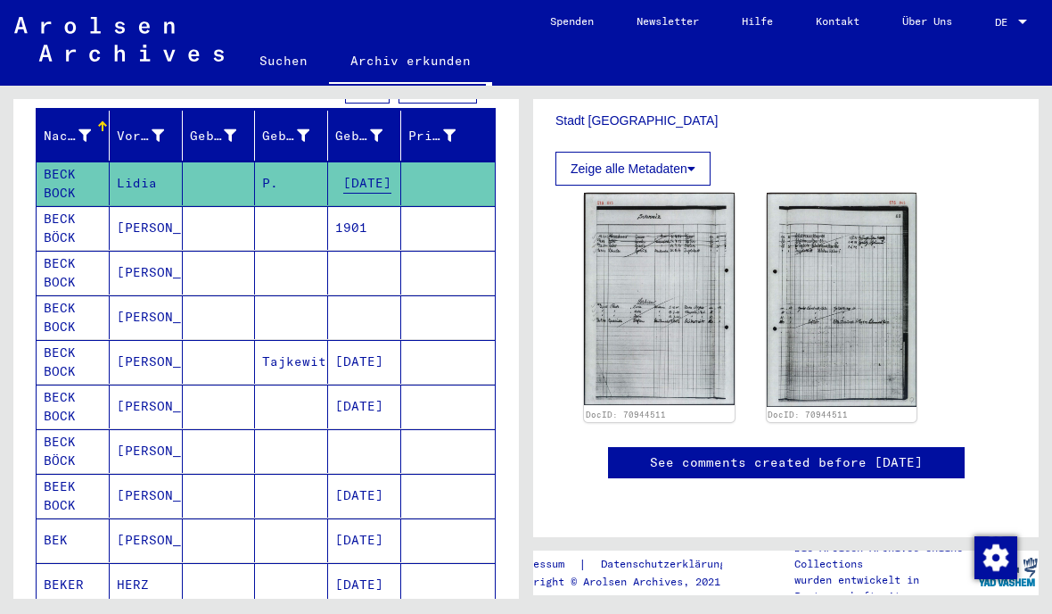
click at [388, 314] on mat-cell at bounding box center [364, 317] width 73 height 44
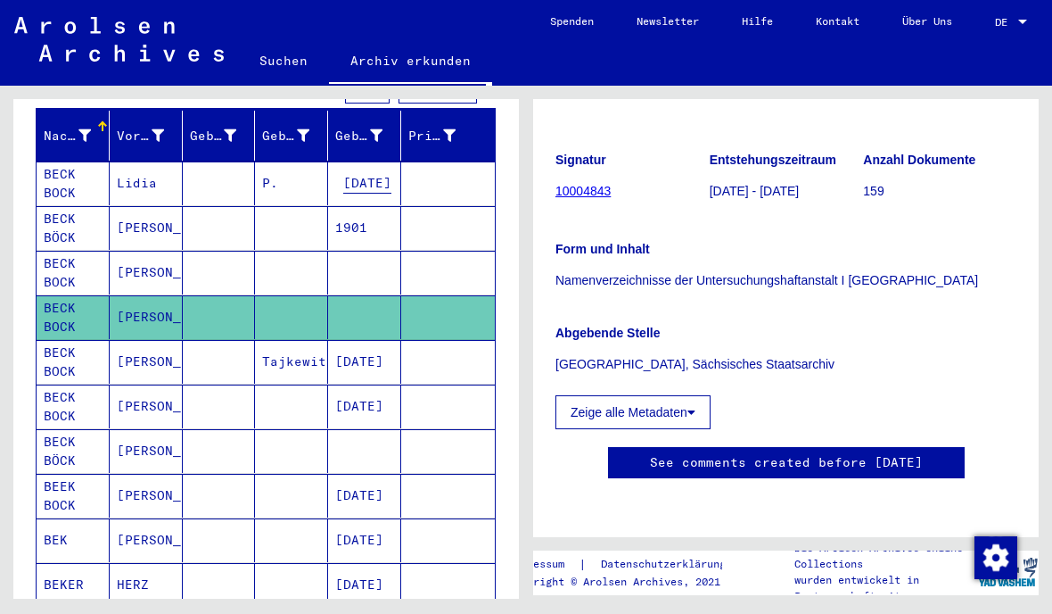
scroll to position [224, 0]
click at [605, 411] on button "Zeige alle Metadaten" at bounding box center [633, 412] width 155 height 34
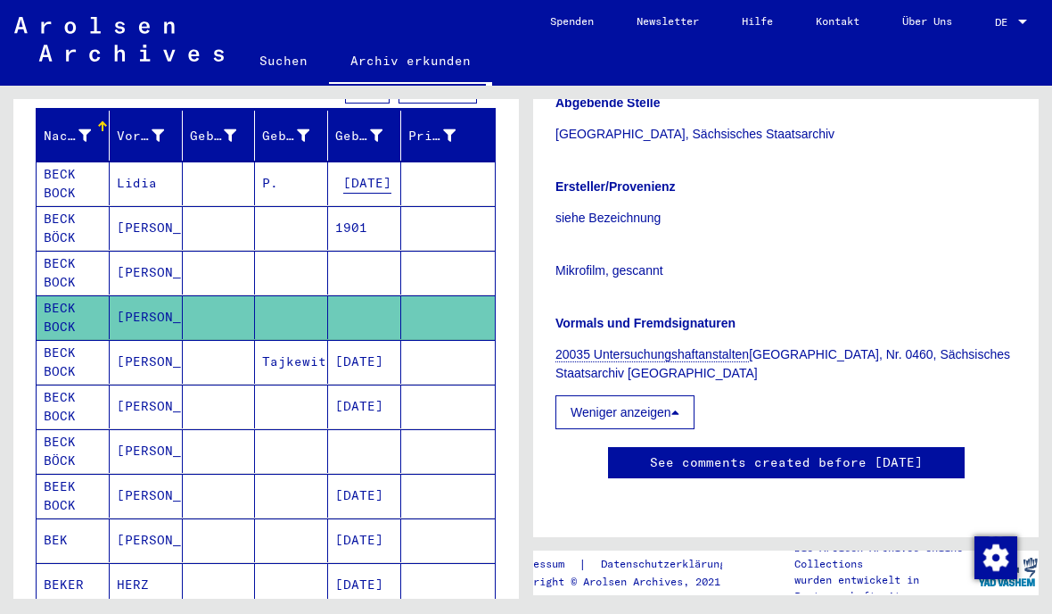
scroll to position [530, 0]
click at [449, 354] on mat-cell at bounding box center [448, 362] width 94 height 44
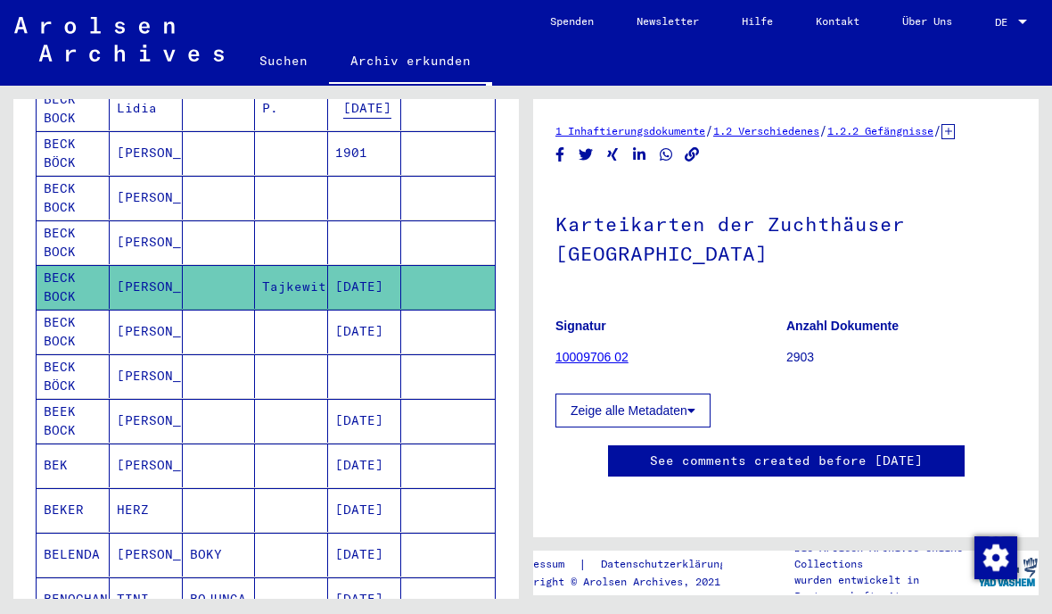
click at [668, 404] on button "Zeige alle Metadaten" at bounding box center [633, 410] width 155 height 34
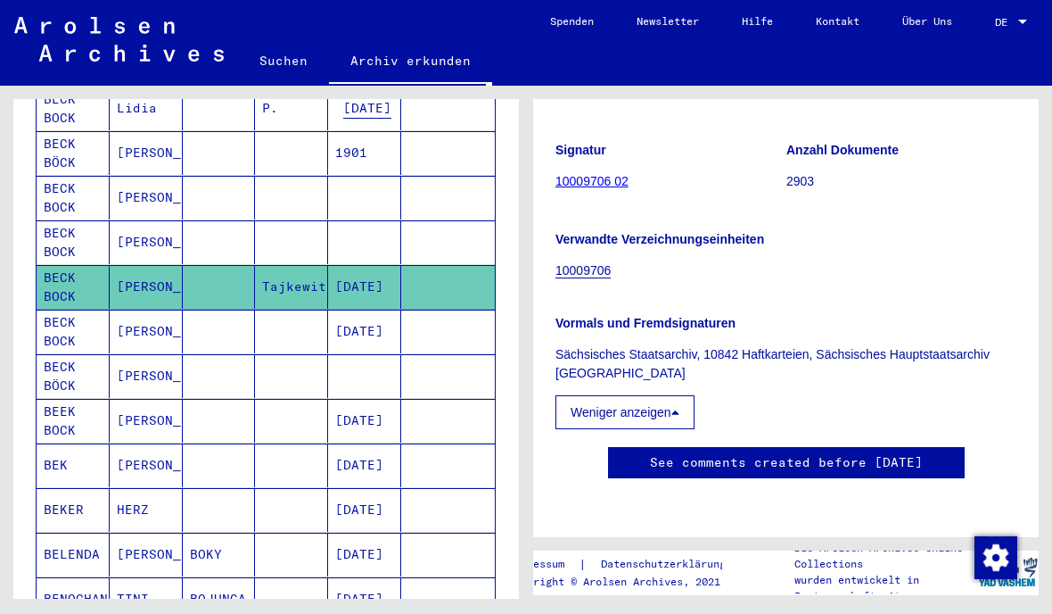
scroll to position [208, 0]
click at [73, 309] on mat-cell "BECK BOCK" at bounding box center [73, 331] width 73 height 44
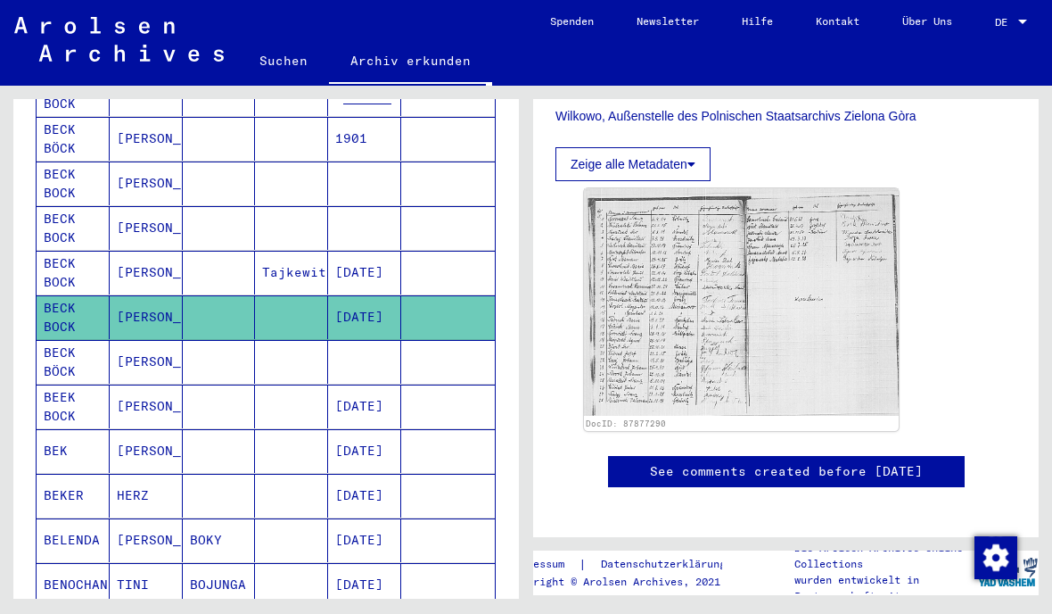
scroll to position [298, 0]
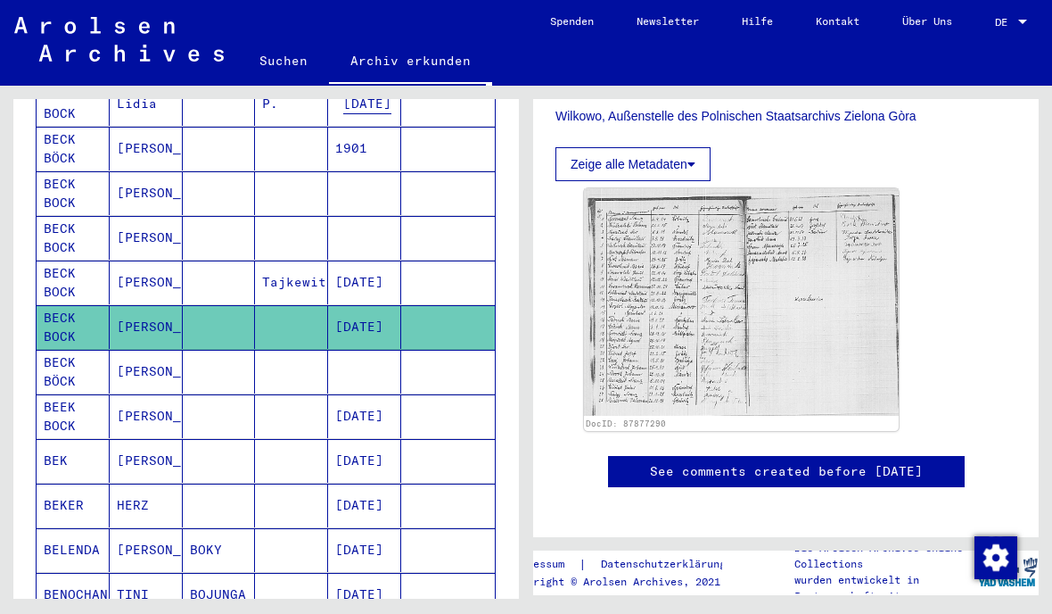
click at [342, 350] on mat-cell at bounding box center [364, 372] width 73 height 44
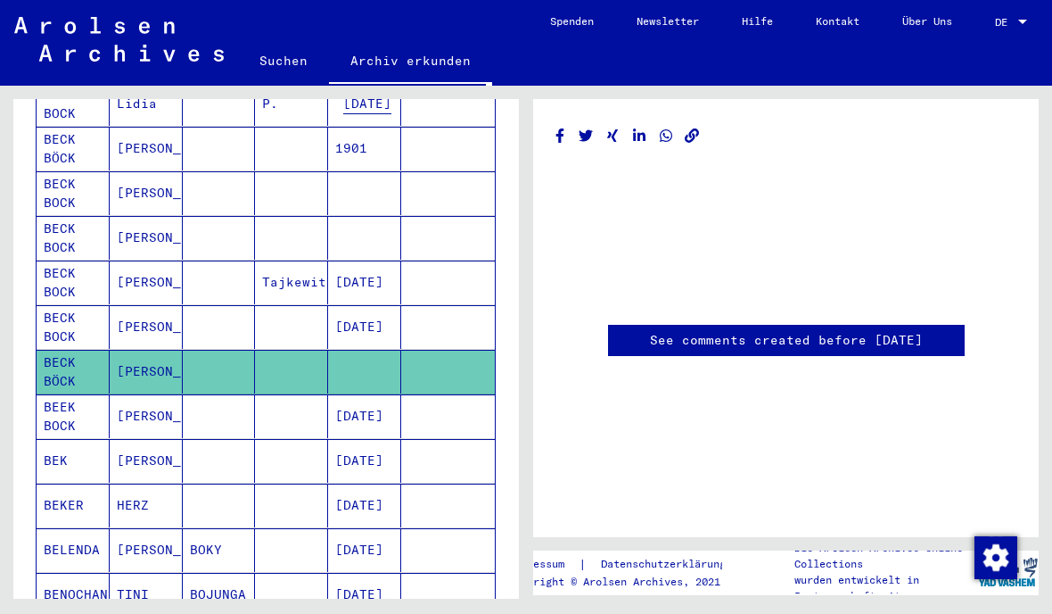
click at [406, 394] on mat-cell at bounding box center [448, 416] width 94 height 44
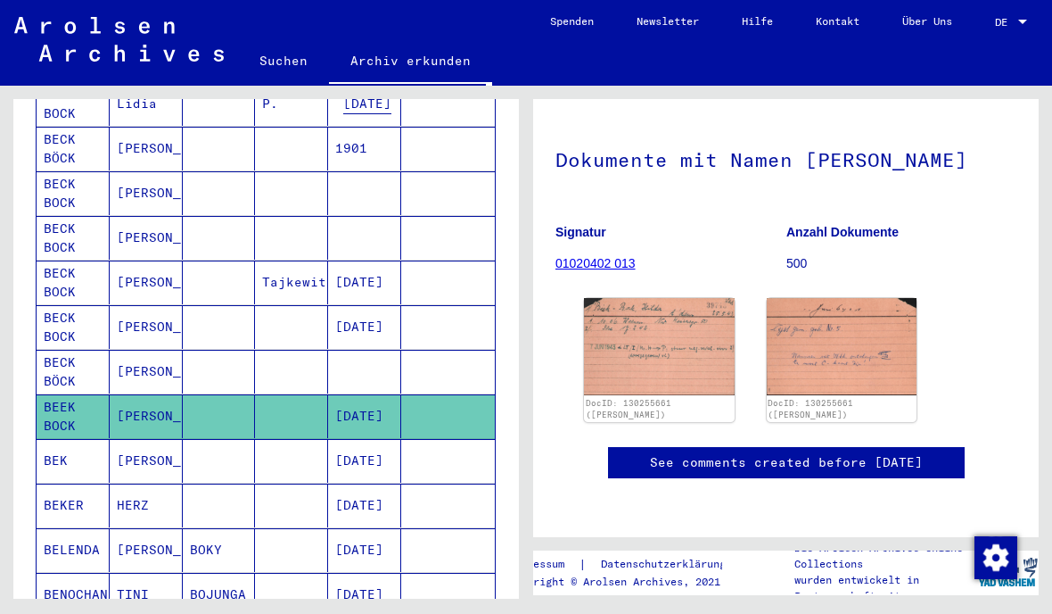
scroll to position [181, 0]
click at [691, 298] on img at bounding box center [659, 346] width 151 height 97
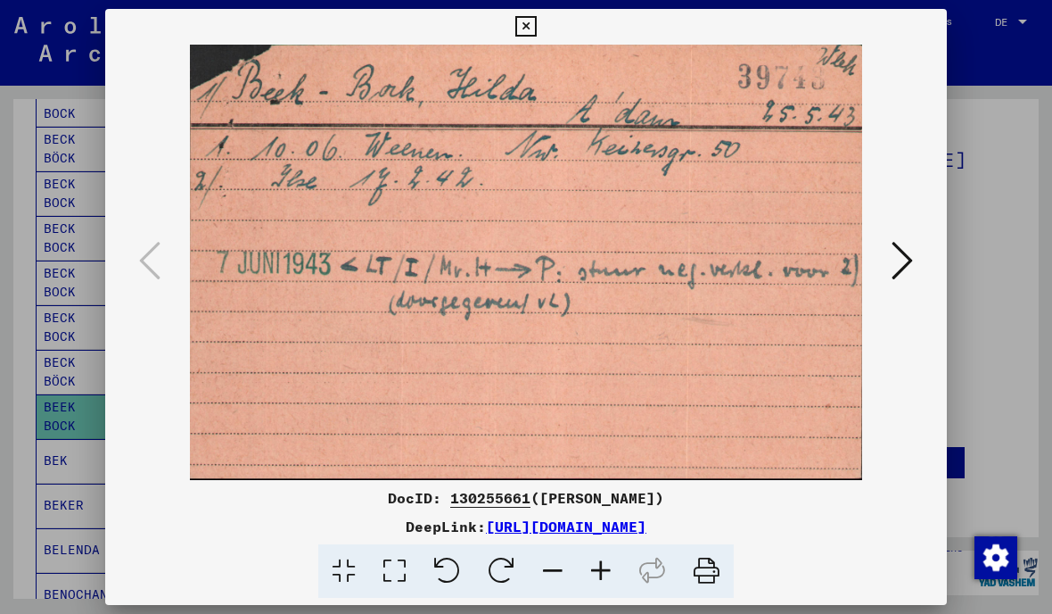
click at [914, 303] on div at bounding box center [526, 262] width 842 height 435
click at [916, 269] on button at bounding box center [902, 261] width 32 height 51
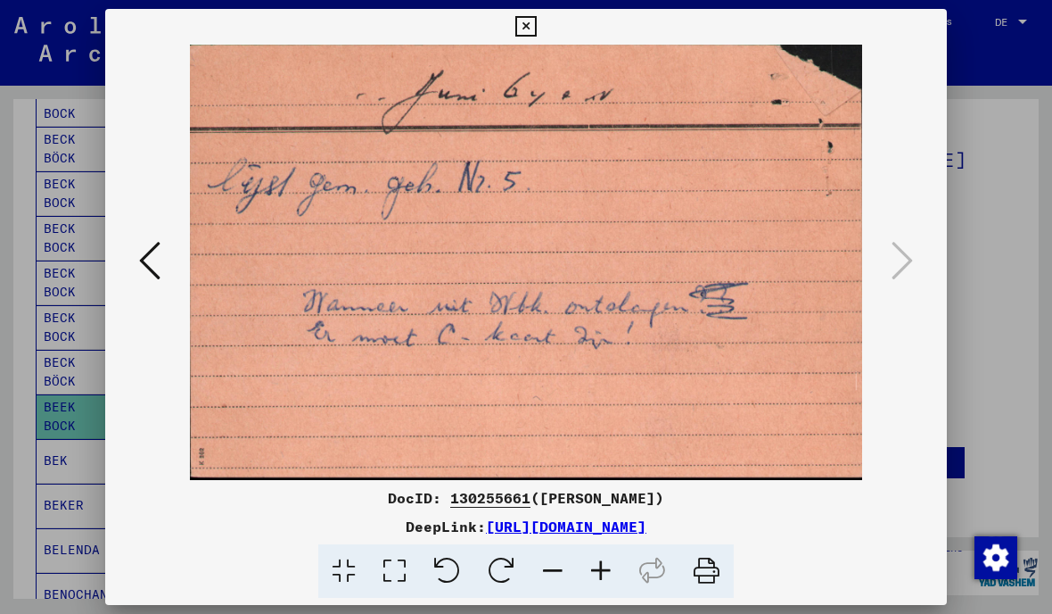
click at [921, 242] on div at bounding box center [526, 262] width 842 height 435
click at [951, 33] on div at bounding box center [526, 307] width 1052 height 614
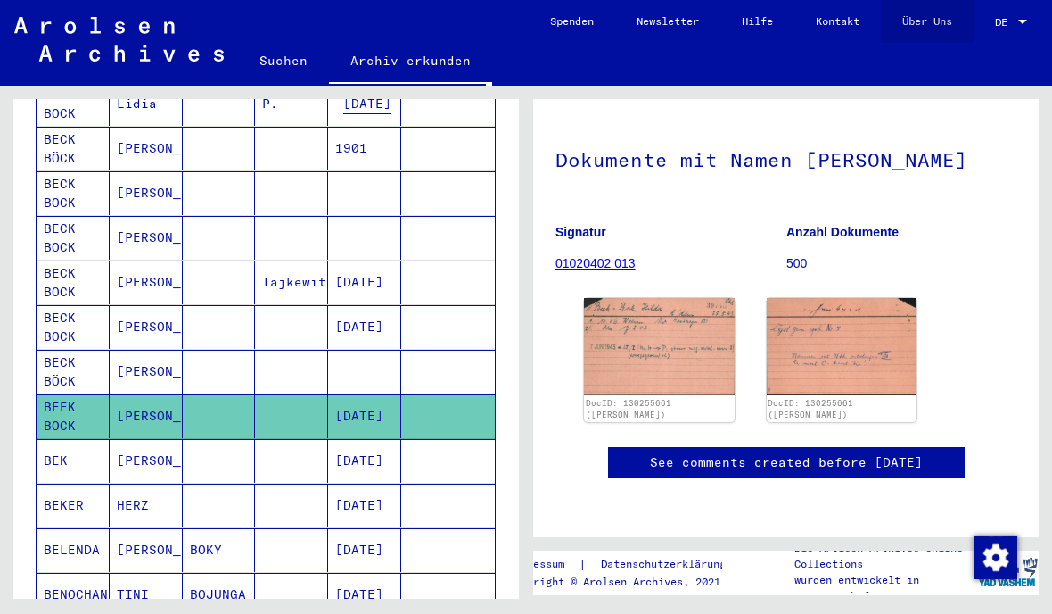
click at [932, 21] on link "Über Uns" at bounding box center [927, 21] width 93 height 43
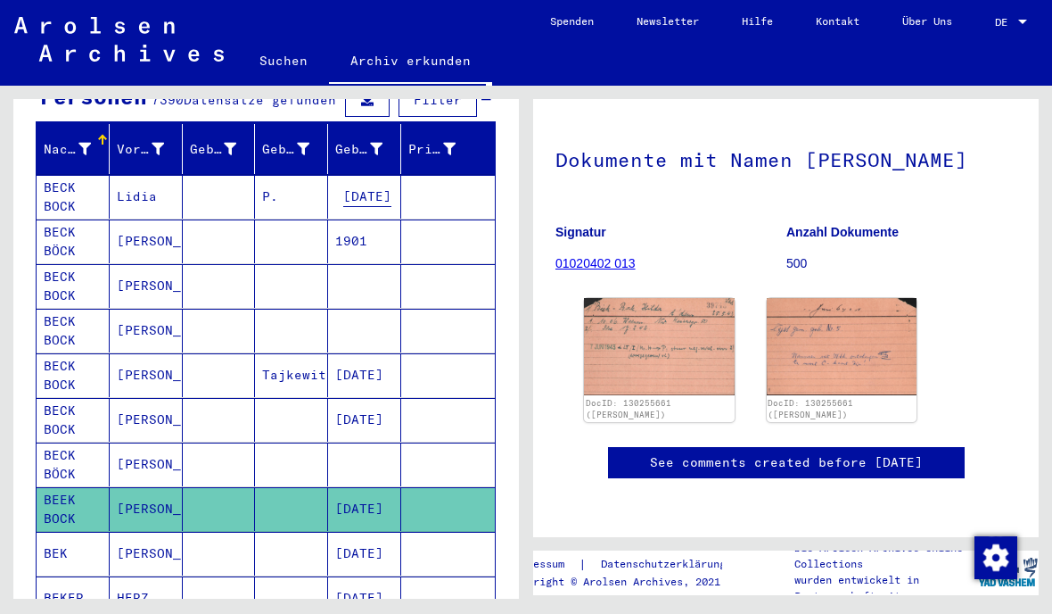
scroll to position [206, 0]
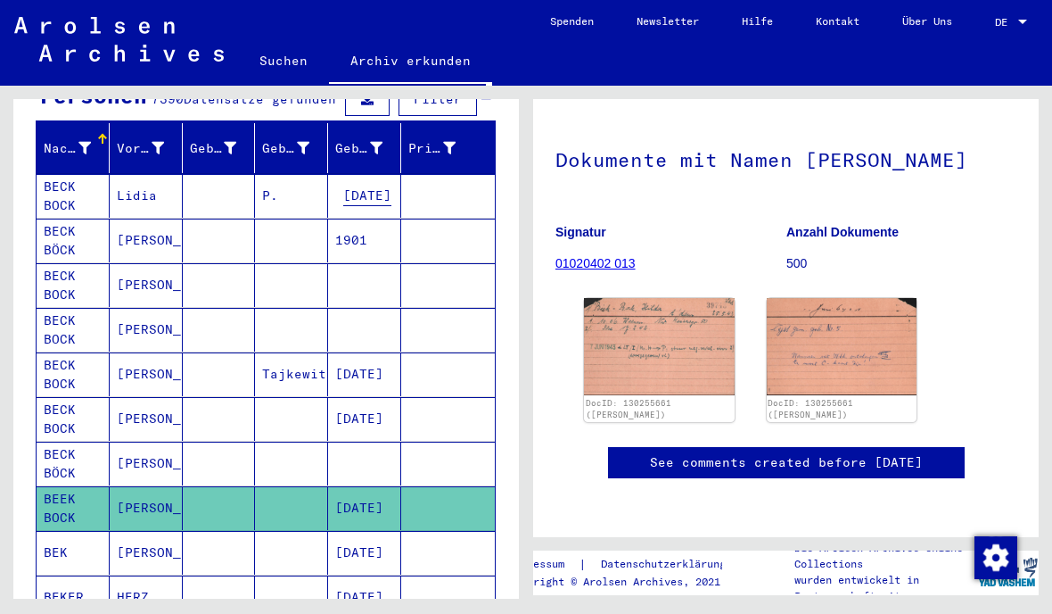
click at [392, 313] on mat-cell at bounding box center [364, 330] width 73 height 44
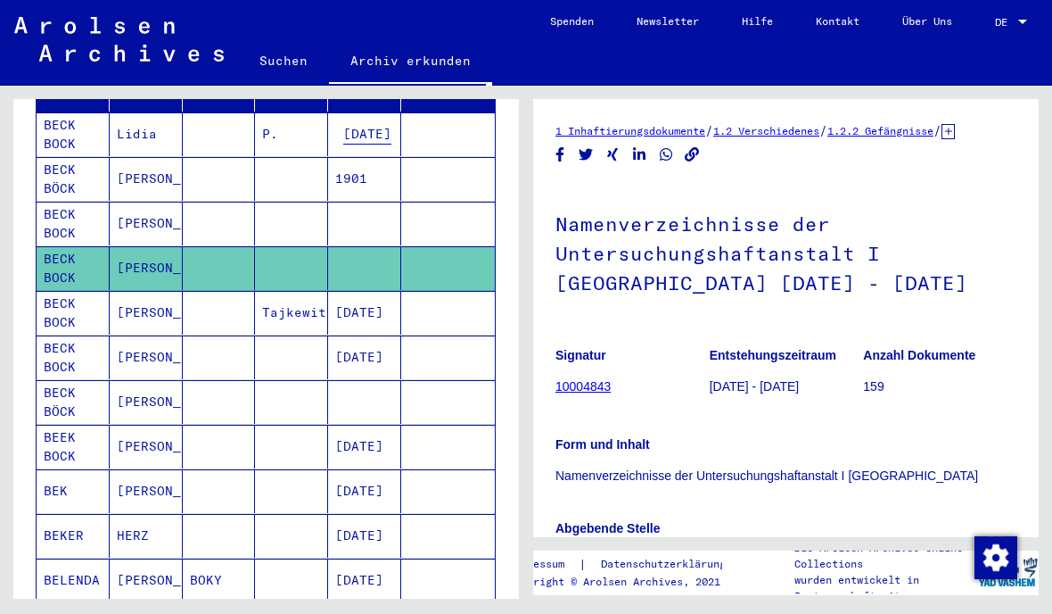
scroll to position [268, 0]
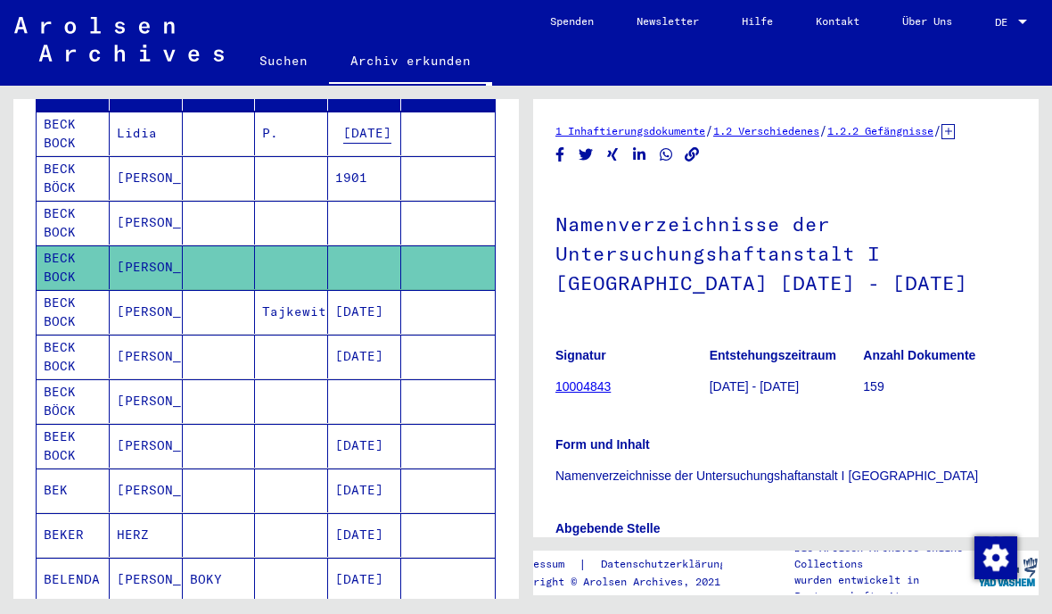
click at [400, 358] on mat-cell "[DATE]" at bounding box center [364, 356] width 73 height 44
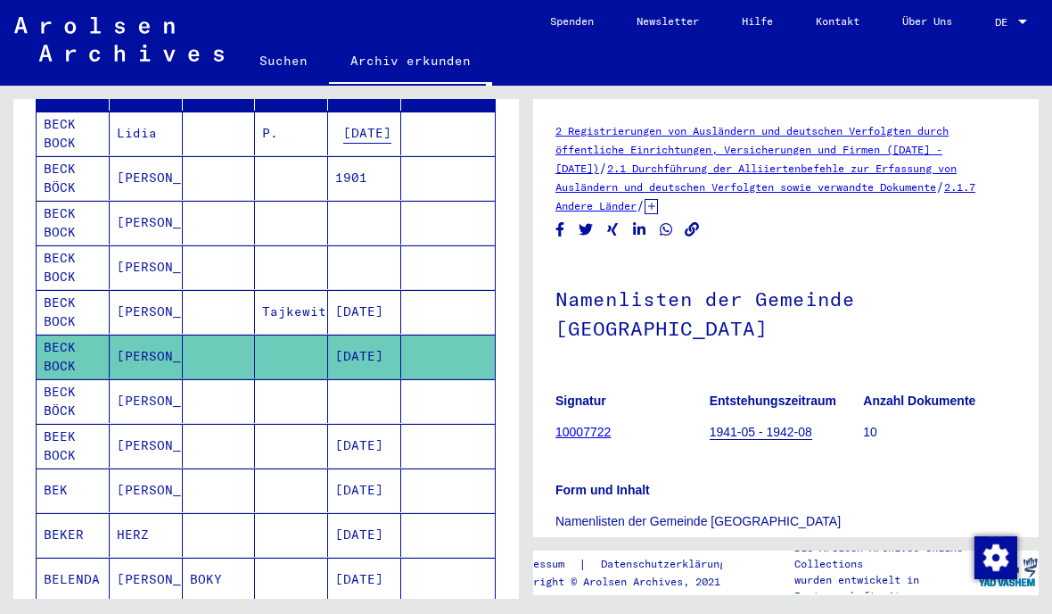
scroll to position [-1, 0]
